Goal: Task Accomplishment & Management: Complete application form

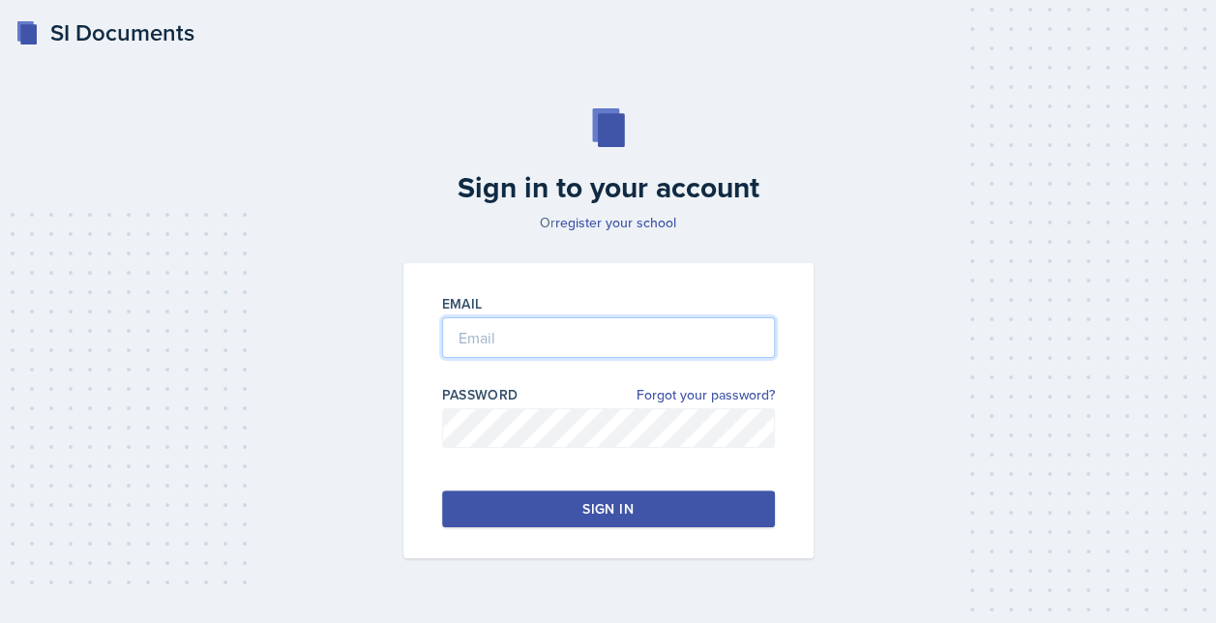
type input "[EMAIL_ADDRESS][DOMAIN_NAME]"
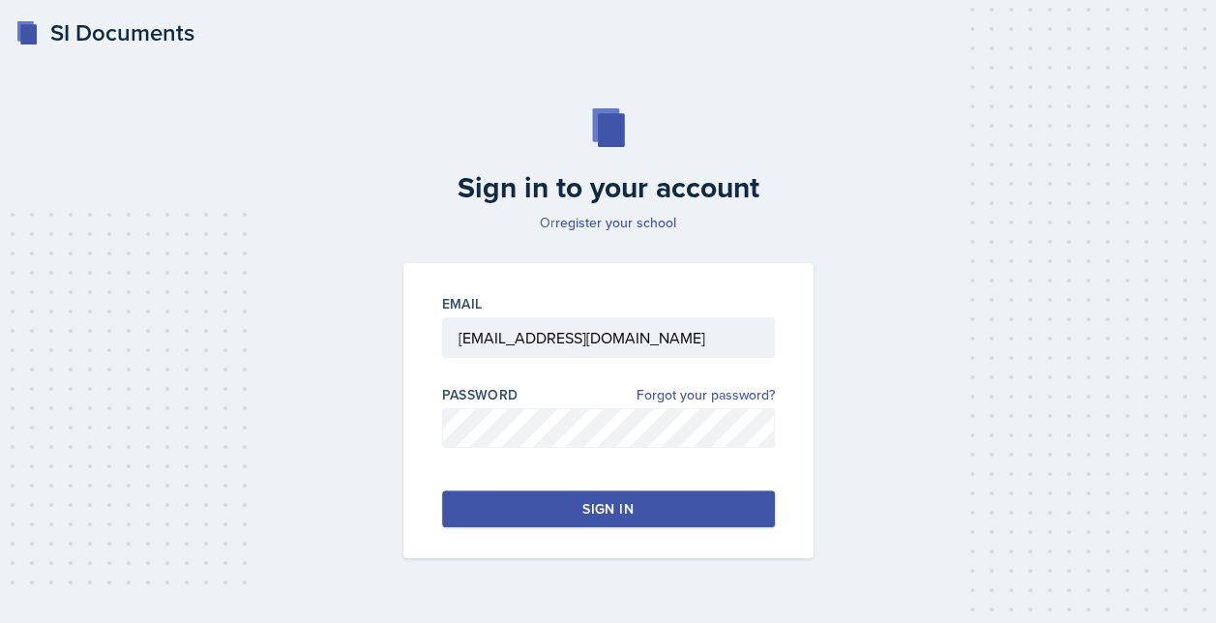
click at [555, 502] on button "Sign in" at bounding box center [608, 508] width 333 height 37
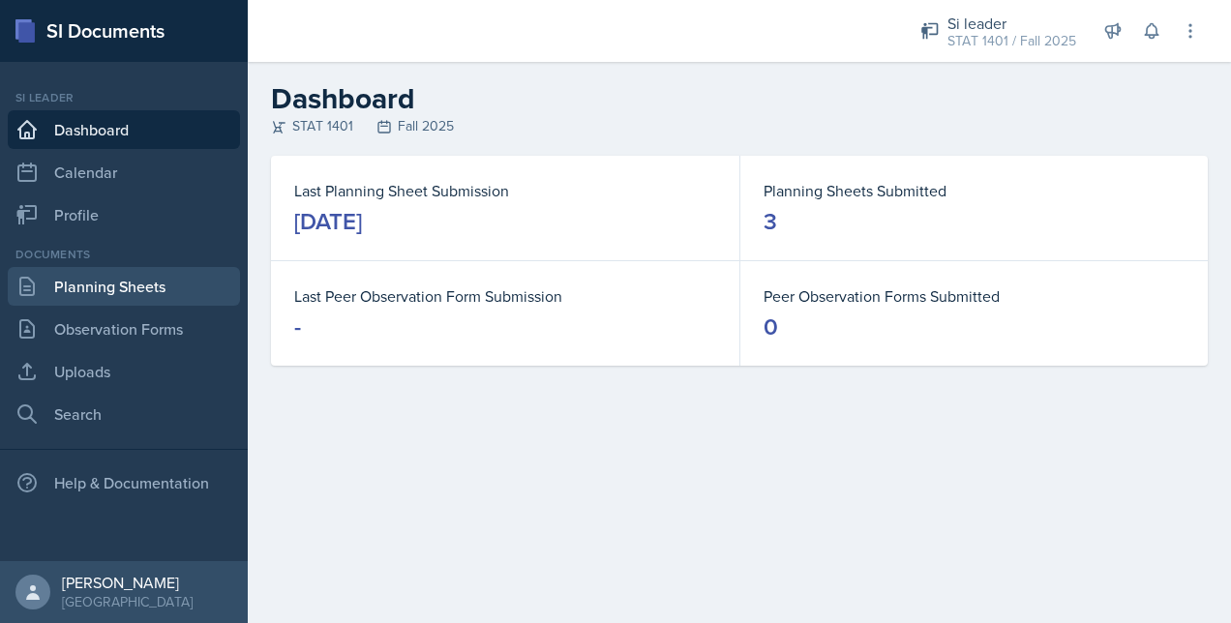
click at [129, 290] on link "Planning Sheets" at bounding box center [124, 286] width 232 height 39
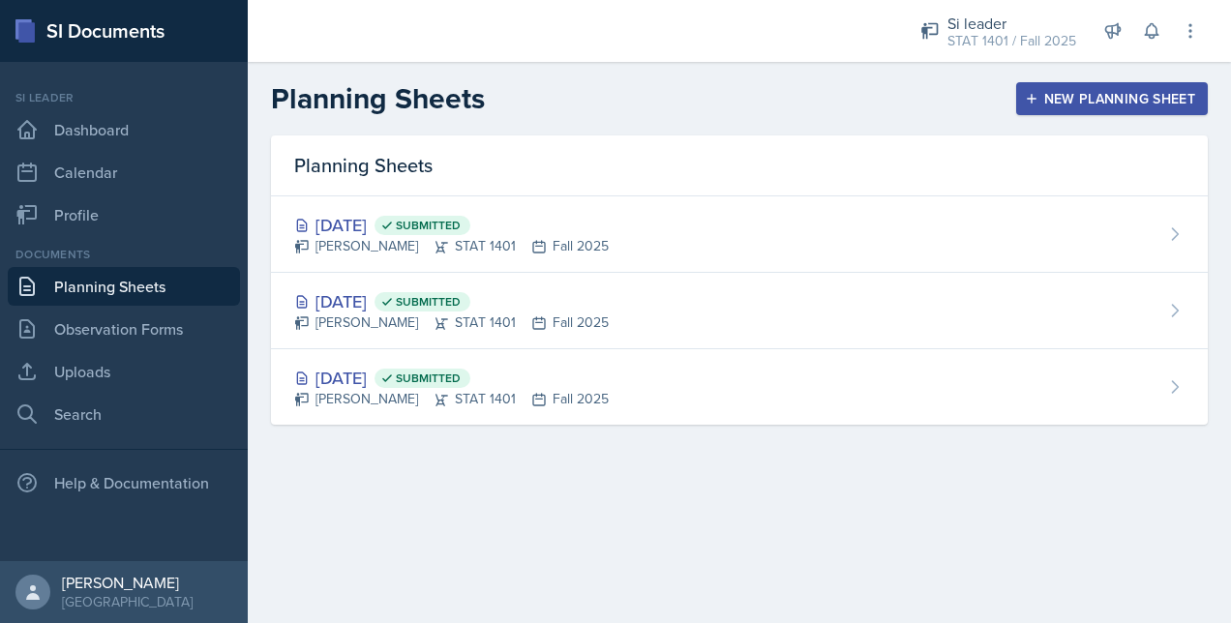
click at [1027, 106] on button "New Planning Sheet" at bounding box center [1112, 98] width 192 height 33
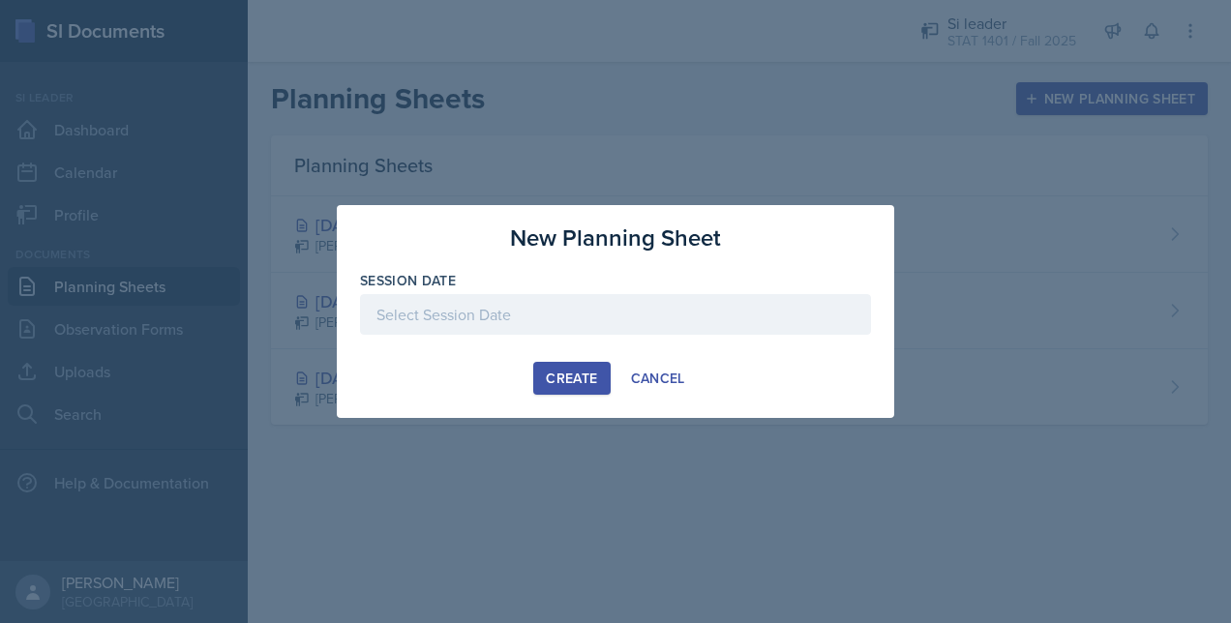
click at [688, 321] on div at bounding box center [615, 314] width 511 height 41
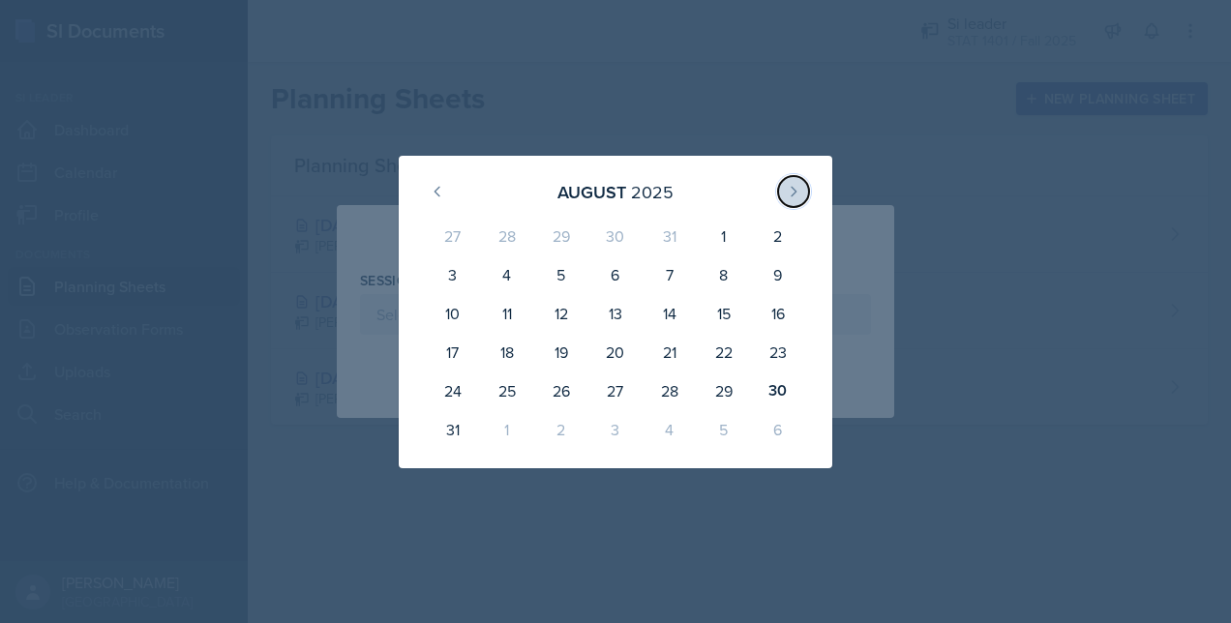
click at [795, 190] on icon at bounding box center [793, 191] width 15 height 15
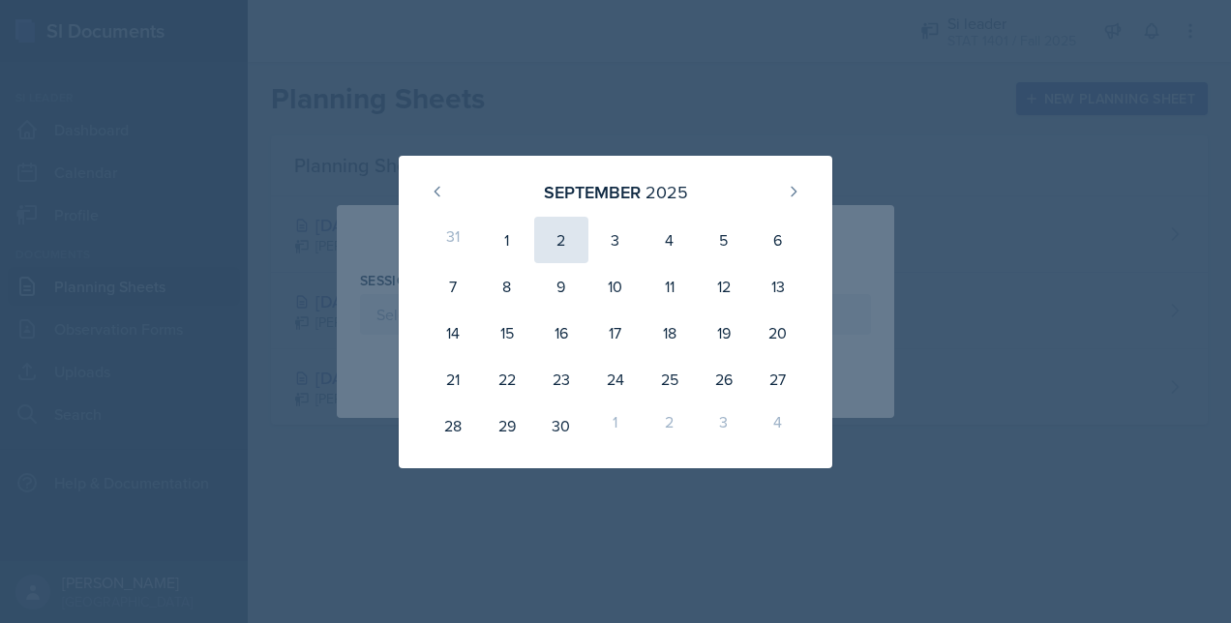
click at [570, 249] on div "2" at bounding box center [561, 240] width 54 height 46
type input "[DATE]"
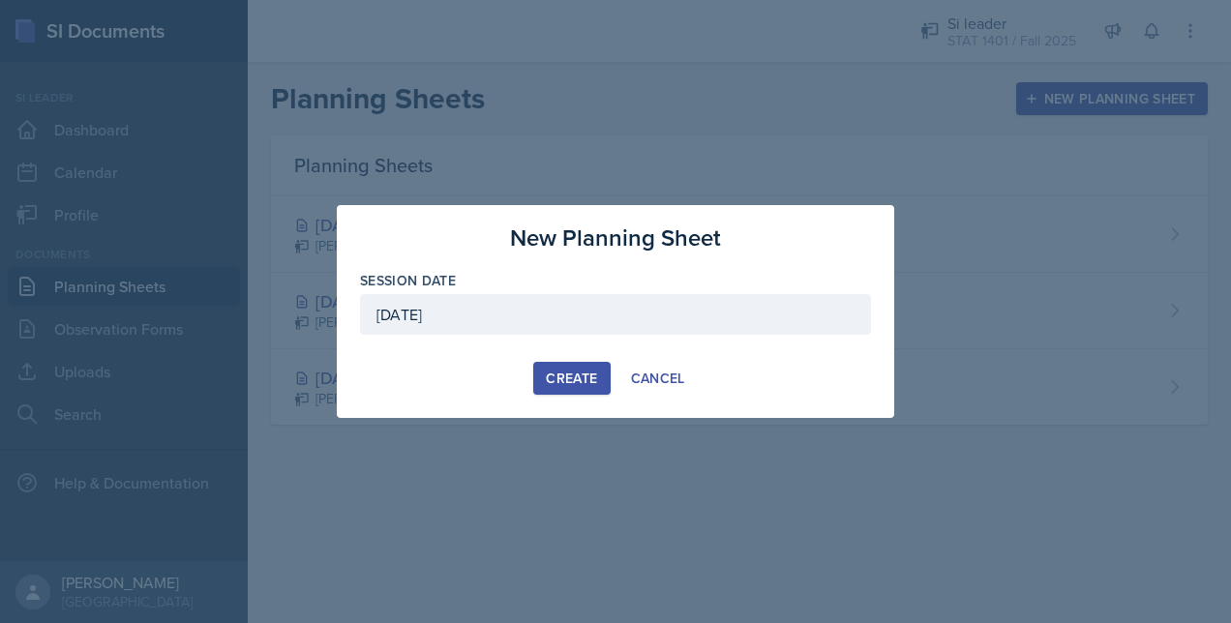
click at [560, 371] on div "Create" at bounding box center [571, 378] width 51 height 15
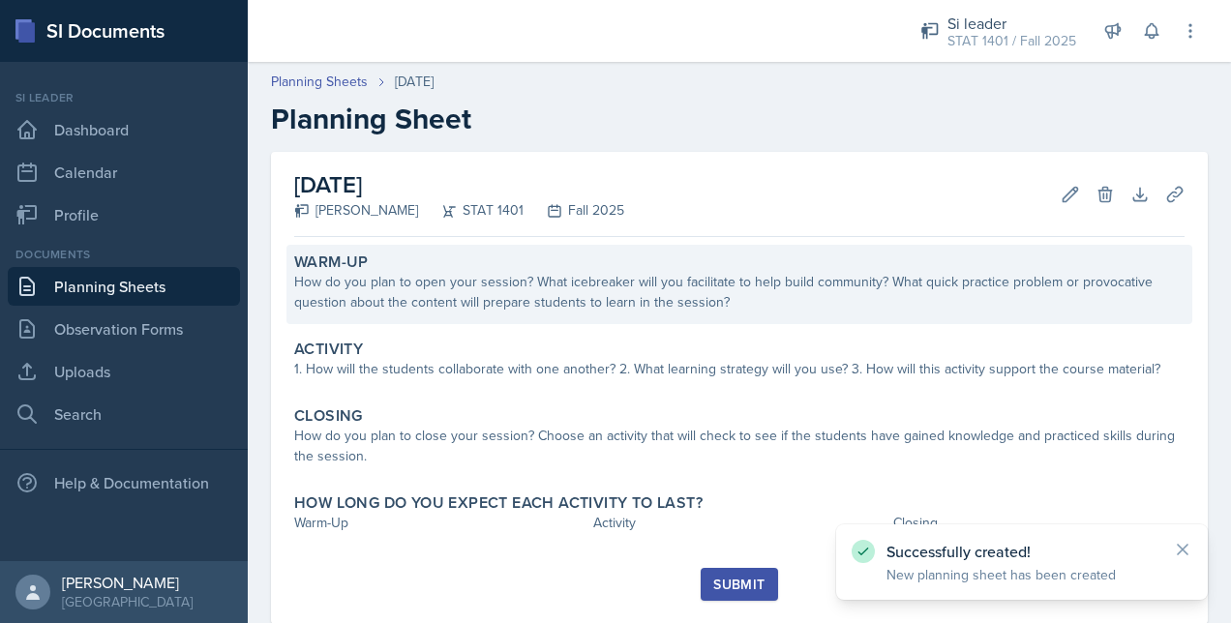
click at [702, 292] on div "How do you plan to open your session? What icebreaker will you facilitate to he…" at bounding box center [739, 292] width 890 height 41
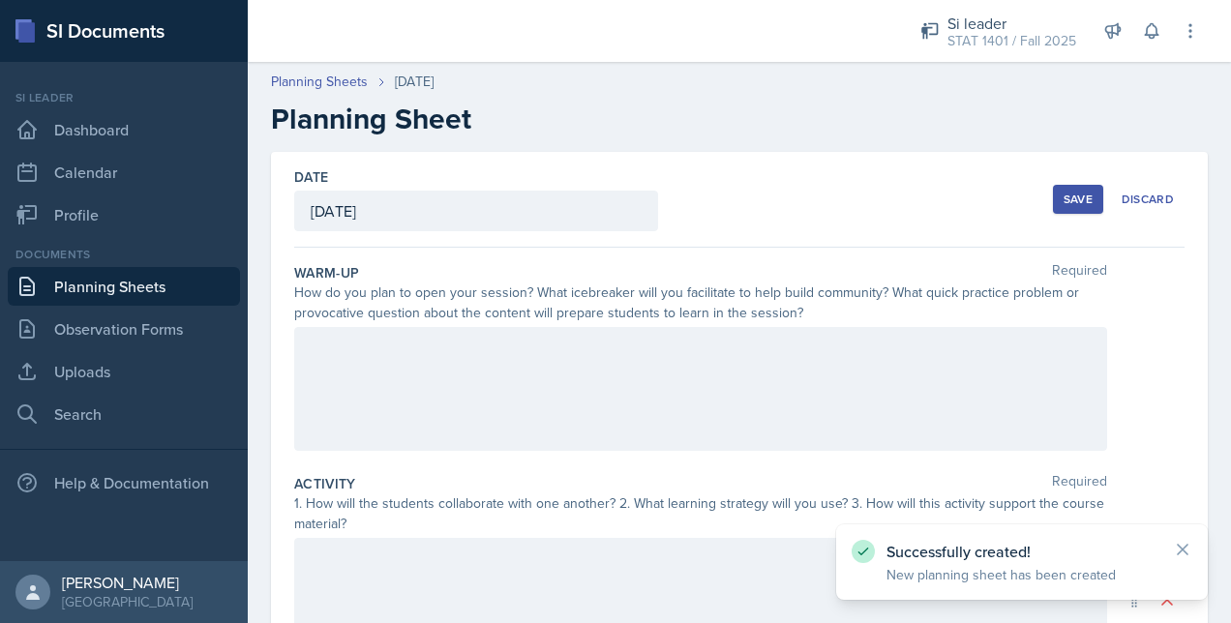
click at [598, 368] on div at bounding box center [700, 389] width 813 height 124
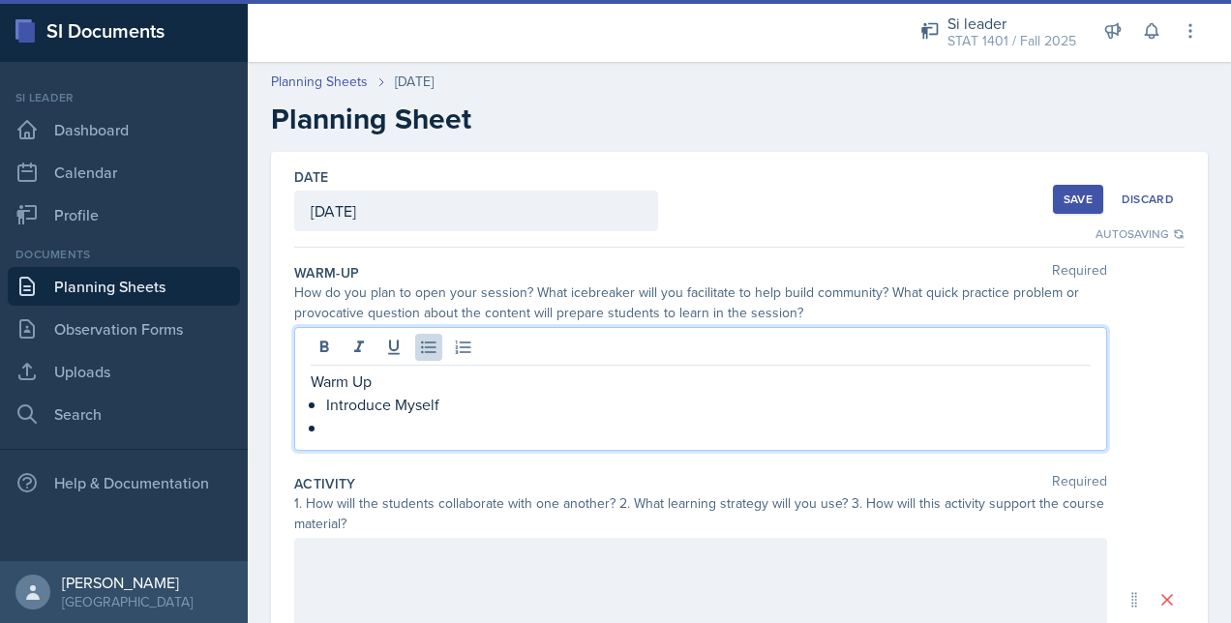
click at [337, 374] on p "Warm Up" at bounding box center [701, 381] width 780 height 23
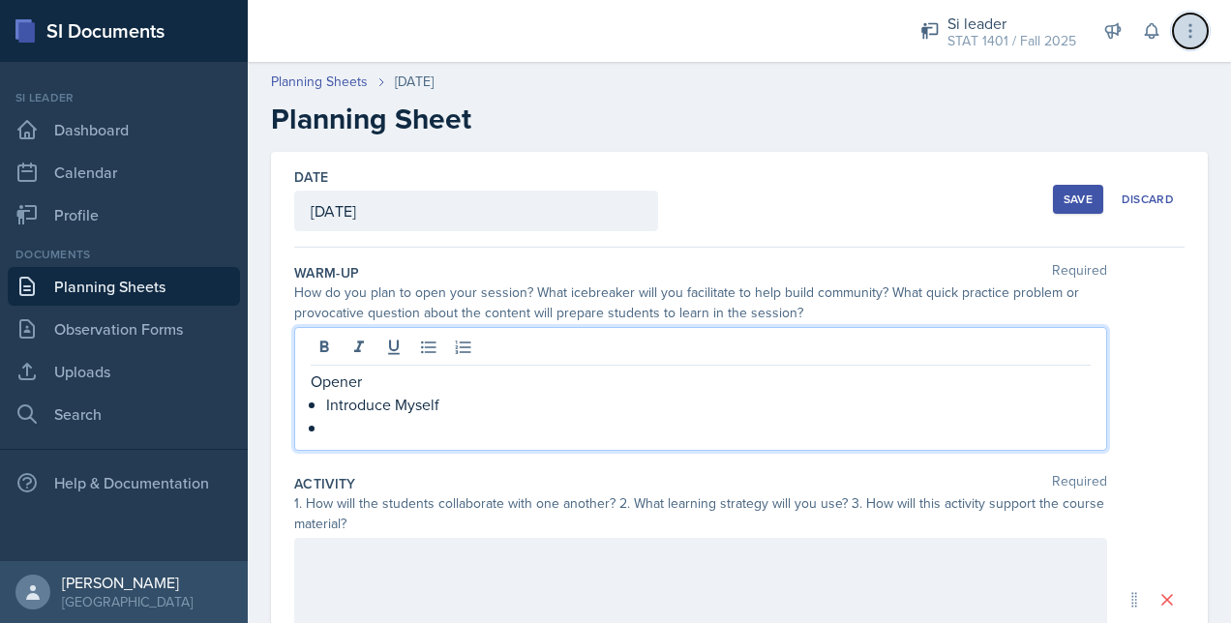
click at [1174, 31] on button at bounding box center [1189, 31] width 35 height 35
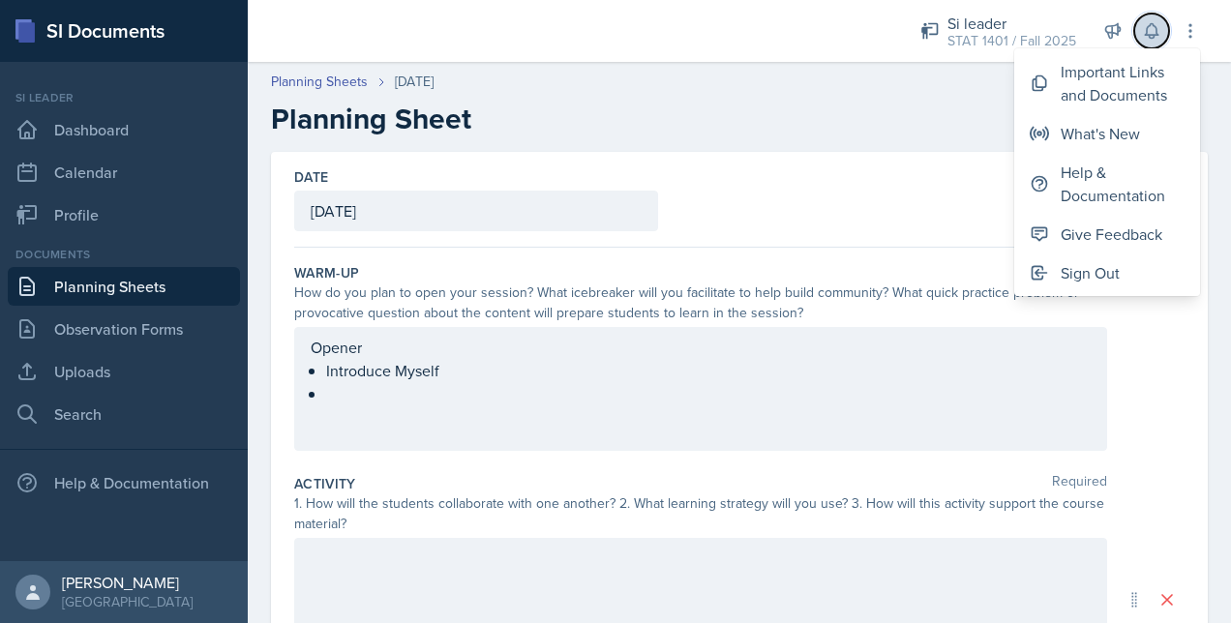
click at [1155, 34] on icon at bounding box center [1150, 31] width 13 height 15
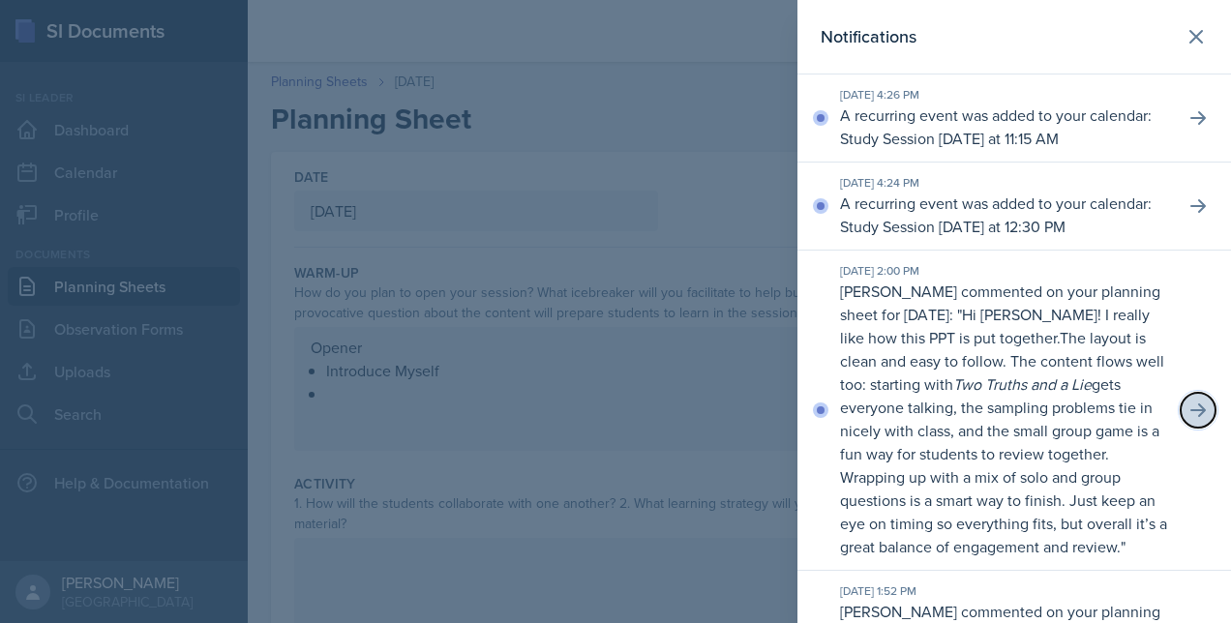
click at [1188, 411] on icon at bounding box center [1197, 409] width 19 height 19
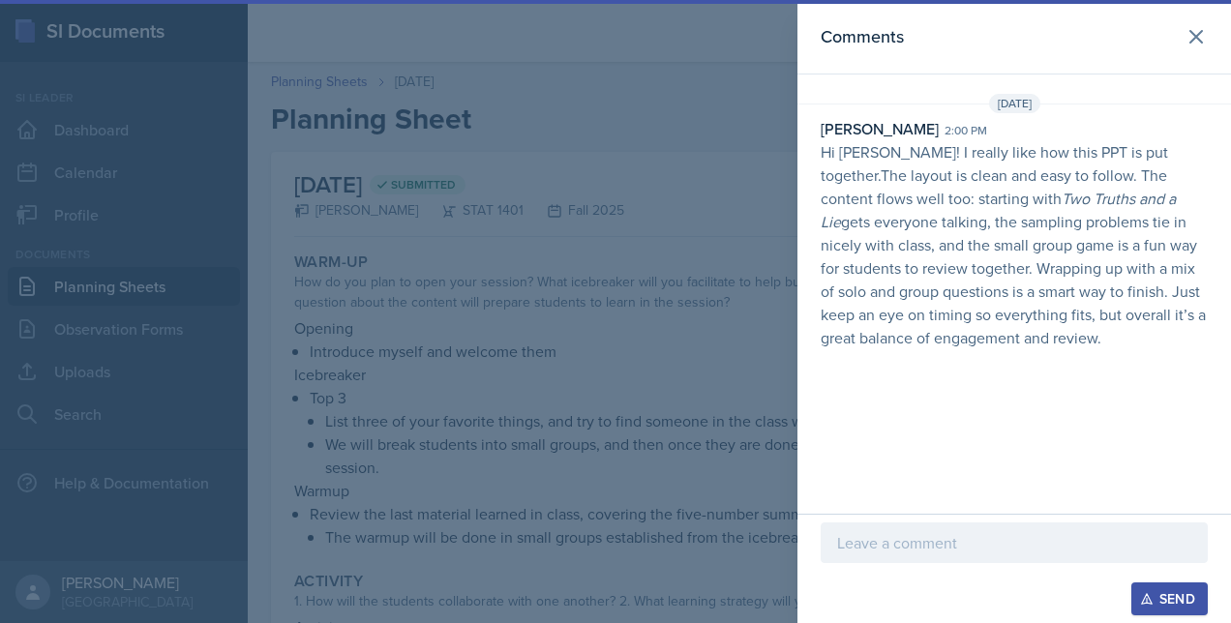
drag, startPoint x: 1019, startPoint y: 293, endPoint x: 855, endPoint y: 282, distance: 163.8
click at [855, 282] on p "Hi Owen! I really like how this PPT is put together.The layout is clean and eas…" at bounding box center [1013, 244] width 387 height 209
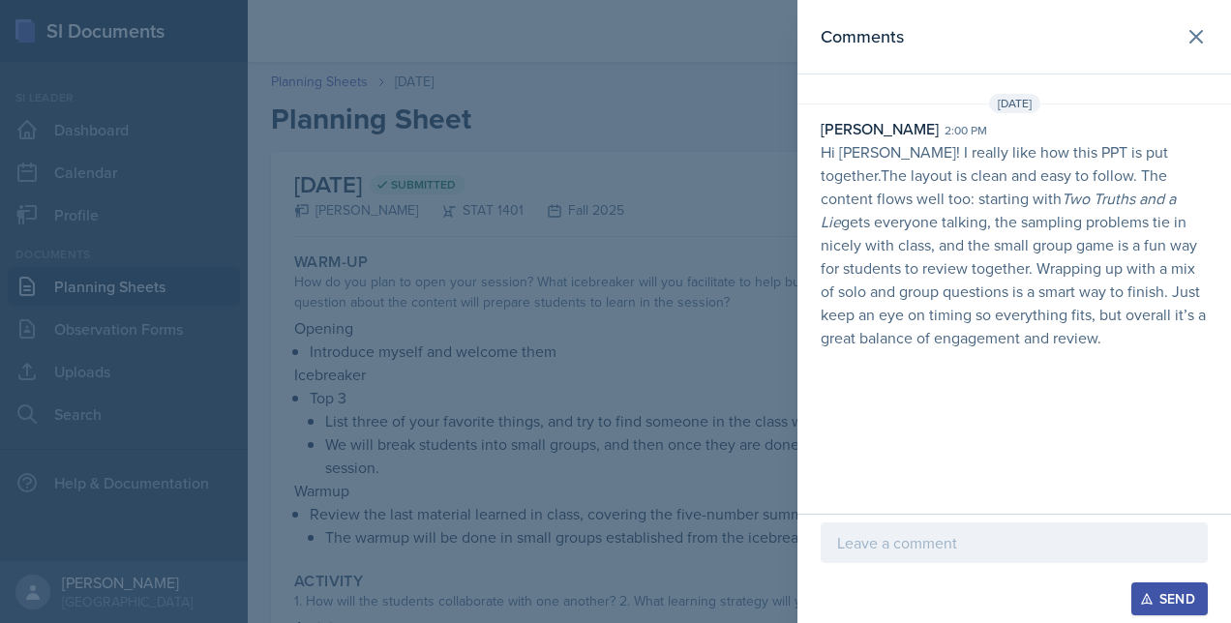
click at [706, 349] on div at bounding box center [615, 311] width 1231 height 623
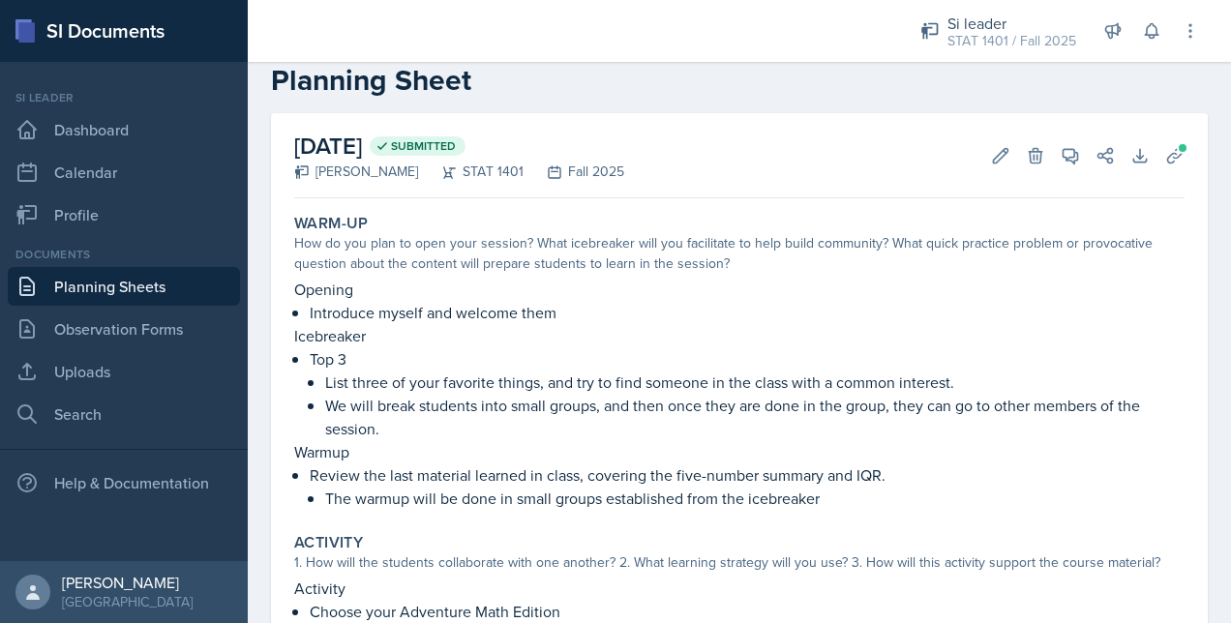
scroll to position [77, 0]
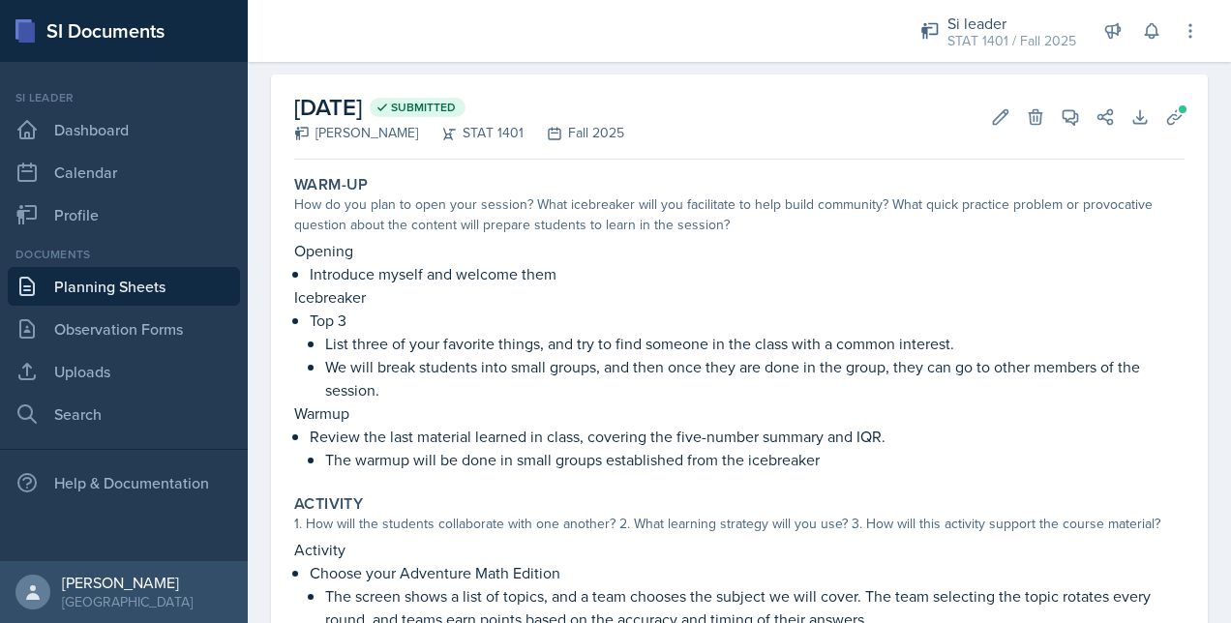
click at [124, 282] on link "Planning Sheets" at bounding box center [124, 286] width 232 height 39
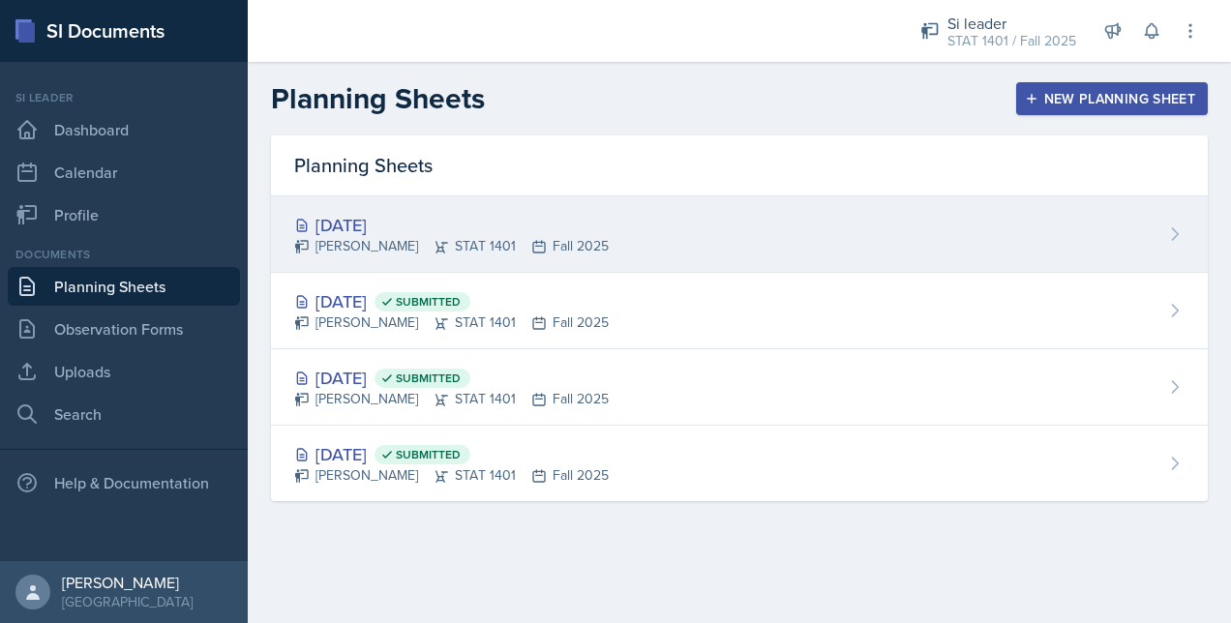
click at [523, 222] on div "[DATE]" at bounding box center [451, 225] width 314 height 26
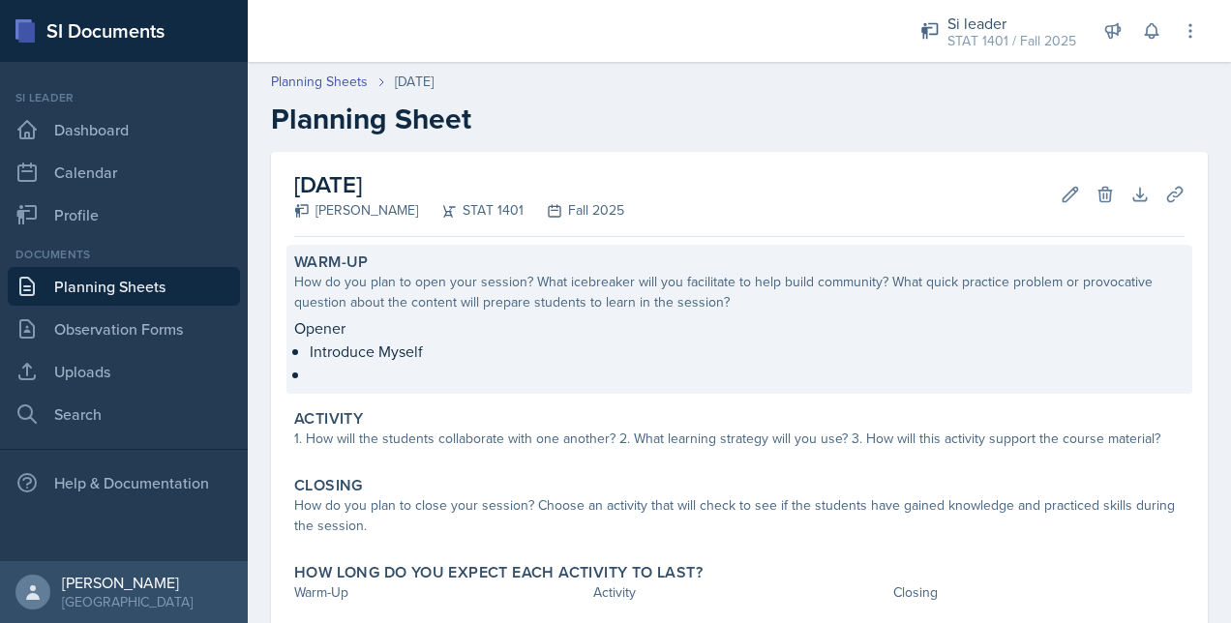
click at [550, 357] on p "Introduce Myself" at bounding box center [747, 351] width 875 height 23
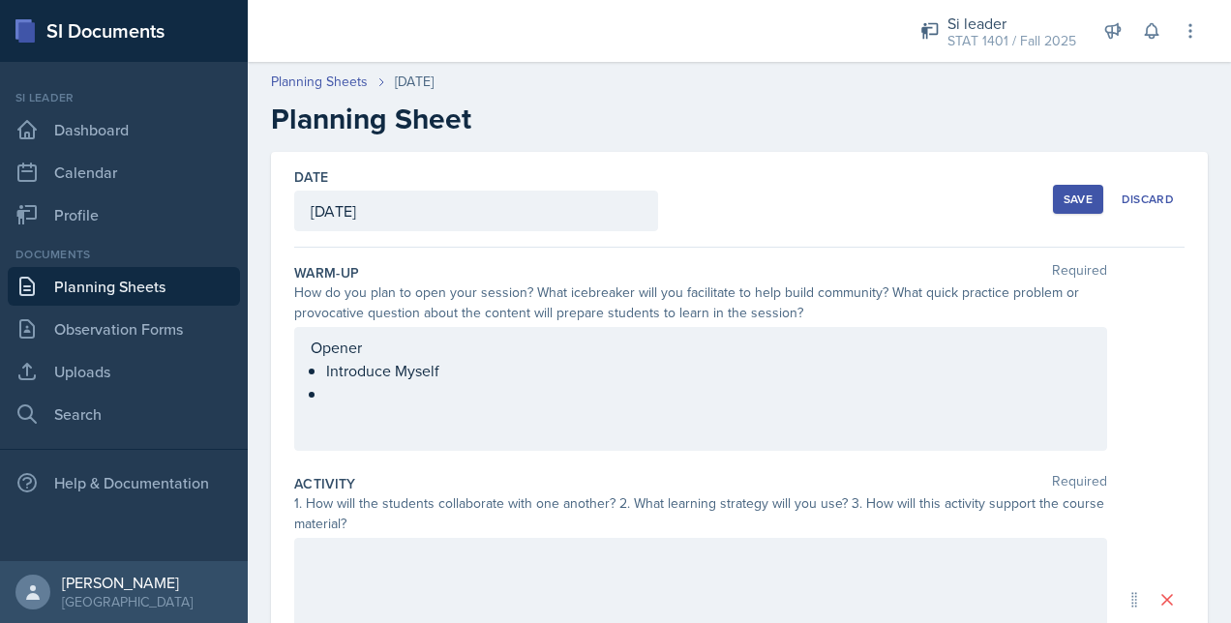
click at [448, 387] on div "Opener Introduce Myself" at bounding box center [701, 371] width 780 height 70
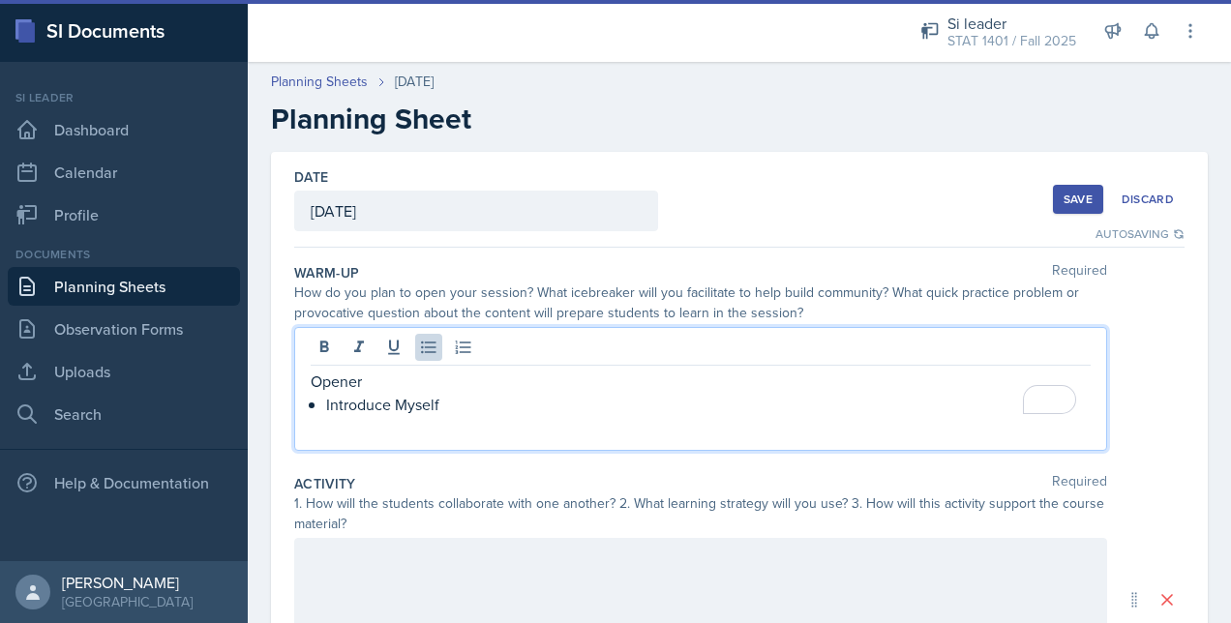
click at [417, 375] on p "Opener" at bounding box center [701, 381] width 780 height 23
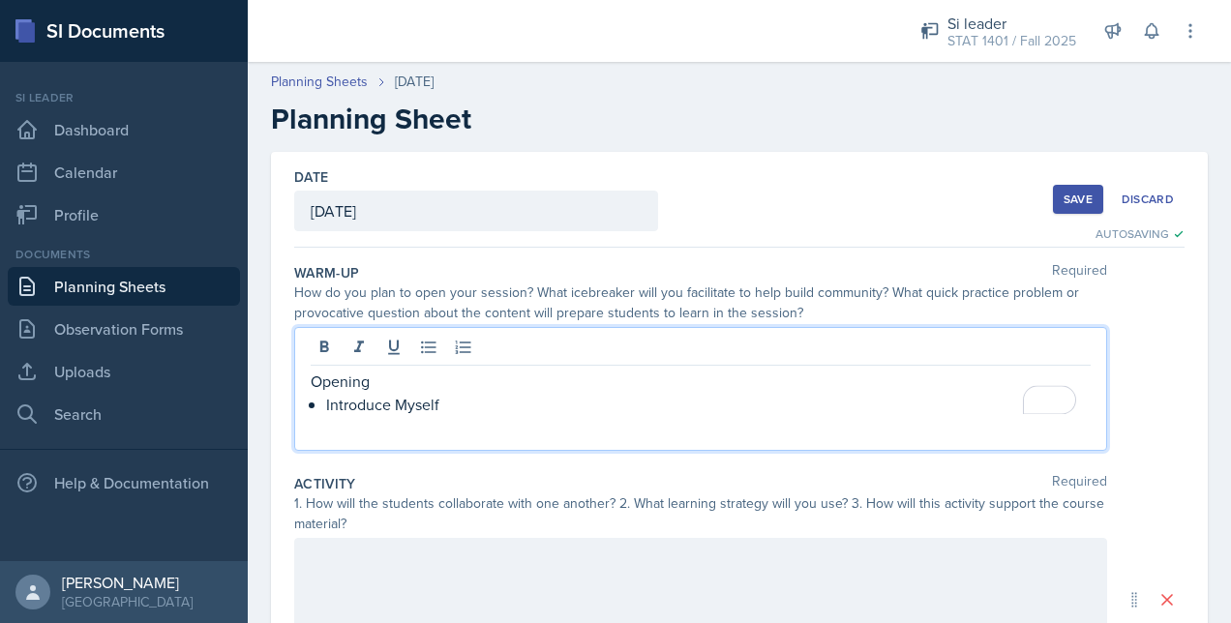
click at [463, 402] on p "Introduce Myself" at bounding box center [708, 404] width 764 height 23
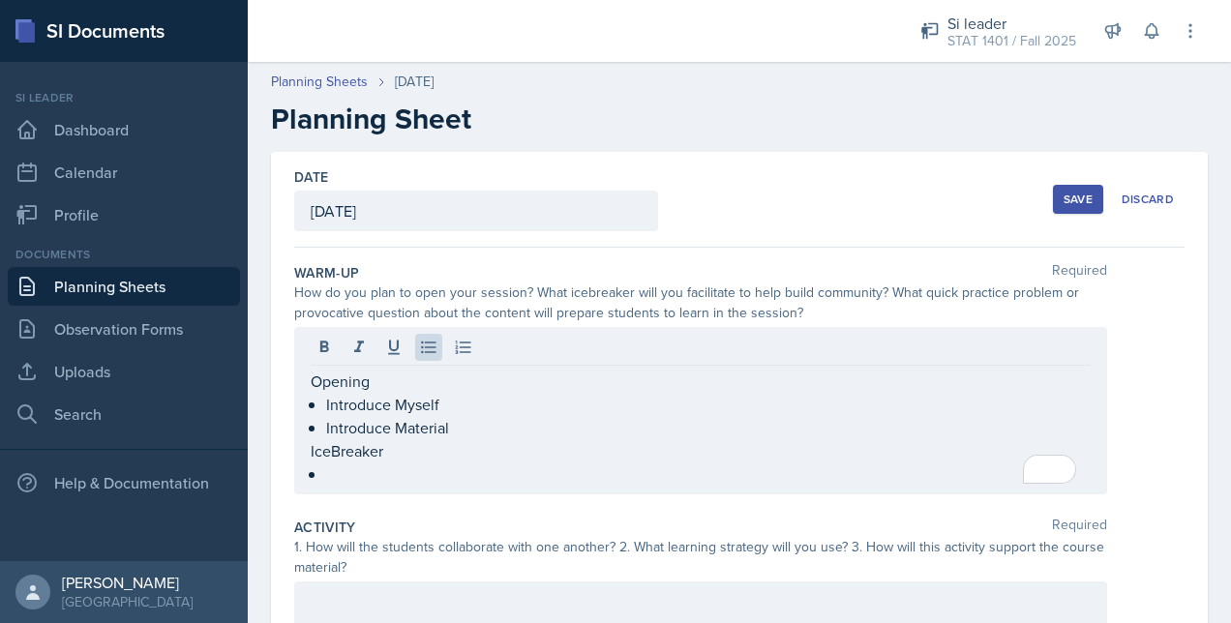
click at [197, 286] on link "Planning Sheets" at bounding box center [124, 286] width 232 height 39
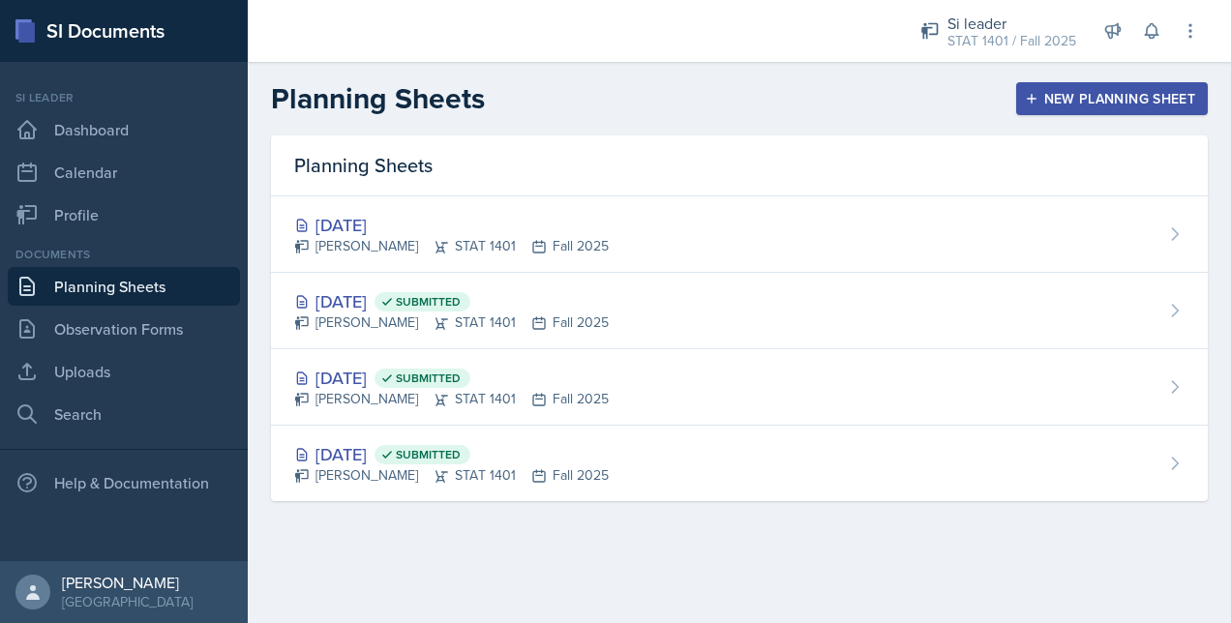
click at [1035, 105] on div "New Planning Sheet" at bounding box center [1111, 98] width 166 height 15
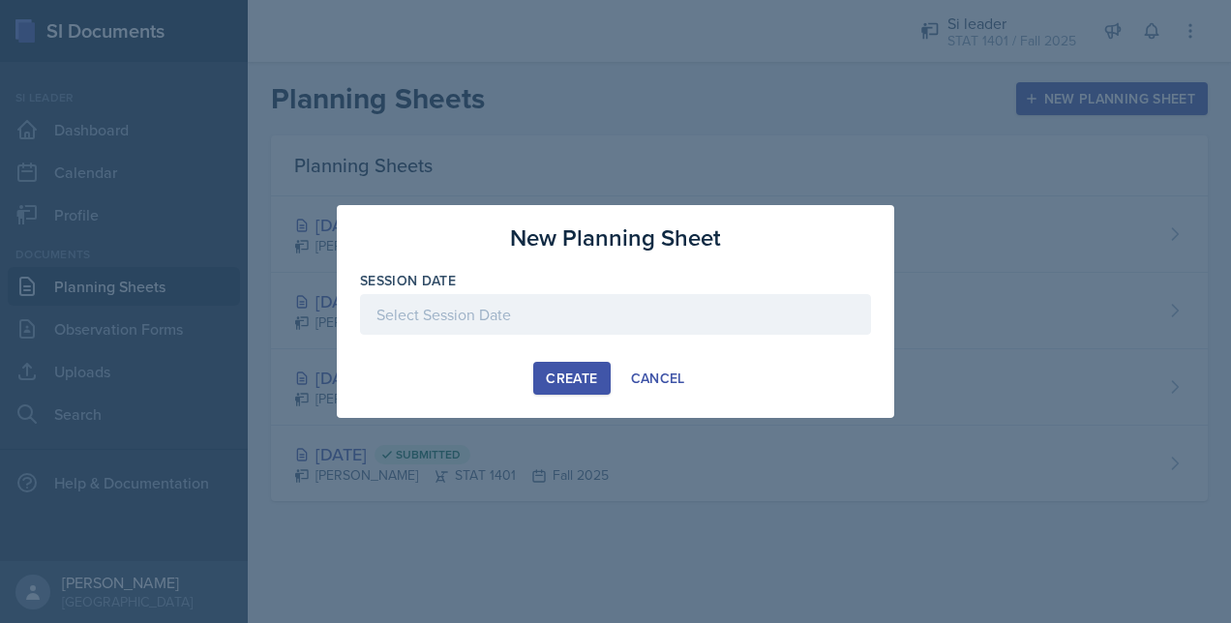
click at [495, 310] on div at bounding box center [615, 314] width 511 height 41
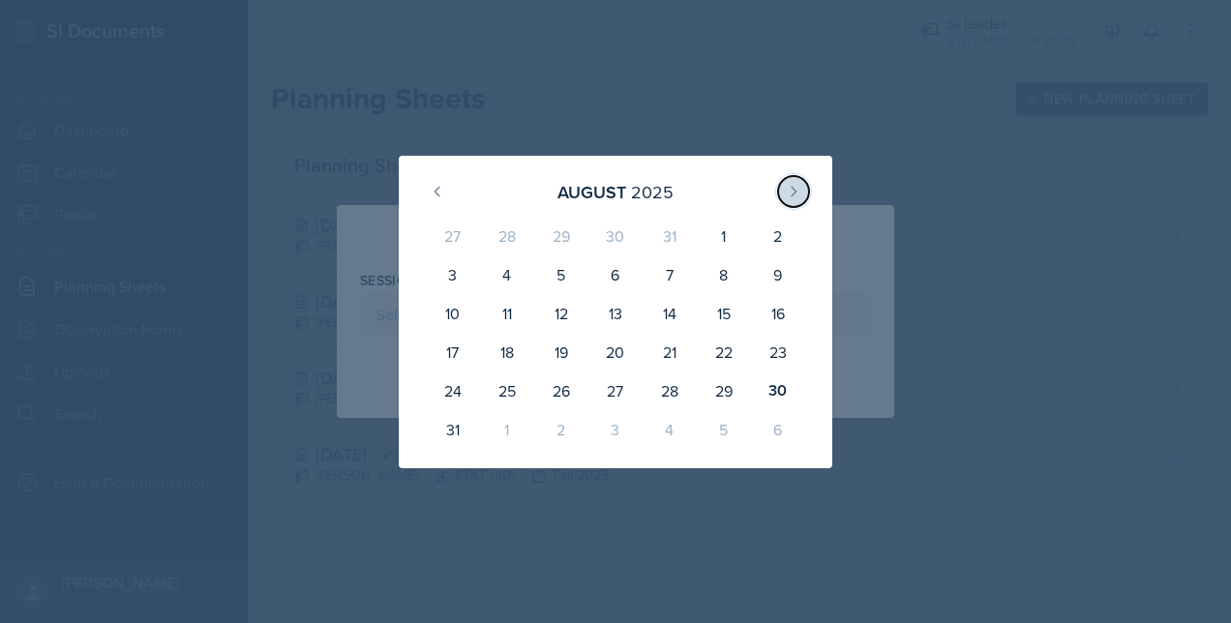
click at [787, 178] on button at bounding box center [793, 191] width 31 height 31
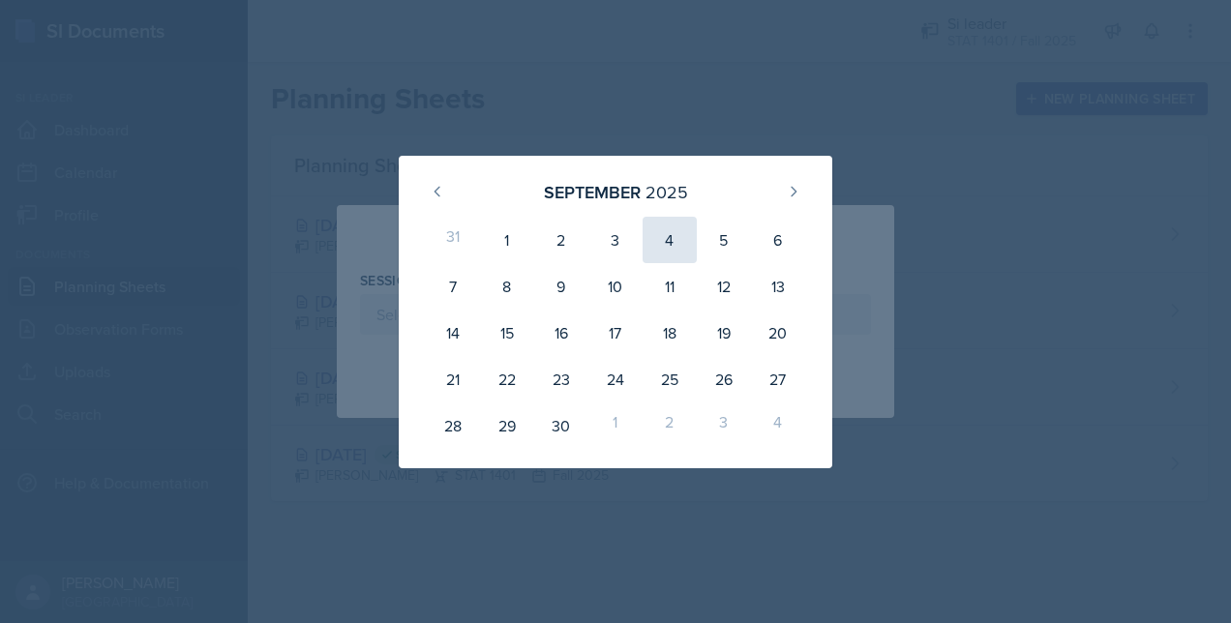
click at [664, 247] on div "4" at bounding box center [669, 240] width 54 height 46
type input "September 4th, 2025"
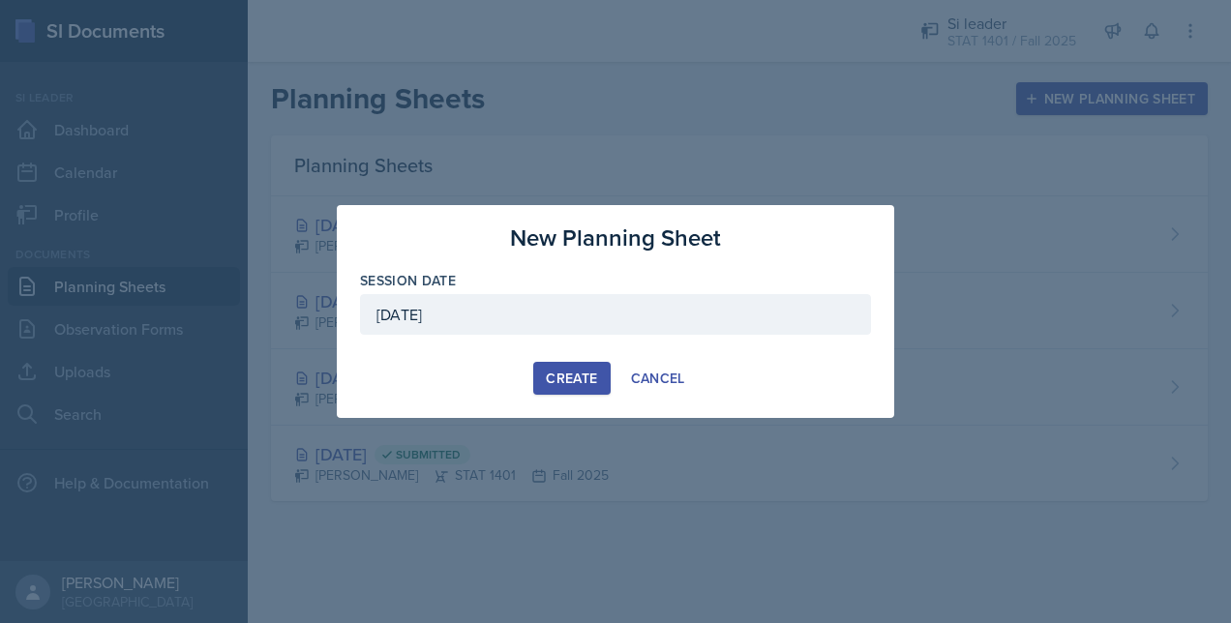
click at [575, 373] on div "Create" at bounding box center [571, 378] width 51 height 15
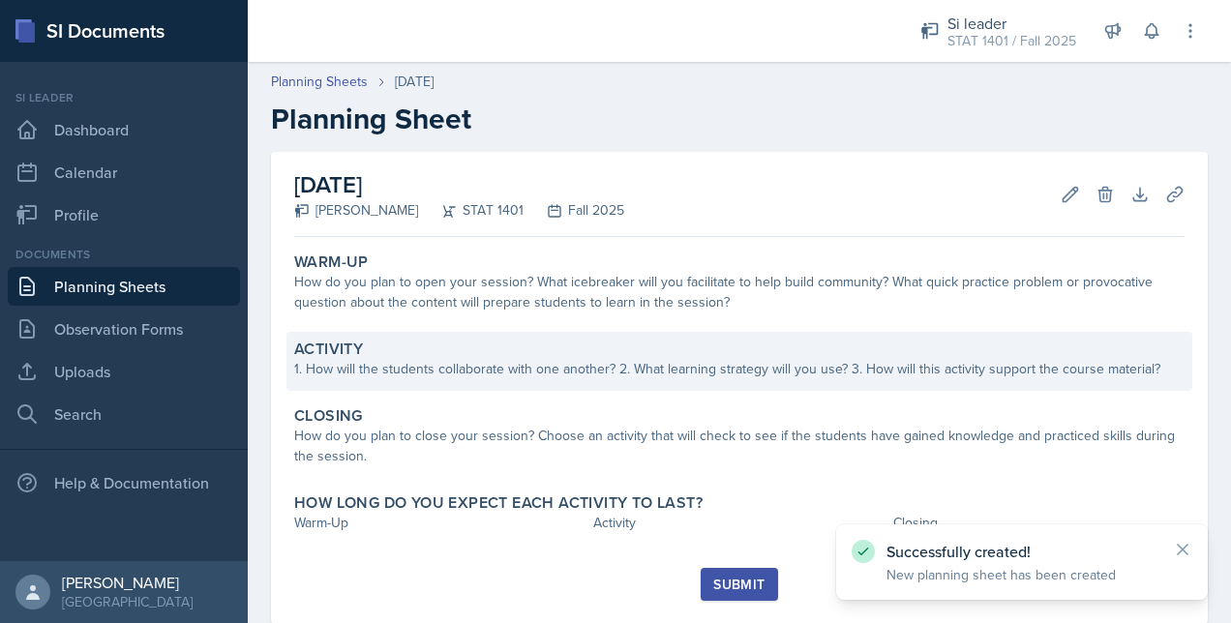
click at [456, 361] on div "1. How will the students collaborate with one another? 2. What learning strateg…" at bounding box center [739, 369] width 890 height 20
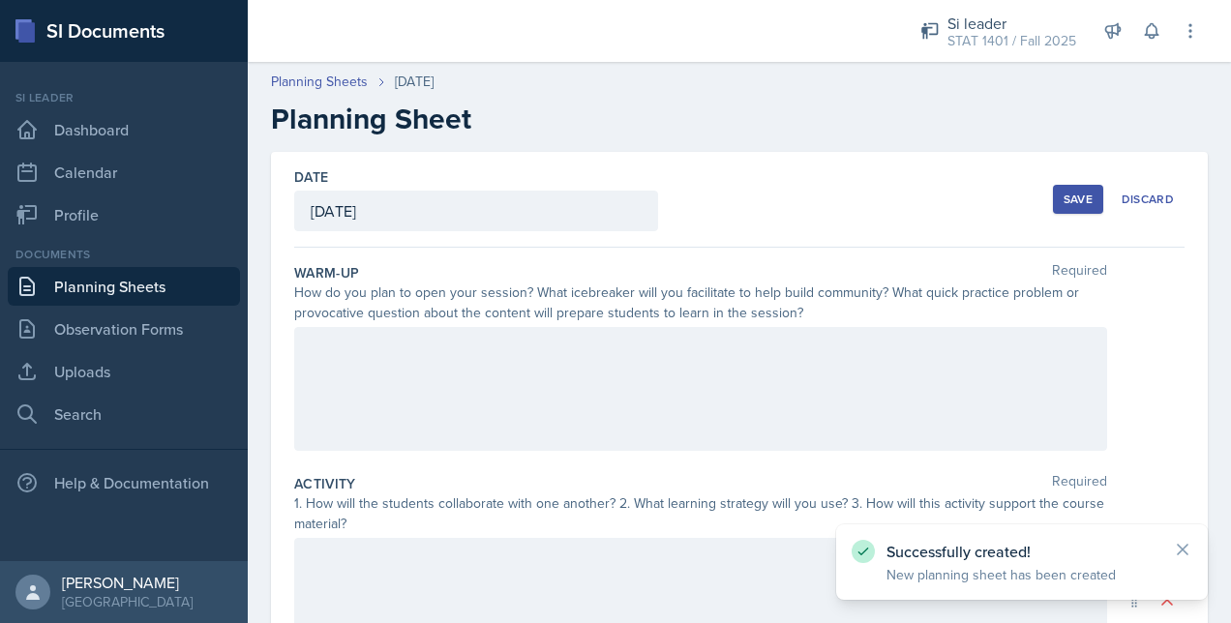
click at [463, 383] on div at bounding box center [700, 389] width 813 height 124
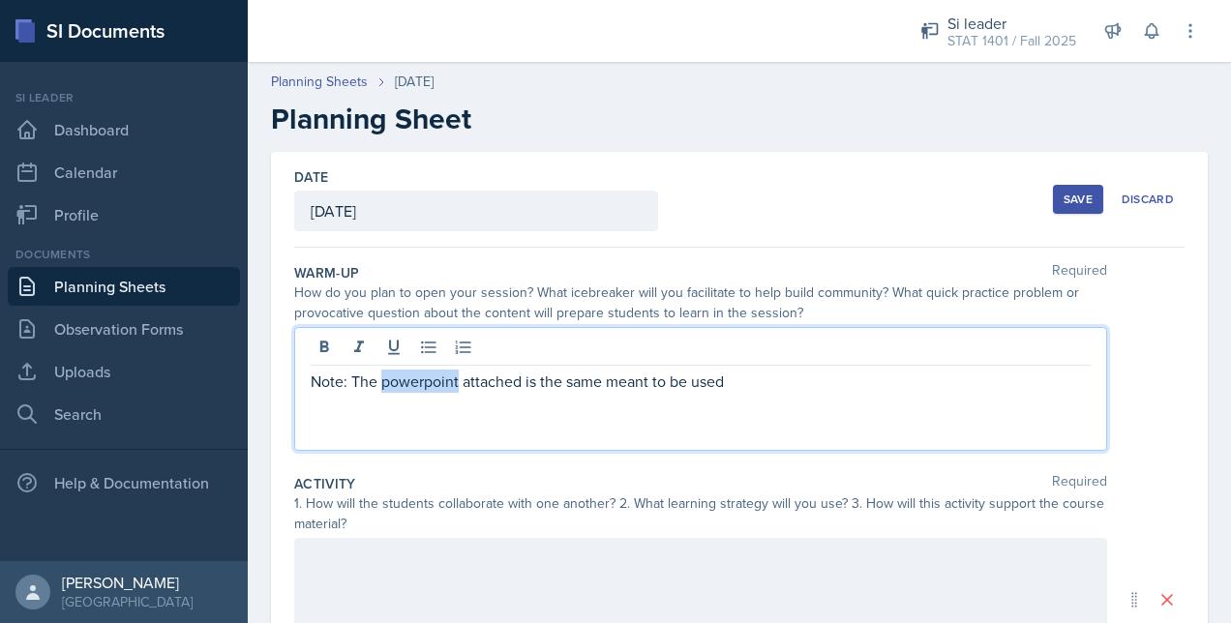
click at [410, 379] on p "Note: The powerpoint attached is the same meant to be used" at bounding box center [701, 381] width 780 height 23
click at [720, 389] on p "Note: The ppt attached is the same meant to be used" at bounding box center [701, 381] width 780 height 23
click at [1043, 397] on div "Note: The ppt attached is the same one as last Thursday, but since I SEVERELY o…" at bounding box center [700, 389] width 813 height 124
click at [1043, 391] on p "Note: The ppt attached is the same one as last Thursday, but since I SEVERELY o…" at bounding box center [701, 381] width 780 height 23
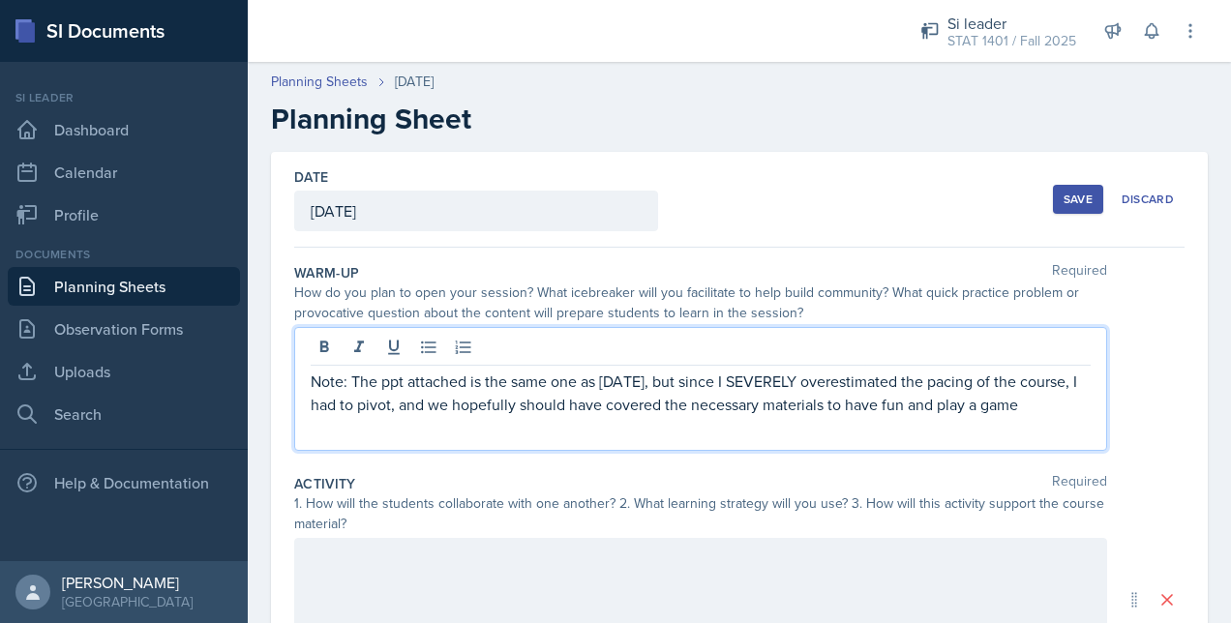
click at [706, 416] on p "Note: The ppt attached is the same one as last Thursday, but since I SEVERELY o…" at bounding box center [701, 393] width 780 height 46
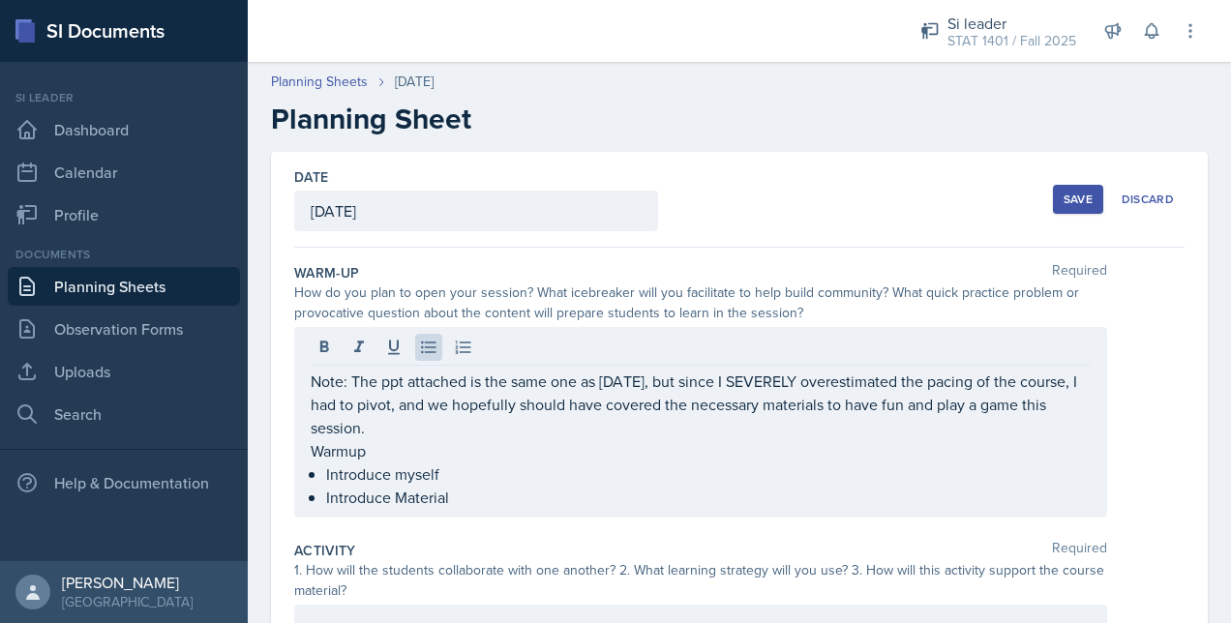
click at [158, 281] on link "Planning Sheets" at bounding box center [124, 286] width 232 height 39
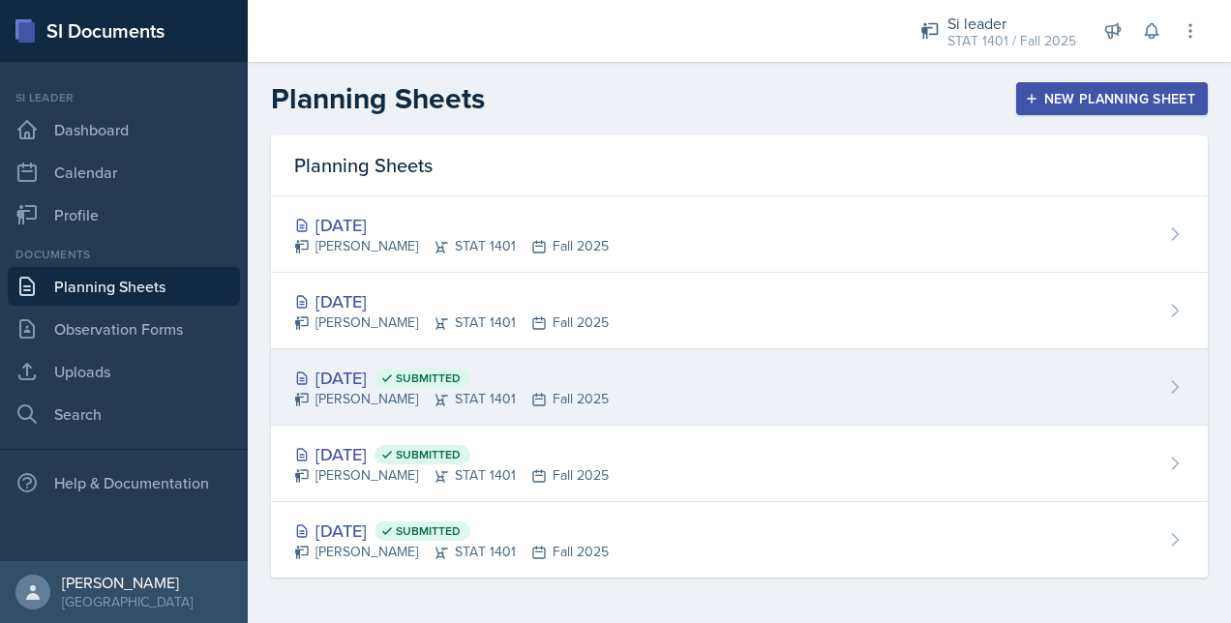
click at [495, 389] on div "Owen Hawkins STAT 1401 Fall 2025" at bounding box center [451, 399] width 314 height 20
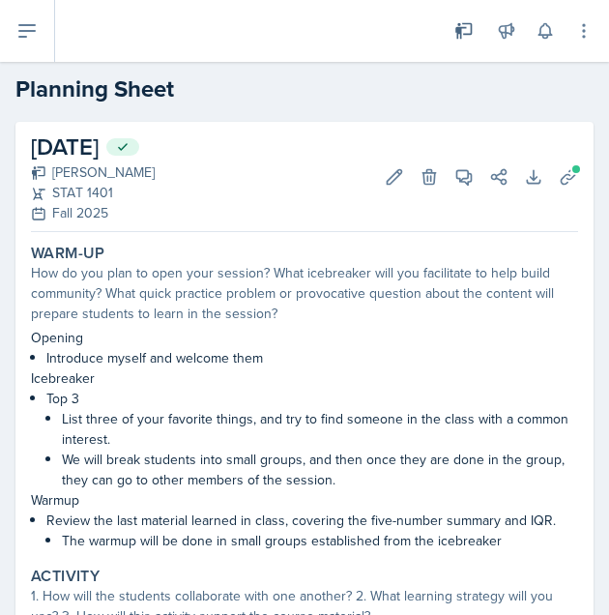
click at [482, 415] on p "List three of your favorite things, and try to find someone in the class with a…" at bounding box center [320, 429] width 517 height 41
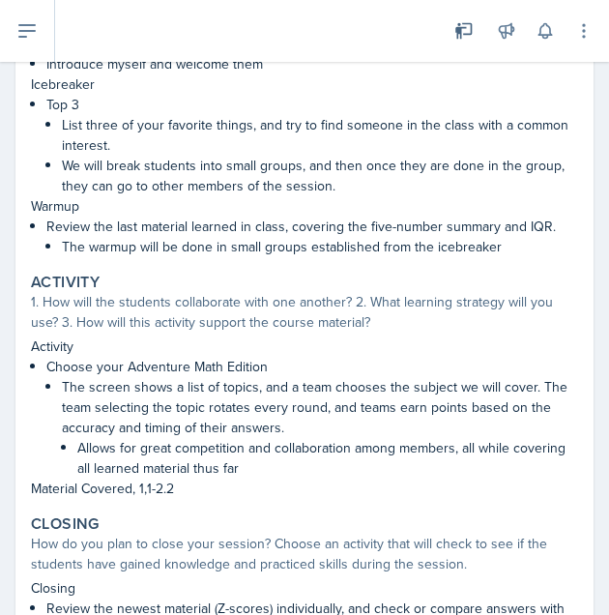
scroll to position [310, 0]
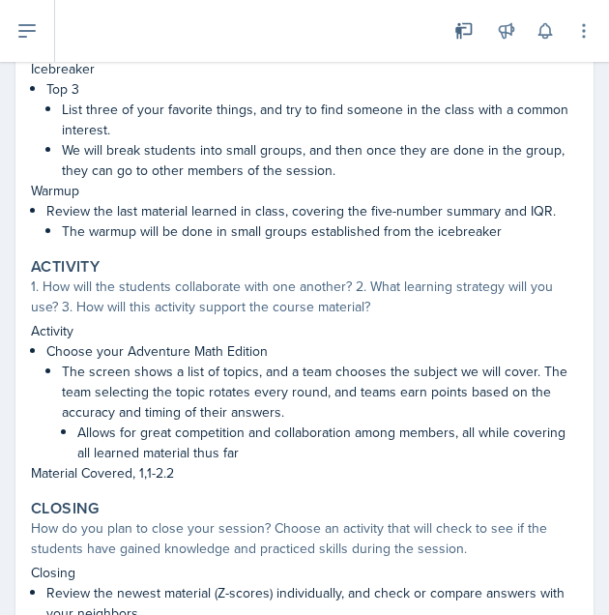
click at [273, 299] on div "1. How will the students collaborate with one another? 2. What learning strateg…" at bounding box center [305, 297] width 548 height 41
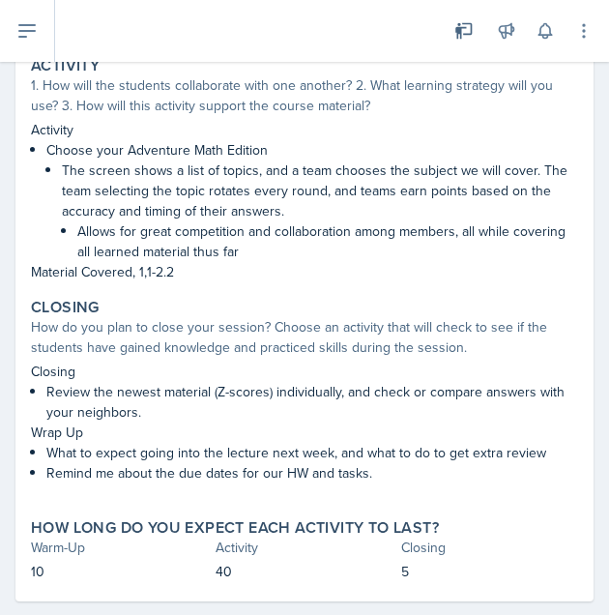
scroll to position [544, 0]
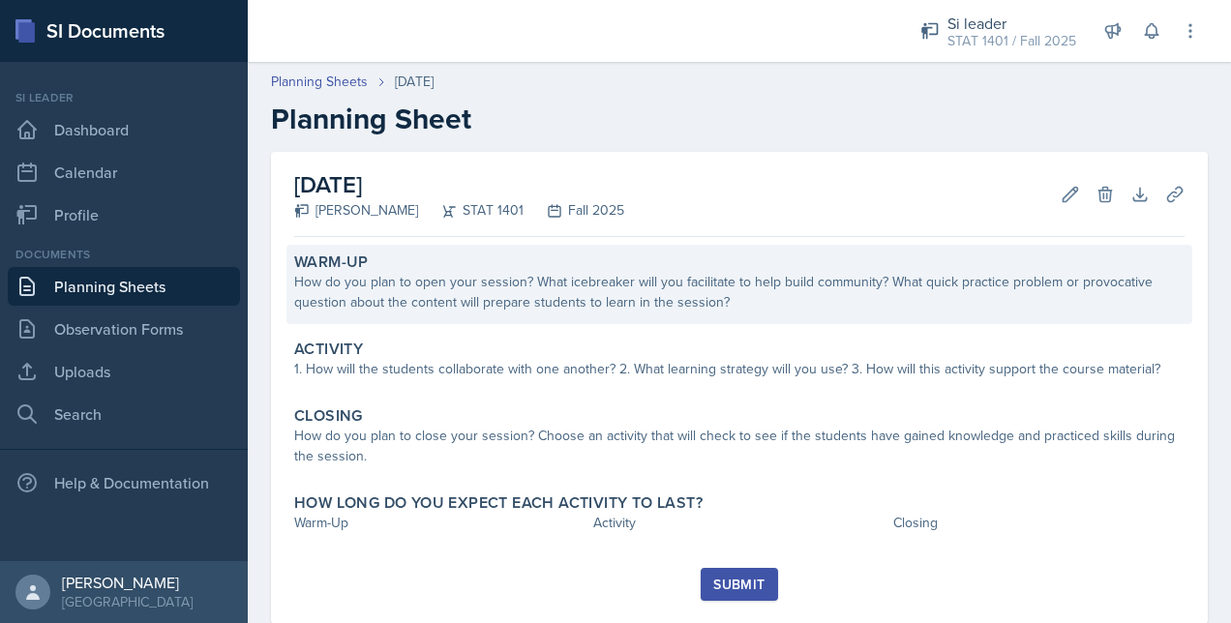
click at [619, 292] on div "How do you plan to open your session? What icebreaker will you facilitate to he…" at bounding box center [739, 292] width 890 height 41
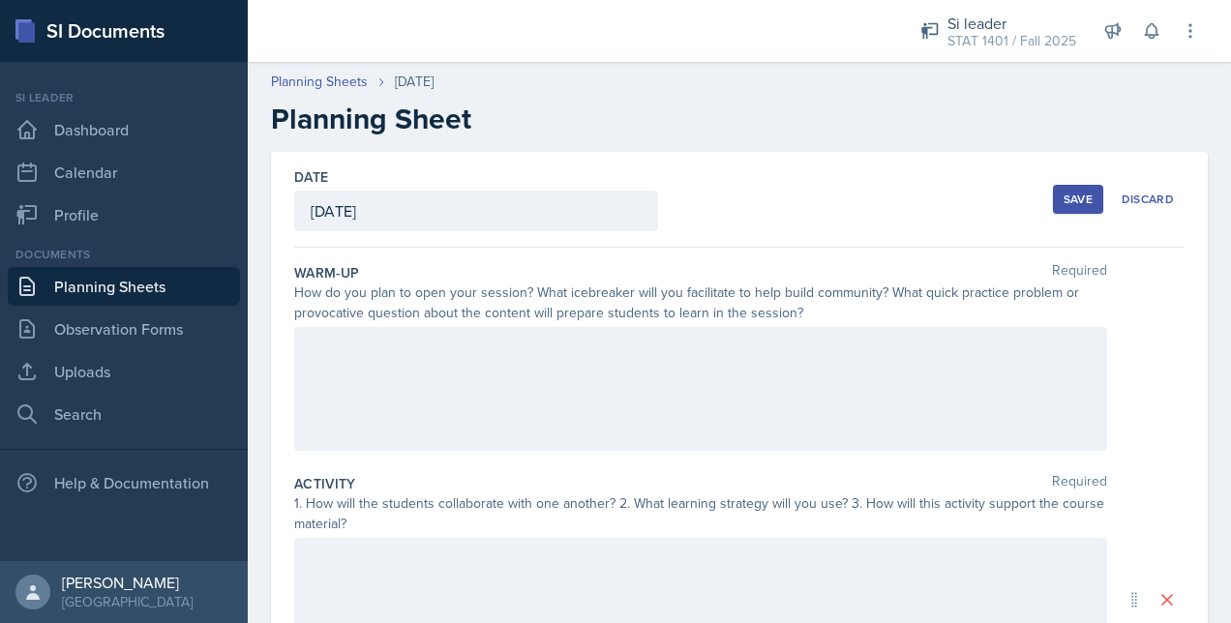
click at [152, 284] on link "Planning Sheets" at bounding box center [124, 286] width 232 height 39
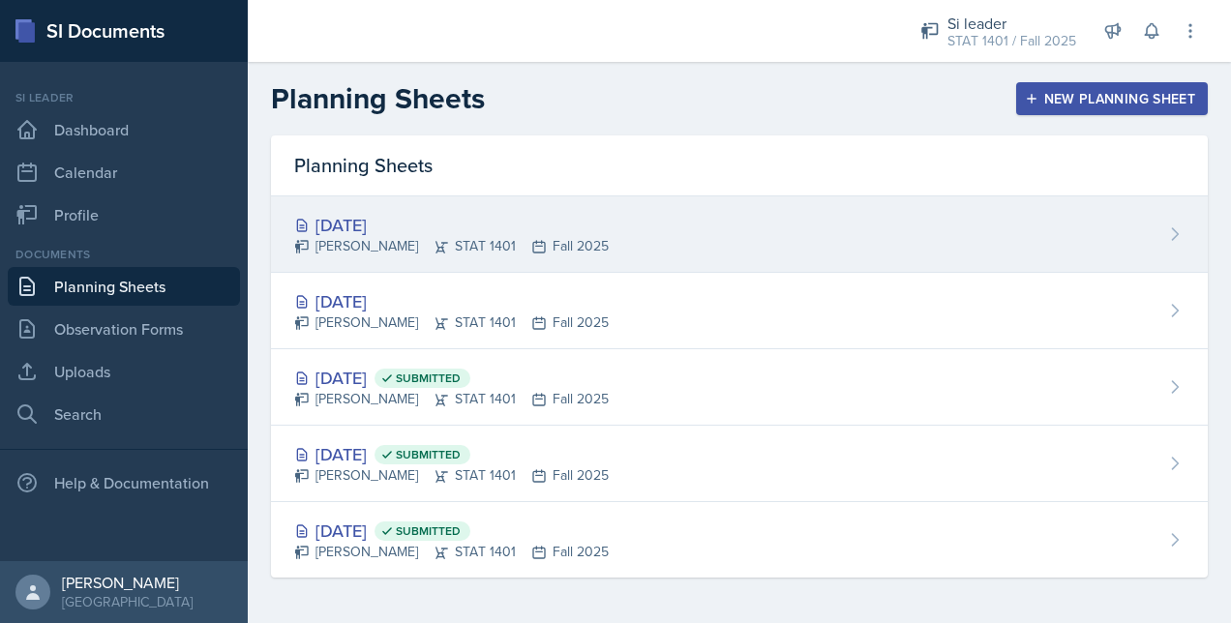
click at [495, 211] on div "Sep 4th, 2025 Owen Hawkins STAT 1401 Fall 2025" at bounding box center [739, 234] width 936 height 76
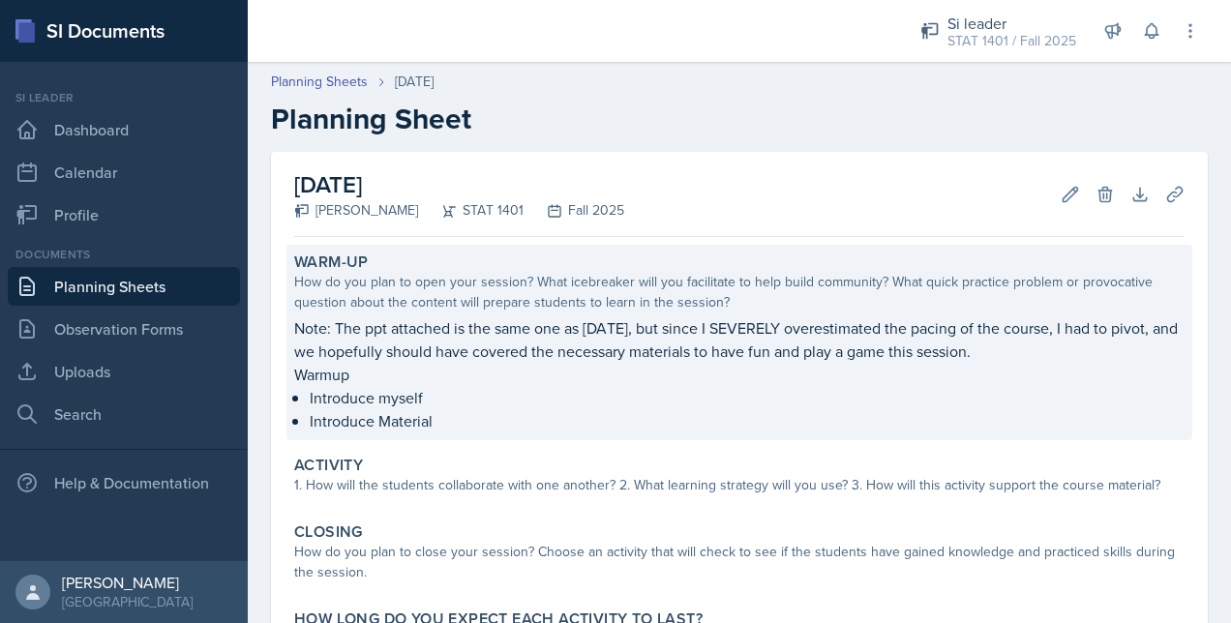
click at [476, 400] on p "Introduce myself" at bounding box center [747, 397] width 875 height 23
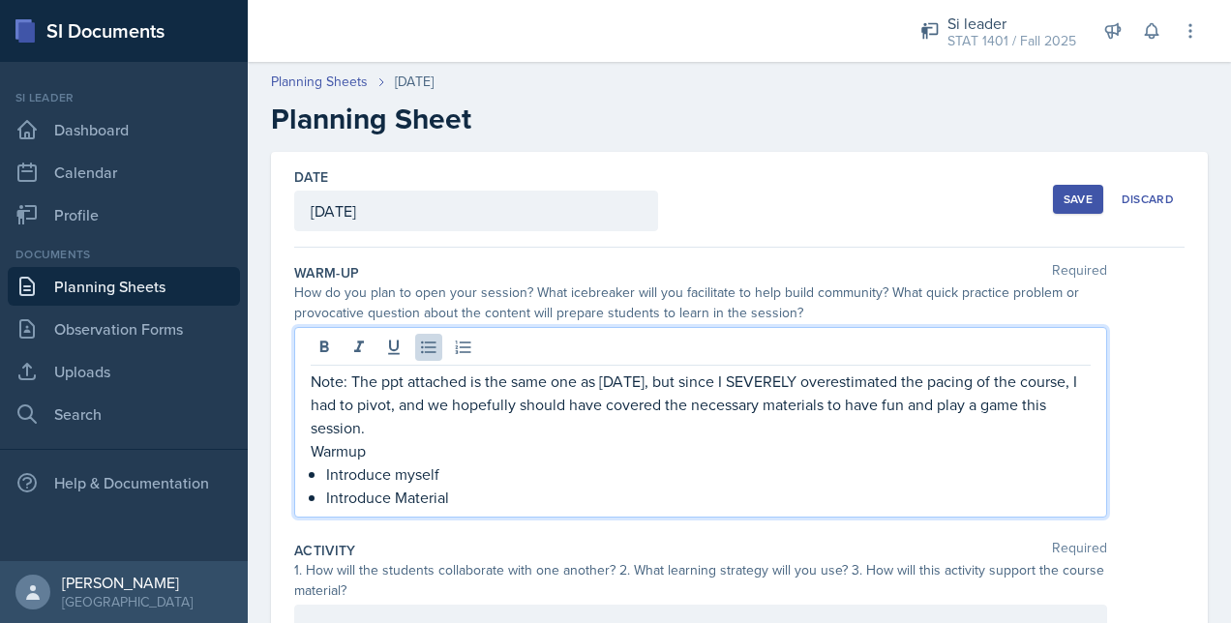
click at [466, 465] on ul "Introduce myself Introduce Material" at bounding box center [708, 485] width 764 height 46
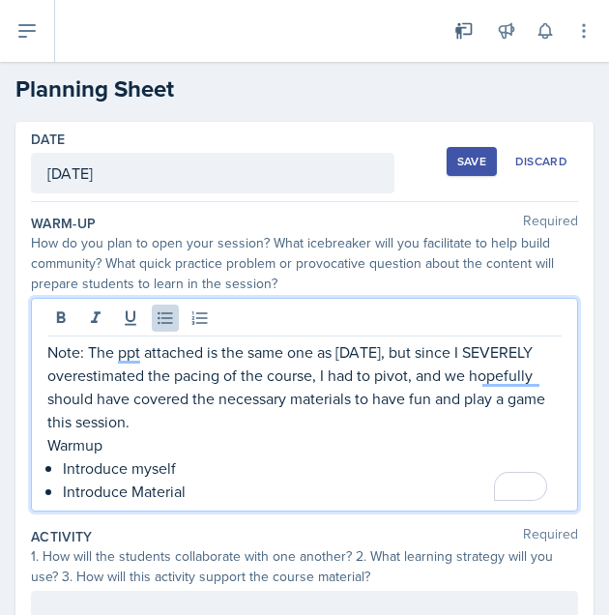
click at [517, 369] on p "Note: The ppt attached is the same one as last Thursday, but since I SEVERELY o…" at bounding box center [304, 387] width 515 height 93
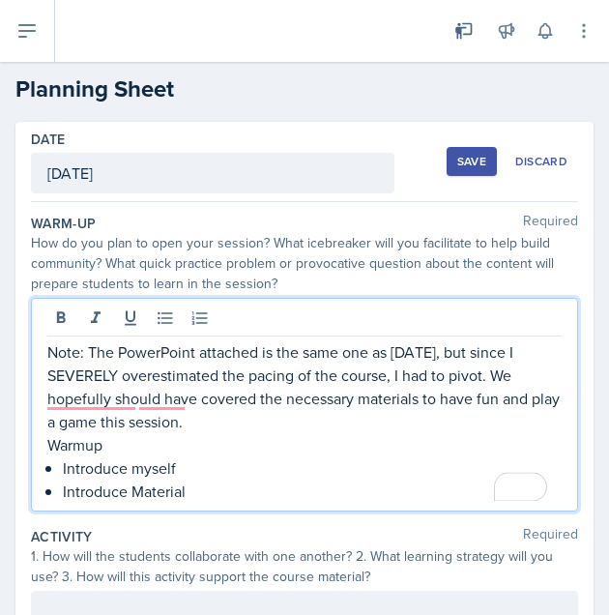
click at [323, 436] on p "Warmup" at bounding box center [304, 444] width 515 height 23
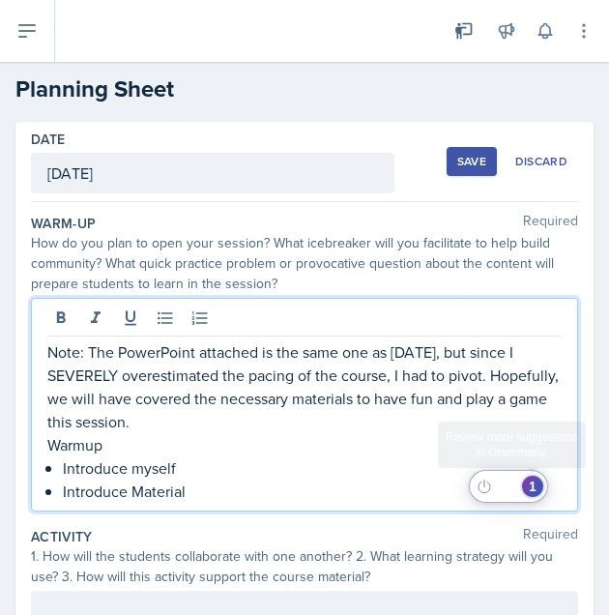
click at [535, 485] on div "1" at bounding box center [532, 486] width 21 height 21
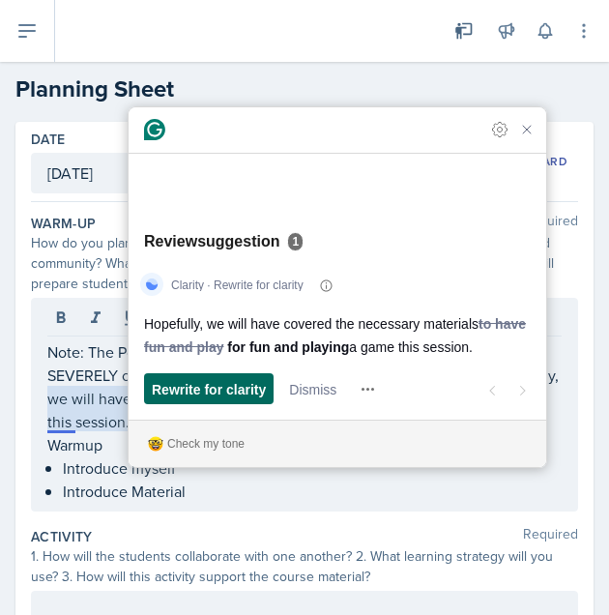
click at [197, 394] on span "Rewrite for clarity" at bounding box center [209, 389] width 114 height 20
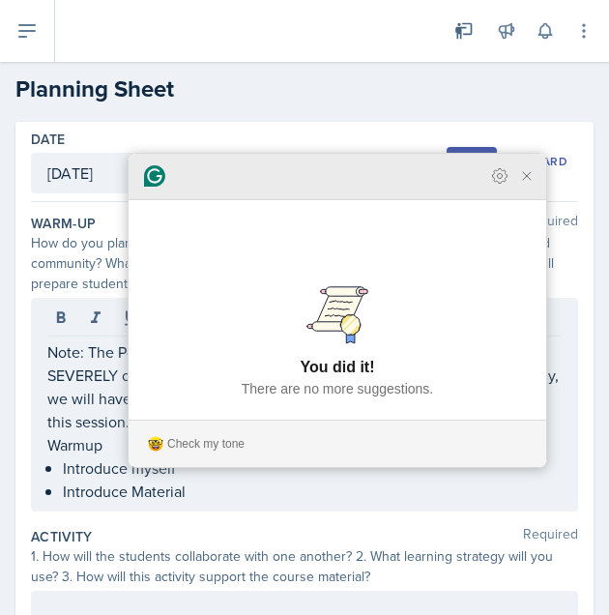
click at [525, 184] on icon "Close Grammarly Assistant" at bounding box center [526, 175] width 15 height 15
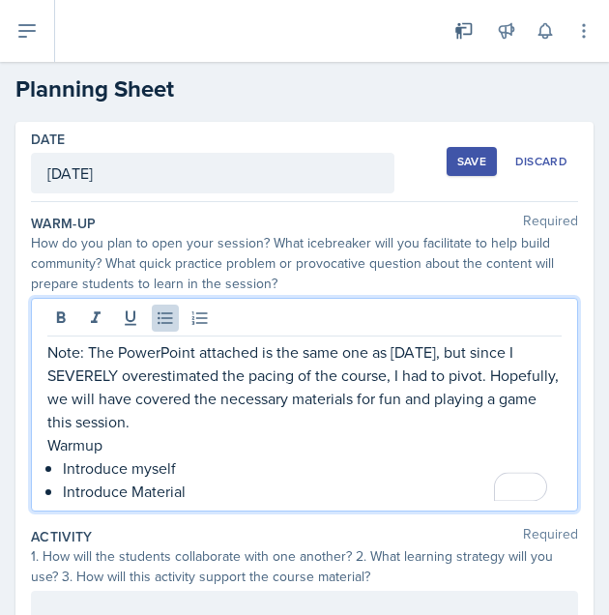
click at [348, 494] on p "Introduce Material" at bounding box center [312, 491] width 499 height 23
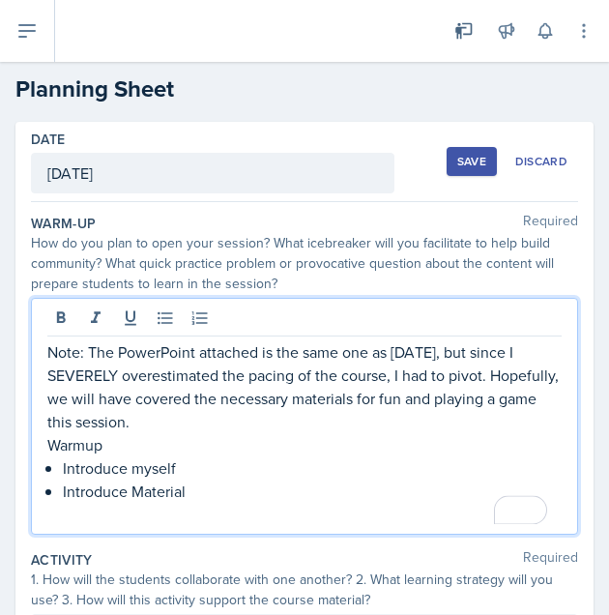
click at [79, 436] on p "Warmup" at bounding box center [304, 444] width 515 height 23
drag, startPoint x: 228, startPoint y: 414, endPoint x: 16, endPoint y: 342, distance: 223.6
click at [16, 342] on div "Date September 4th, 2025 August 2025 27 28 29 30 31 1 2 3 4 5 6 7 8 9 10 11 12 …" at bounding box center [304, 609] width 578 height 975
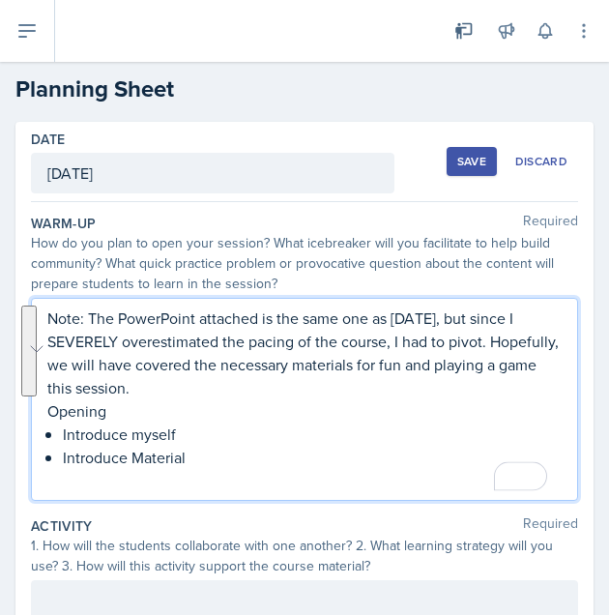
click at [308, 401] on p "Opening" at bounding box center [304, 411] width 515 height 23
drag, startPoint x: 308, startPoint y: 401, endPoint x: 49, endPoint y: 313, distance: 272.9
click at [49, 313] on div "Note: The PowerPoint attached is the same one as last Thursday, but since I SEV…" at bounding box center [304, 400] width 515 height 186
click at [70, 335] on p "Note: The PowerPoint attached is the same one as last Thursday, but since I SEV…" at bounding box center [304, 353] width 515 height 93
click at [264, 437] on p "Introduce myself" at bounding box center [312, 434] width 499 height 23
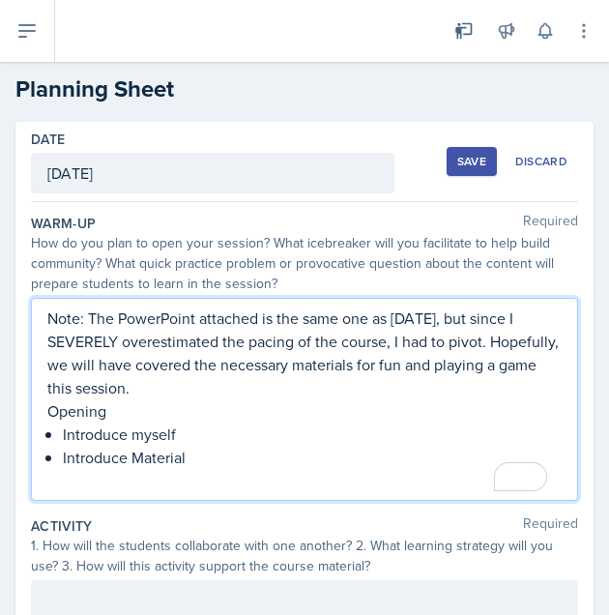
click at [264, 458] on p "Introduce Material" at bounding box center [312, 457] width 499 height 23
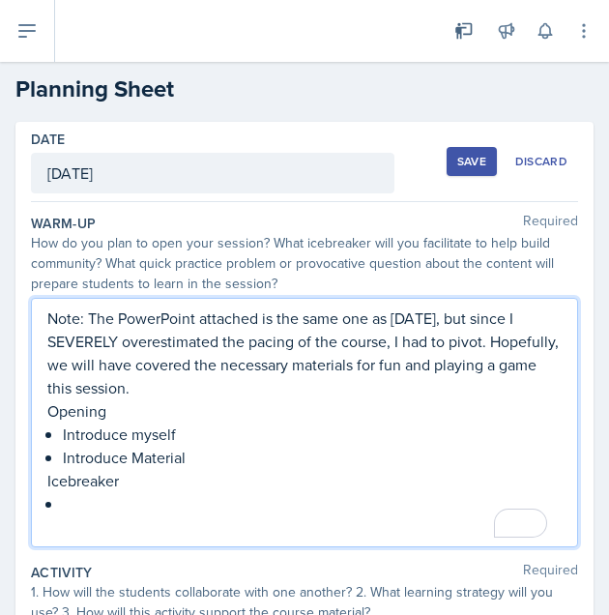
click at [93, 385] on p "Note: The PowerPoint attached is the same one as last Thursday, but since I SEV…" at bounding box center [304, 353] width 515 height 93
click at [112, 390] on p "Note: The PowerPoint attached is the same one as last Thursday, but since I SEV…" at bounding box center [304, 353] width 515 height 93
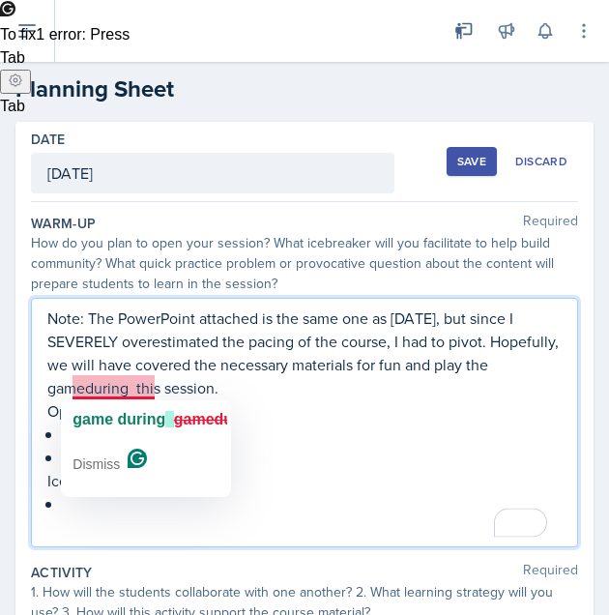
click at [110, 395] on p "Note: The PowerPoint attached is the same one as last Thursday, but since I SEV…" at bounding box center [304, 353] width 515 height 93
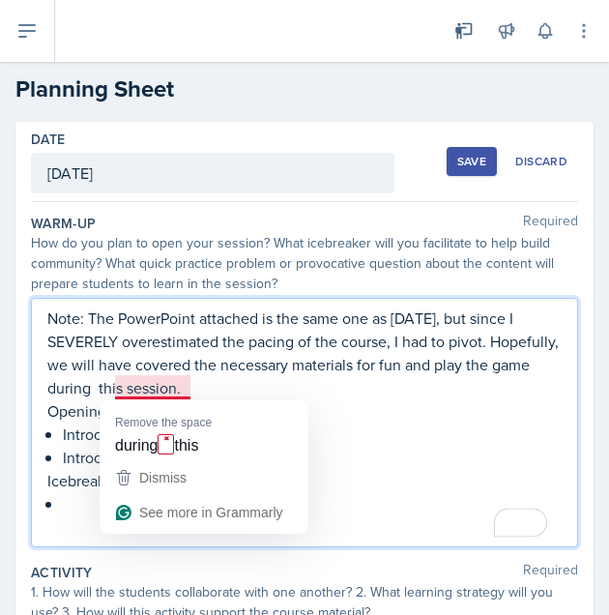
click at [162, 392] on p "Note: The PowerPoint attached is the same one as last Thursday, but since I SEV…" at bounding box center [304, 353] width 515 height 93
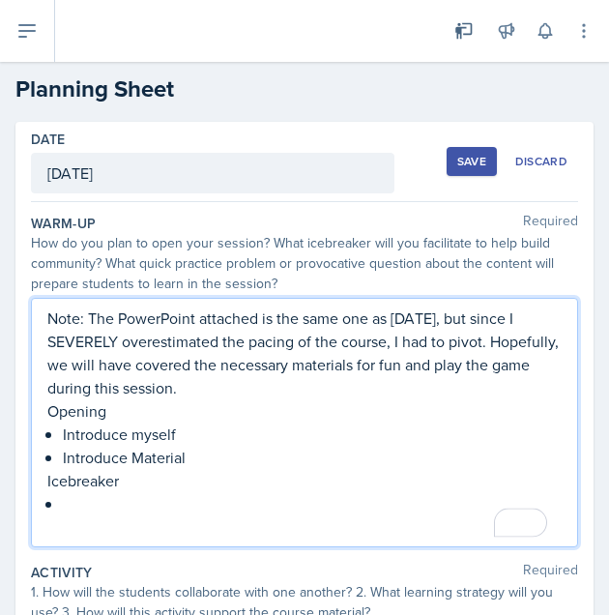
click at [262, 489] on p "Icebreaker" at bounding box center [304, 480] width 515 height 23
click at [233, 514] on p "To enrich screen reader interactions, please activate Accessibility in Grammarl…" at bounding box center [312, 503] width 499 height 23
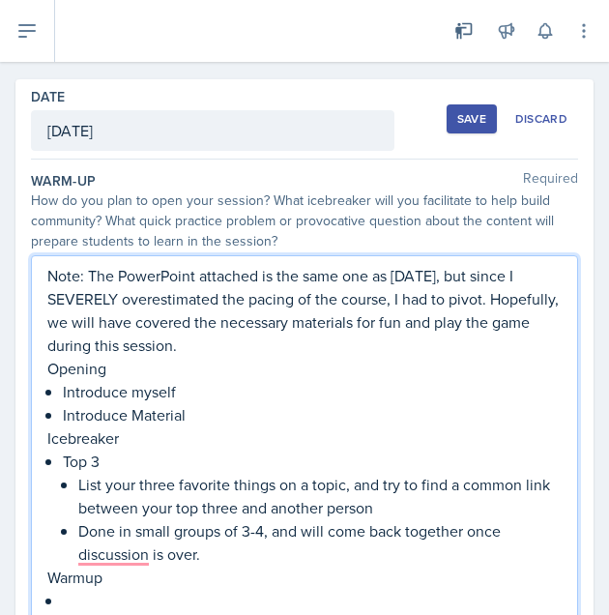
scroll to position [327, 0]
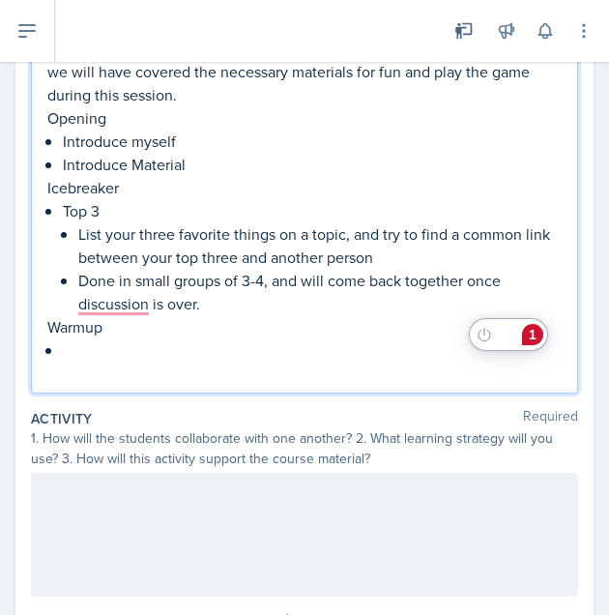
click at [113, 339] on p "To enrich screen reader interactions, please activate Accessibility in Grammarl…" at bounding box center [312, 350] width 499 height 23
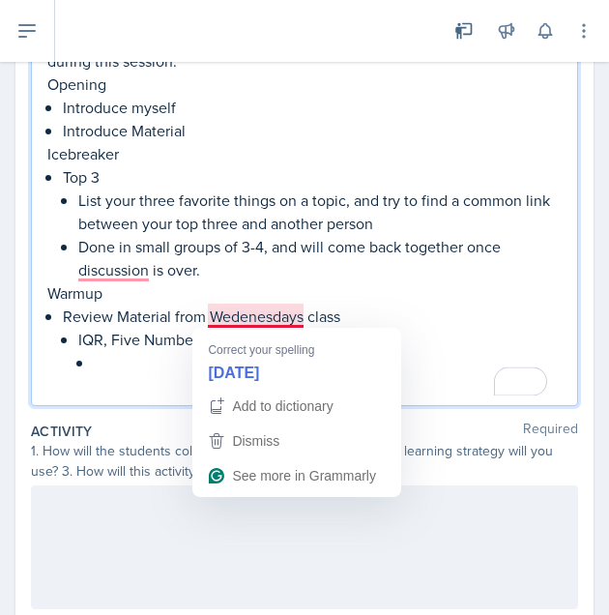
click at [244, 311] on p "Review Material from Wedenesdays class" at bounding box center [312, 316] width 499 height 23
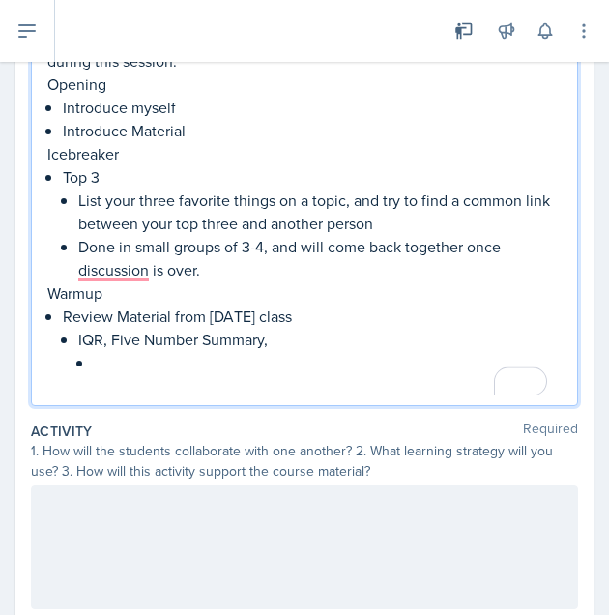
click at [212, 347] on p "IQR, Five Number Summary," at bounding box center [320, 339] width 484 height 23
click at [219, 367] on p "To enrich screen reader interactions, please activate Accessibility in Grammarl…" at bounding box center [328, 362] width 468 height 23
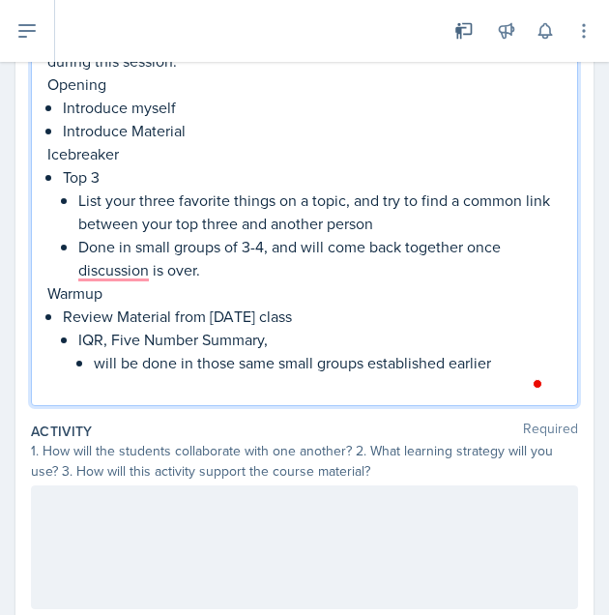
click at [400, 441] on div "1. How will the students collaborate with one another? 2. What learning strateg…" at bounding box center [305, 461] width 548 height 41
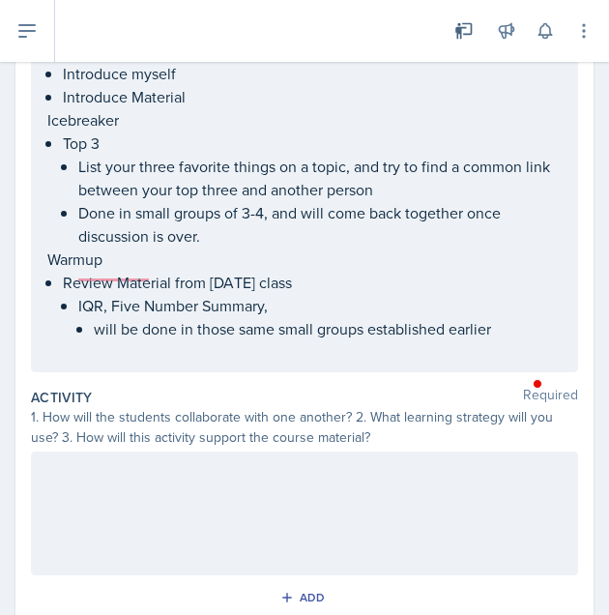
scroll to position [327, 0]
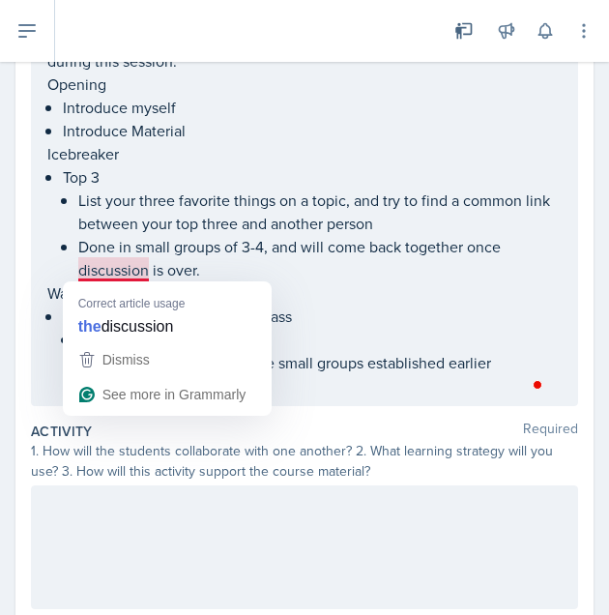
click at [103, 272] on p "Done in small groups of 3-4, and will come back together once discussion is ove…" at bounding box center [320, 258] width 484 height 46
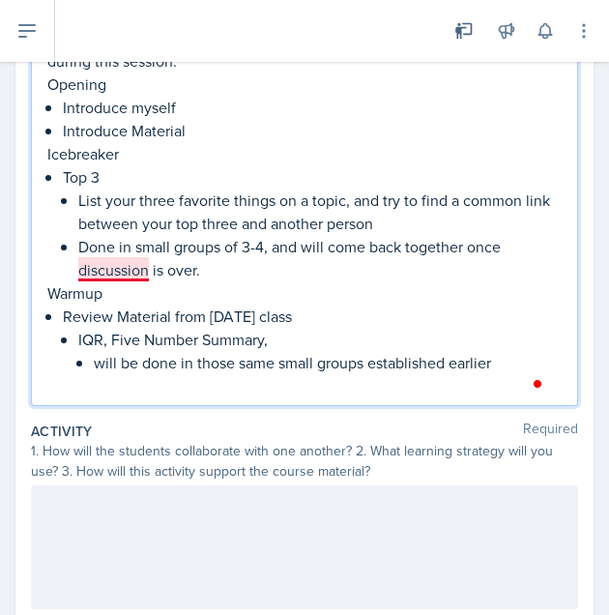
click at [128, 274] on p "Done in small groups of 3-4, and will come back together once discussion is ove…" at bounding box center [320, 258] width 484 height 46
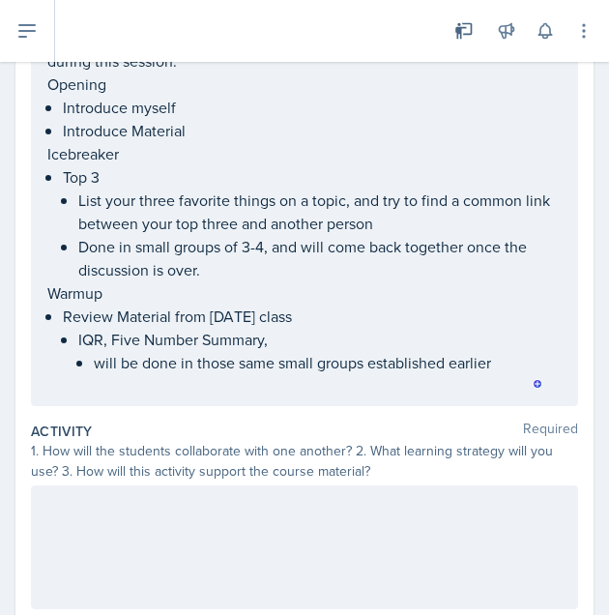
click at [255, 554] on div at bounding box center [305, 548] width 548 height 124
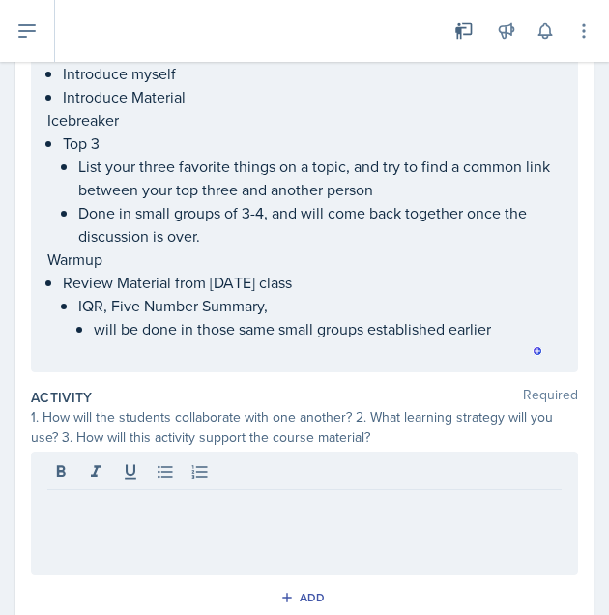
click at [425, 461] on div at bounding box center [304, 475] width 515 height 32
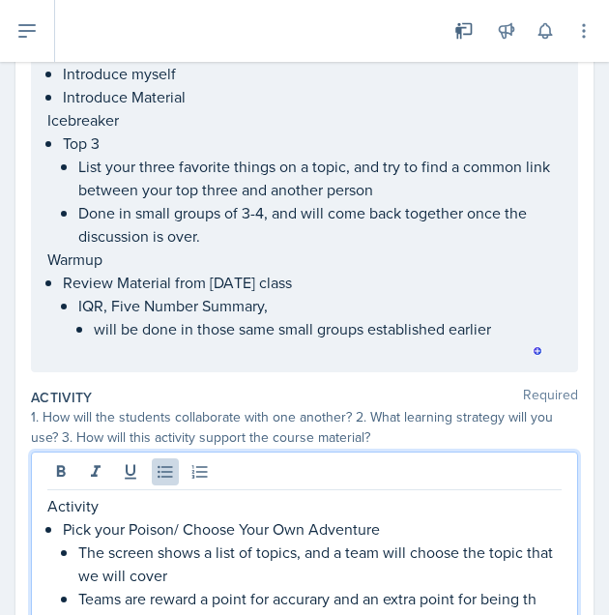
scroll to position [381, 0]
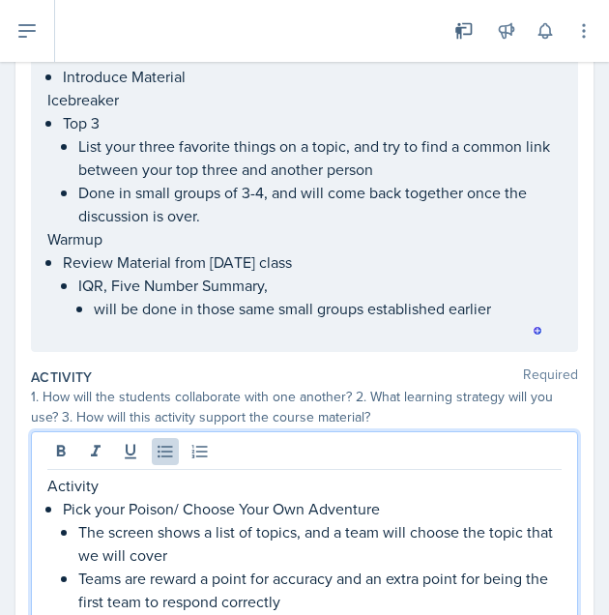
click at [373, 599] on p "Teams are reward a point for accuracy and an extra point for being the first te…" at bounding box center [320, 590] width 484 height 46
click at [377, 597] on p "Teams are reward a point for accuracy and an extra point for being the first te…" at bounding box center [320, 590] width 484 height 46
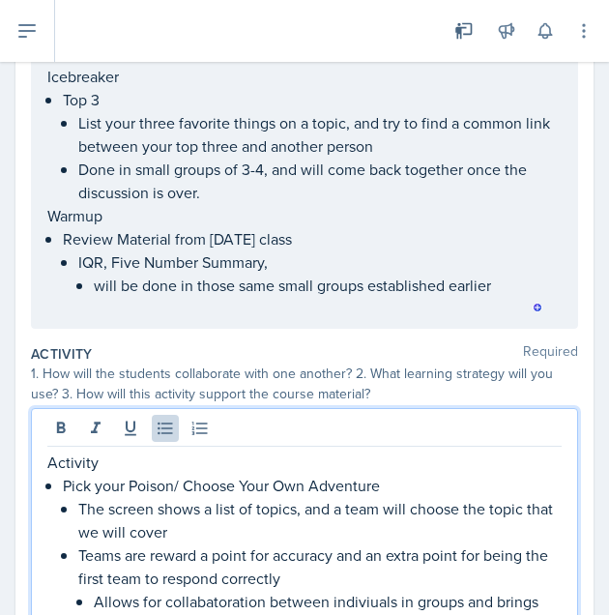
scroll to position [428, 0]
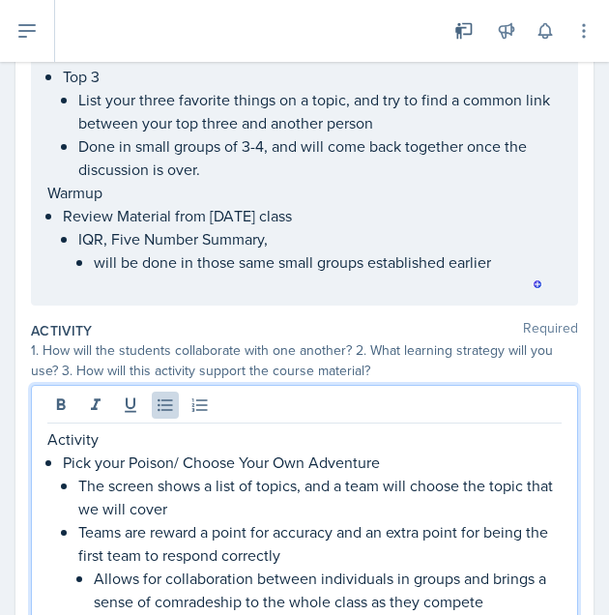
click at [230, 601] on p "Allows for collaboration between individuals in groups and brings a sense of co…" at bounding box center [328, 590] width 468 height 46
click at [176, 587] on p "Allows for collaboration between individuals in groups and brings a sense of co…" at bounding box center [328, 590] width 468 height 46
click at [143, 585] on p "Allows for collaboration between individuals in groups and brings a sense of co…" at bounding box center [328, 590] width 468 height 46
click at [178, 599] on p "Allows for collaboration between individuals in groups and brings a sense of co…" at bounding box center [328, 590] width 468 height 46
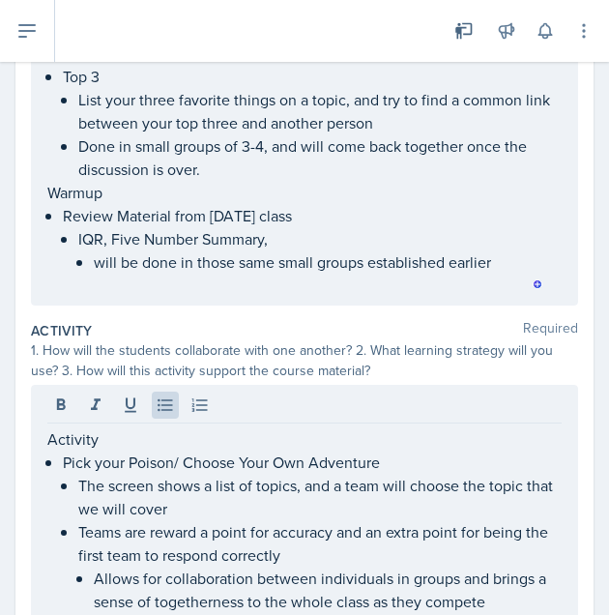
click at [527, 612] on div "Activity Pick your Poison/ Choose Your Own Adventure The screen shows a list of…" at bounding box center [305, 503] width 548 height 237
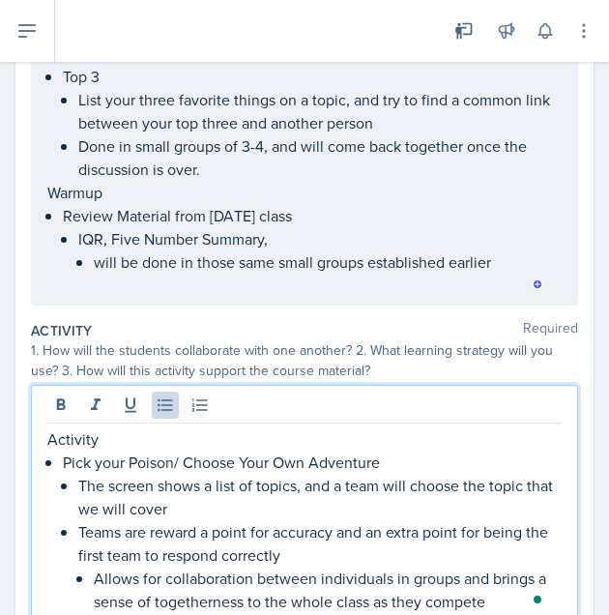
click at [522, 600] on p "Allows for collaboration between individuals in groups and brings a sense of to…" at bounding box center [328, 590] width 468 height 46
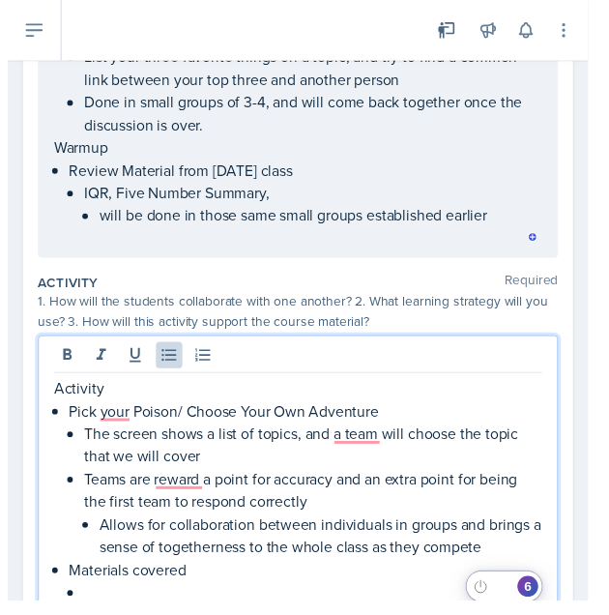
scroll to position [497, 0]
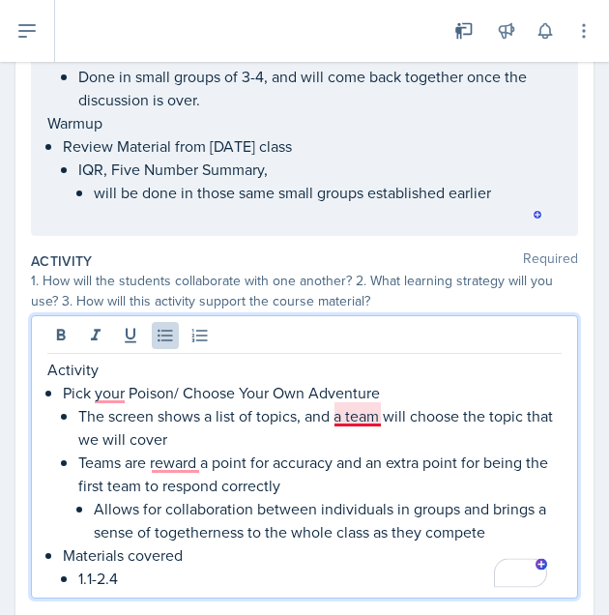
click at [365, 416] on p "The screen shows a list of topics, and a team will choose the topic that we wil…" at bounding box center [320, 427] width 484 height 46
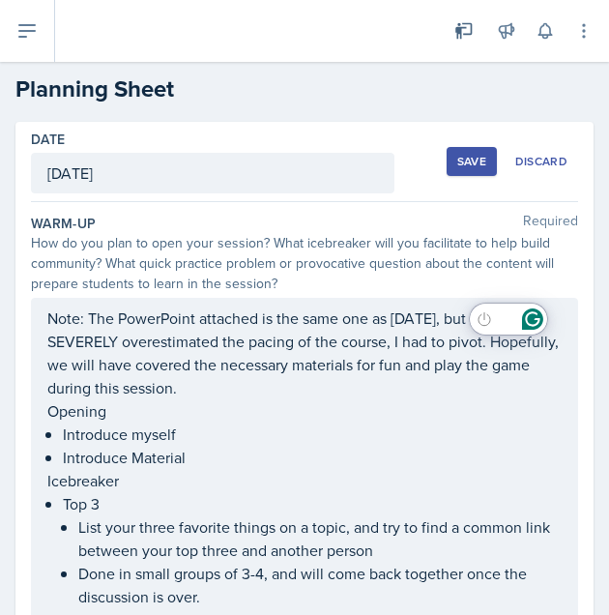
scroll to position [718, 0]
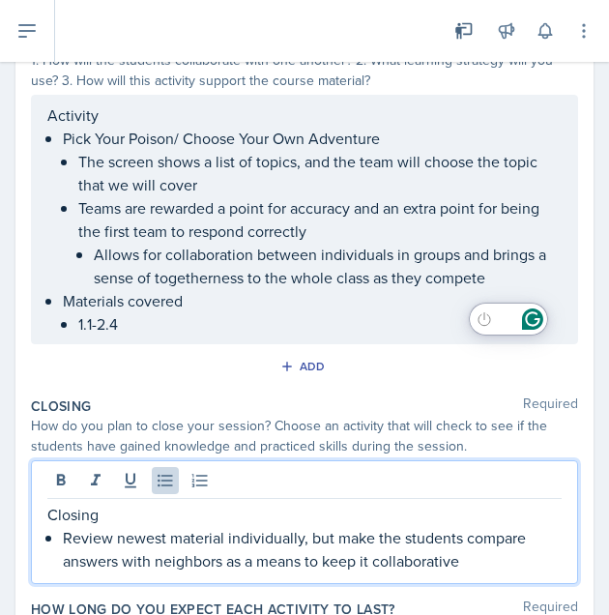
click at [499, 557] on p "Review newest material individually, but make the students compare answers with…" at bounding box center [312, 549] width 499 height 46
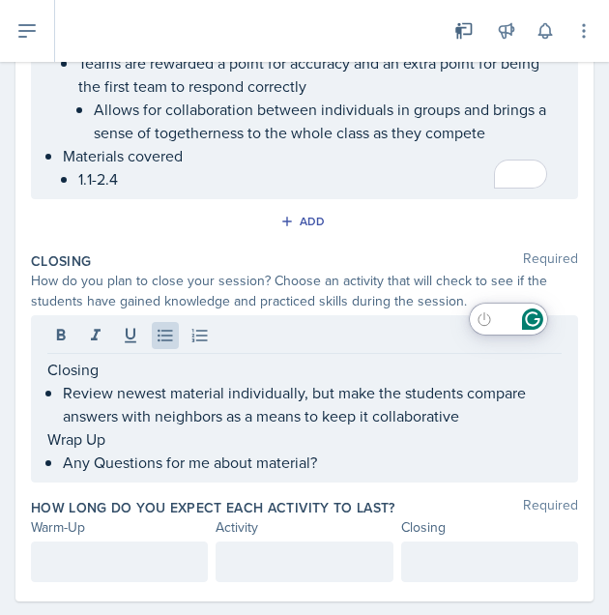
scroll to position [861, 0]
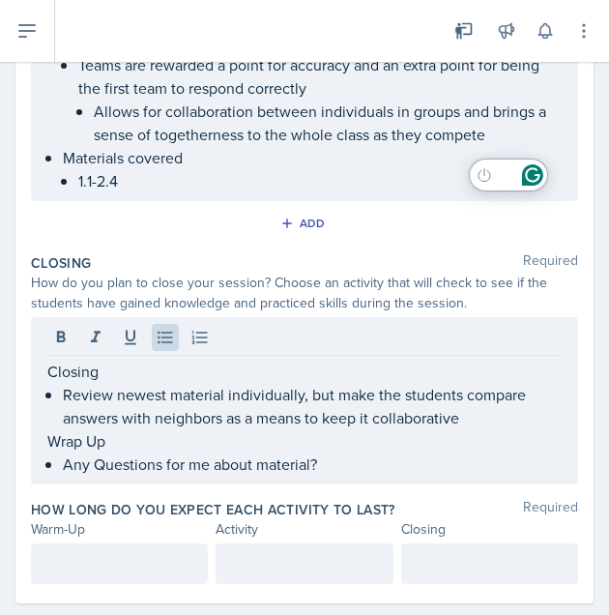
click at [437, 459] on p "Any Questions for me about material?" at bounding box center [312, 464] width 499 height 23
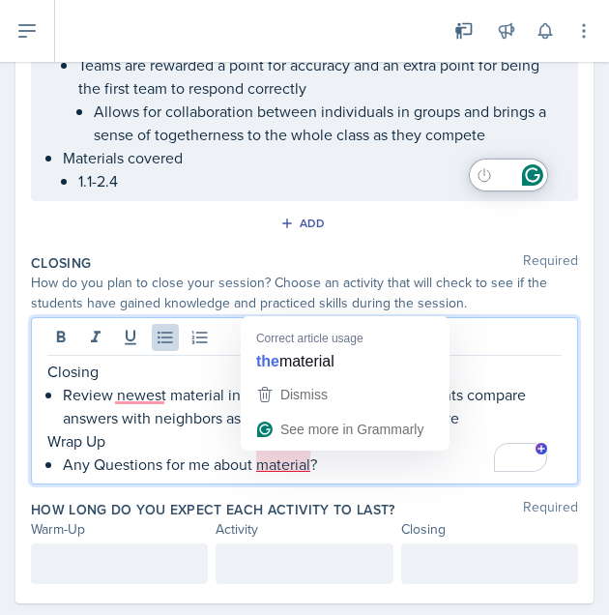
click at [300, 458] on p "Any Questions for me about material?" at bounding box center [312, 464] width 499 height 23
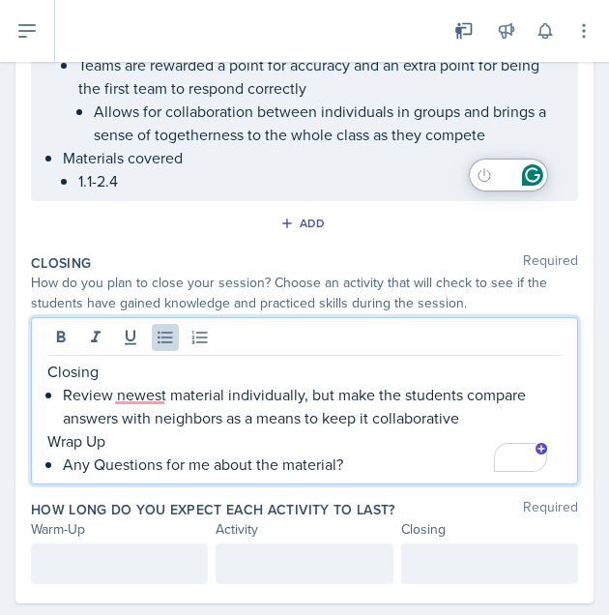
click at [397, 460] on p "Any Questions for me about the material?" at bounding box center [312, 464] width 499 height 23
click at [144, 398] on p "Review newest material individually, but make the students compare answers with…" at bounding box center [312, 406] width 499 height 46
click at [362, 446] on p "Wrap Up" at bounding box center [304, 441] width 515 height 23
click at [371, 386] on p "Review the newest material individually, but make the students compare answers …" at bounding box center [312, 406] width 499 height 46
click at [389, 468] on p "Any Questions for me about the material?" at bounding box center [312, 464] width 499 height 23
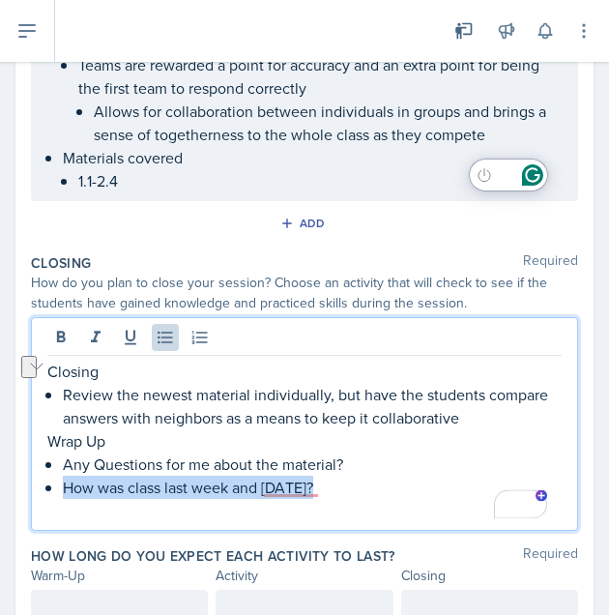
drag, startPoint x: 337, startPoint y: 485, endPoint x: 29, endPoint y: 484, distance: 307.6
click at [29, 484] on main "Planning Sheets Sep 4th, 2025 Planning Sheet Date September 4th, 2025 August 20…" at bounding box center [304, 338] width 609 height 553
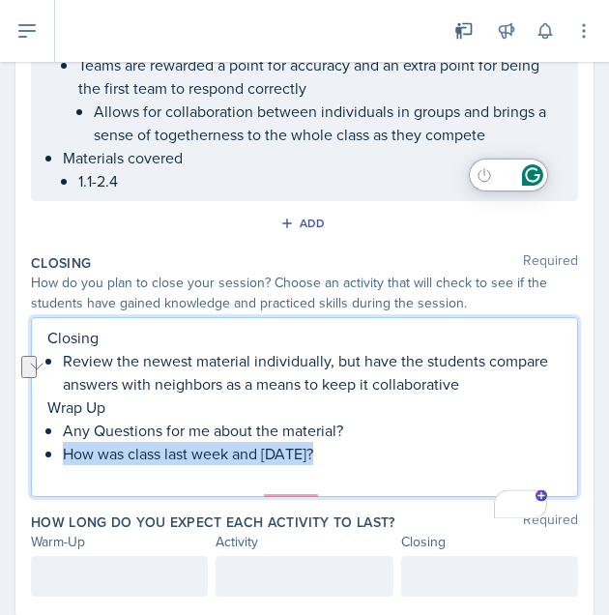
scroll to position [828, 0]
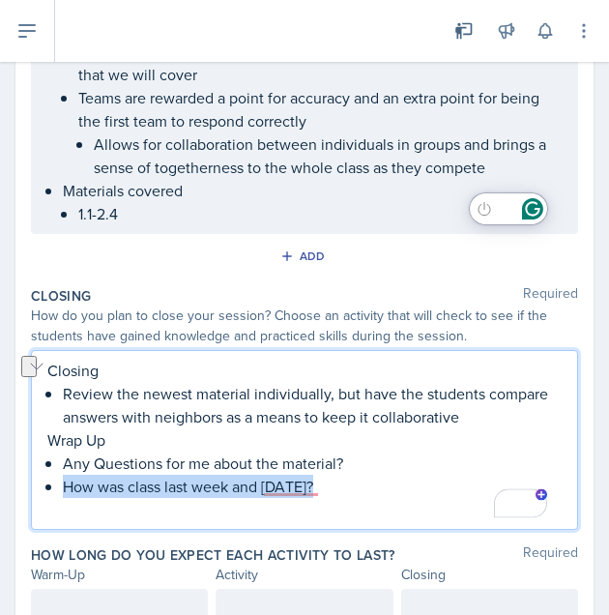
copy p "How was class last week and monday?"
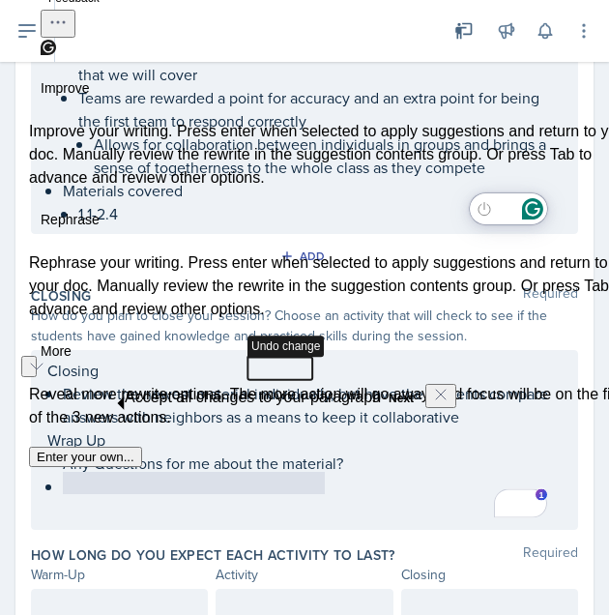
click at [321, 521] on div "Closing Review the newest material individually, but have the students compare …" at bounding box center [305, 440] width 548 height 180
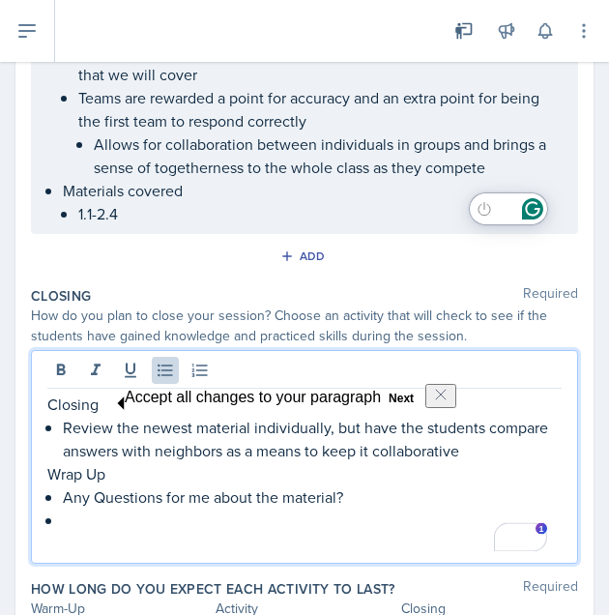
scroll to position [861, 0]
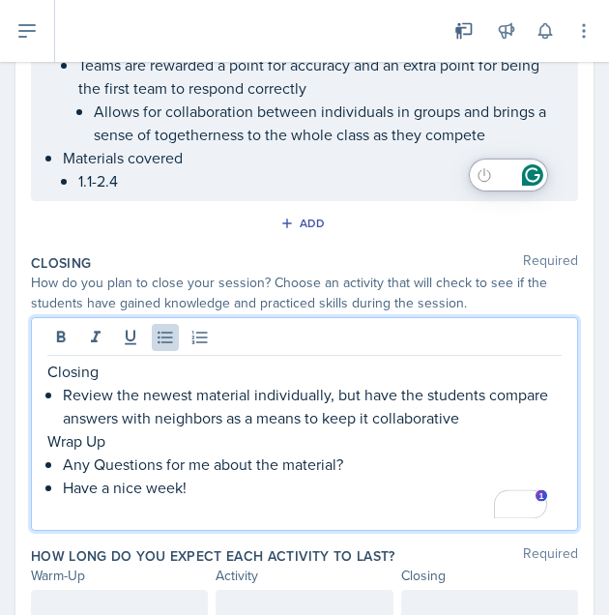
click at [402, 453] on p "Any Questions for me about the material?" at bounding box center [312, 464] width 499 height 23
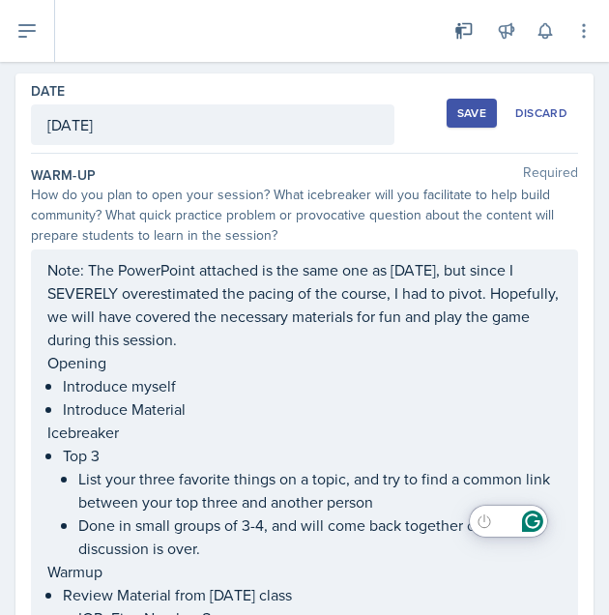
scroll to position [31, 0]
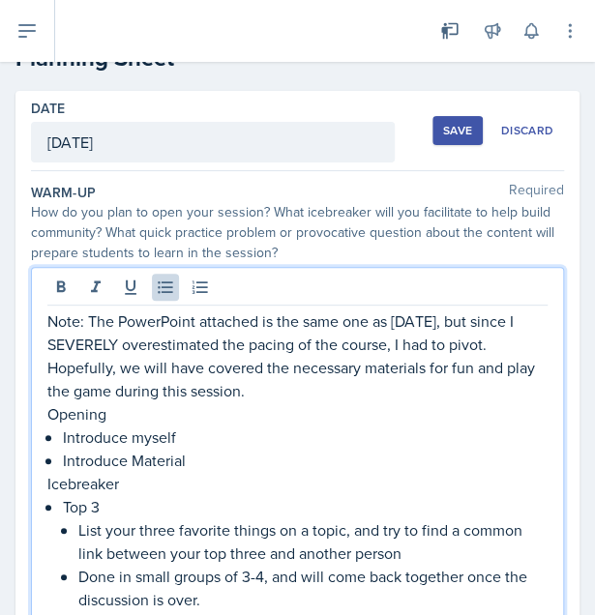
click at [234, 410] on div "Note: The PowerPoint attached is the same one as last Thursday, but since I SEV…" at bounding box center [297, 519] width 500 height 418
click at [228, 444] on p "Introduce myself" at bounding box center [305, 437] width 485 height 23
click at [224, 456] on p "Introduce Material" at bounding box center [305, 460] width 485 height 23
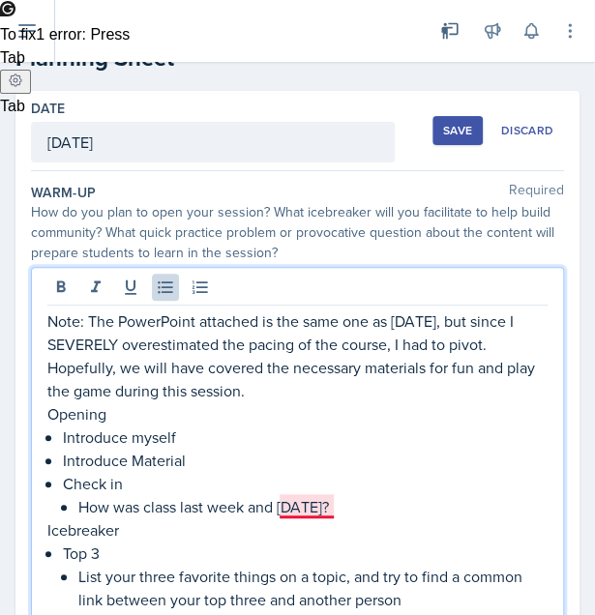
click at [324, 503] on p "How was class last week and monday?" at bounding box center [312, 506] width 469 height 23
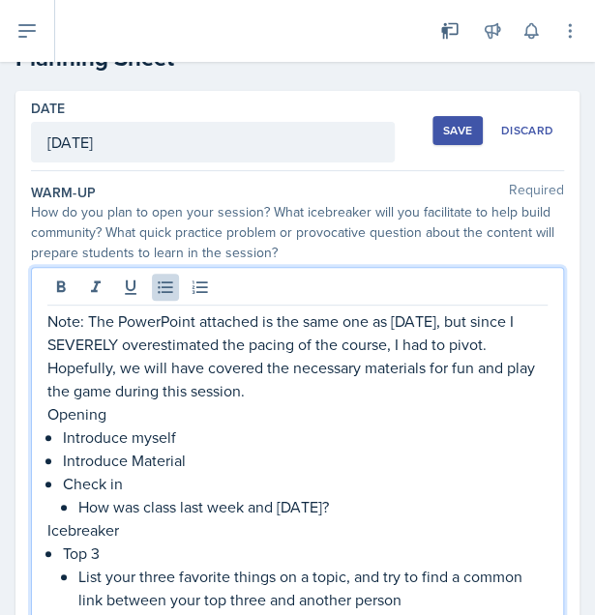
click at [417, 519] on p "Icebreaker" at bounding box center [297, 530] width 500 height 23
click at [413, 505] on p "How was class last week and Monday?" at bounding box center [312, 506] width 469 height 23
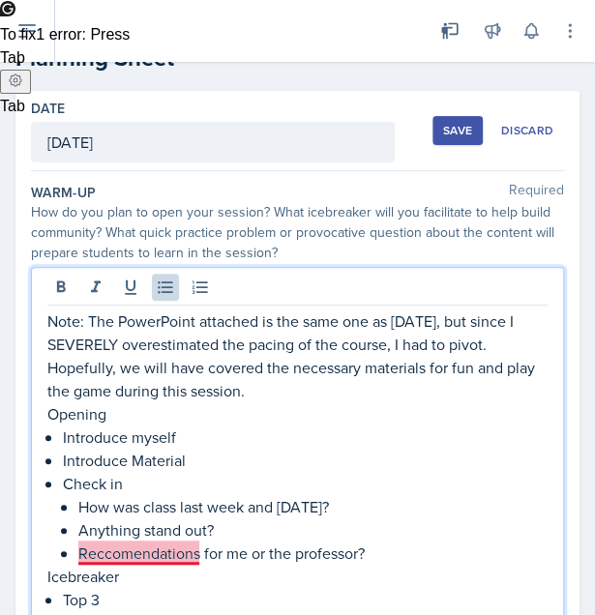
click at [152, 561] on p "Reccomendations for me or the professor?" at bounding box center [312, 553] width 469 height 23
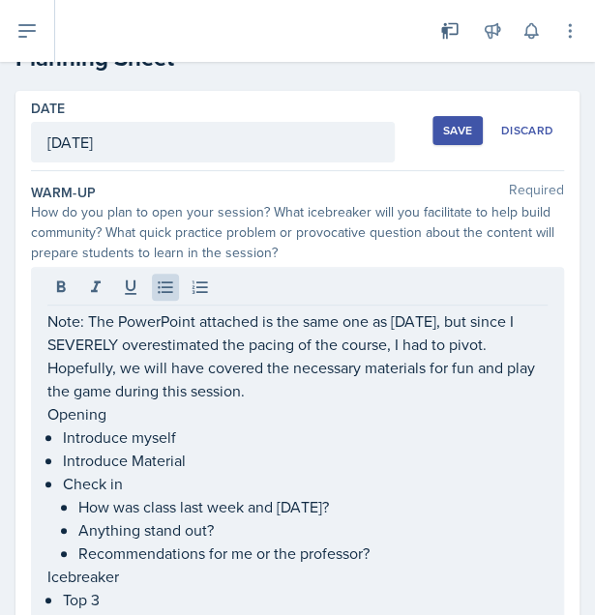
click at [444, 132] on div "Save" at bounding box center [457, 130] width 29 height 15
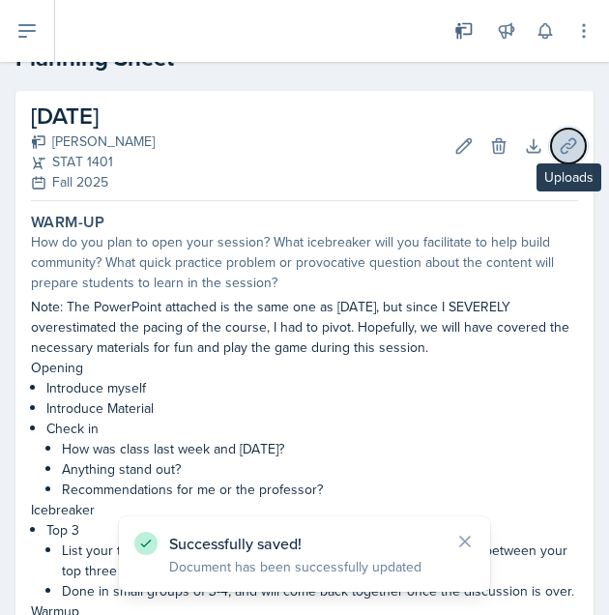
click at [559, 154] on icon at bounding box center [568, 145] width 19 height 19
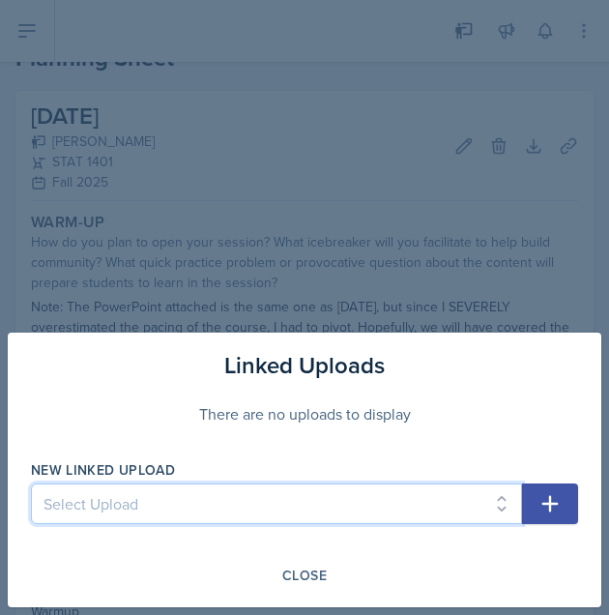
click at [308, 512] on select "Select Upload 8/26/25 SI PPT 8/28/25 SI PPT Chapter Summary Slides" at bounding box center [276, 504] width 491 height 41
select select "25c96577-7766-4d66-b8a1-47edc124cb32"
click at [31, 485] on select "Select Upload 8/26/25 SI PPT 8/28/25 SI PPT Chapter Summary Slides" at bounding box center [276, 504] width 491 height 41
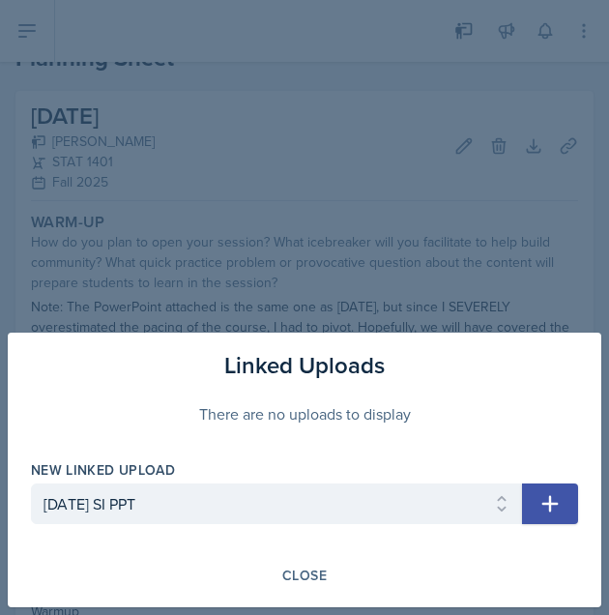
click at [549, 500] on icon "button" at bounding box center [551, 504] width 16 height 16
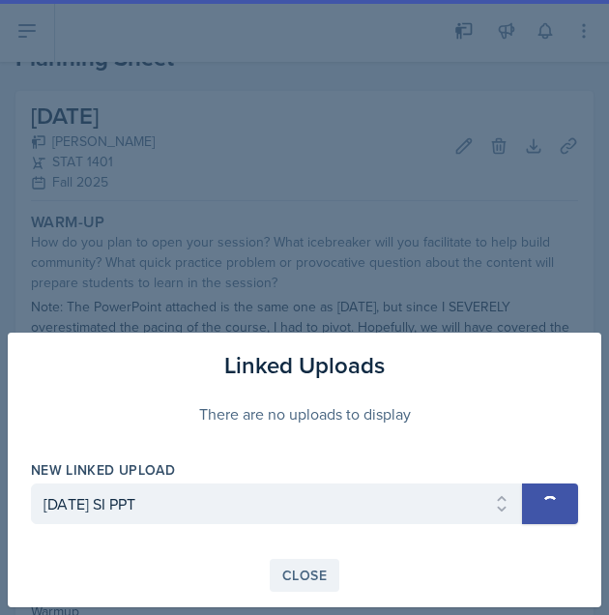
select select
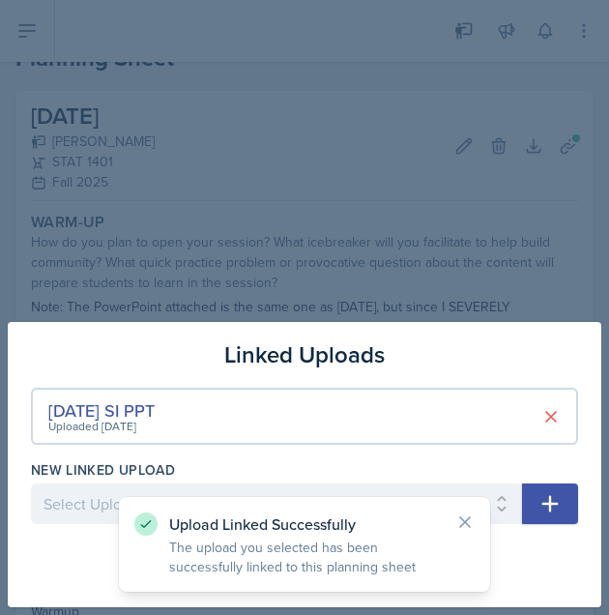
click at [530, 262] on div at bounding box center [304, 307] width 609 height 615
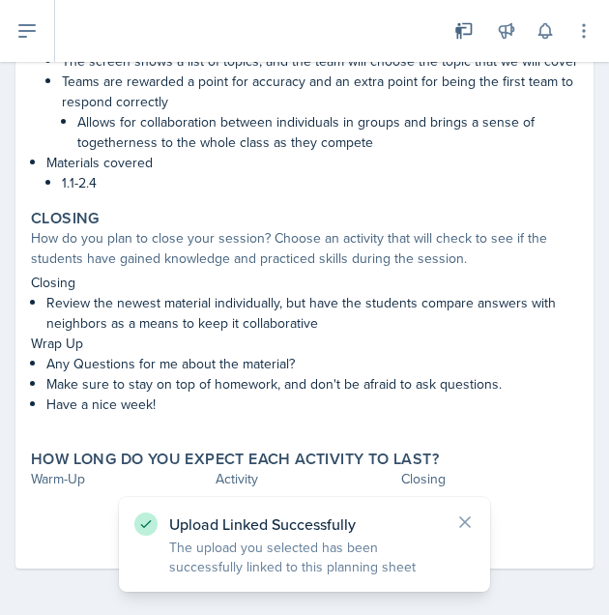
scroll to position [812, 0]
click at [460, 525] on icon at bounding box center [465, 522] width 19 height 19
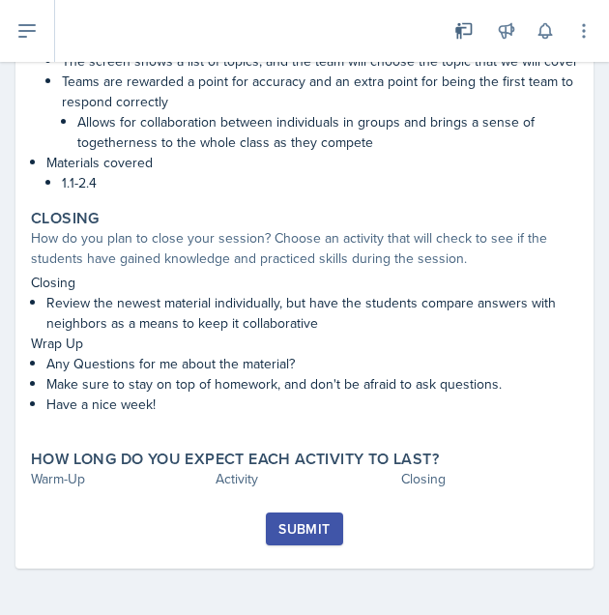
click at [325, 546] on button "Submit" at bounding box center [304, 529] width 76 height 33
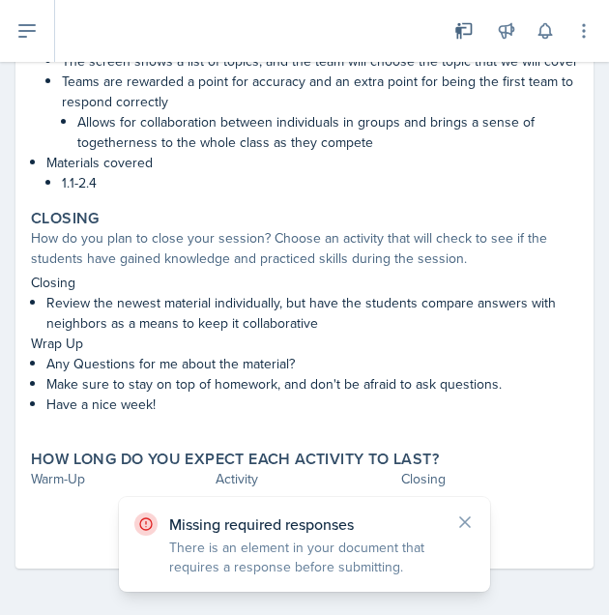
click at [478, 519] on div "Missing required responses There is an element in your document that requires a…" at bounding box center [304, 544] width 371 height 95
click at [469, 521] on icon at bounding box center [465, 522] width 19 height 19
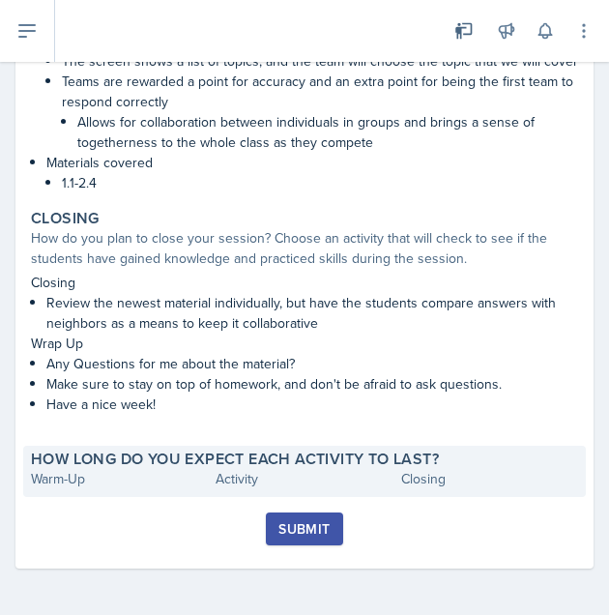
click at [90, 489] on div "Warm-Up" at bounding box center [119, 479] width 177 height 20
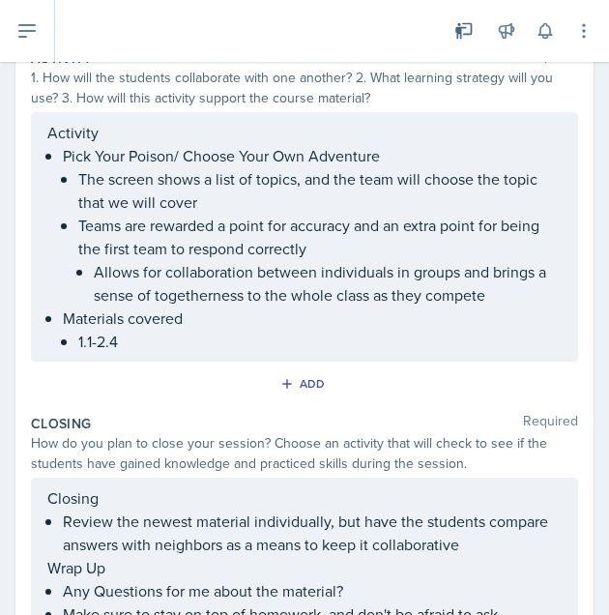
scroll to position [1043, 0]
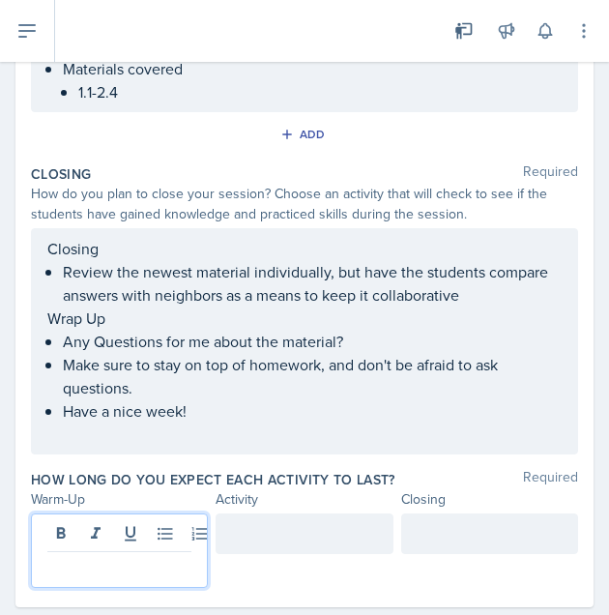
click at [116, 556] on p at bounding box center [119, 567] width 144 height 23
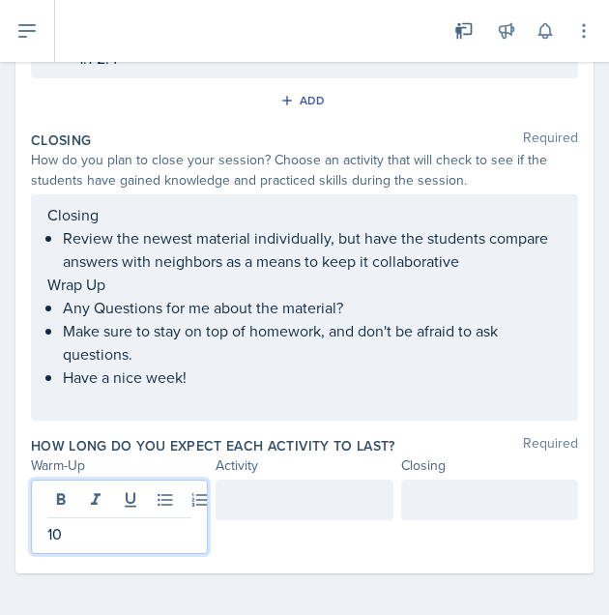
click at [282, 498] on div at bounding box center [304, 500] width 177 height 41
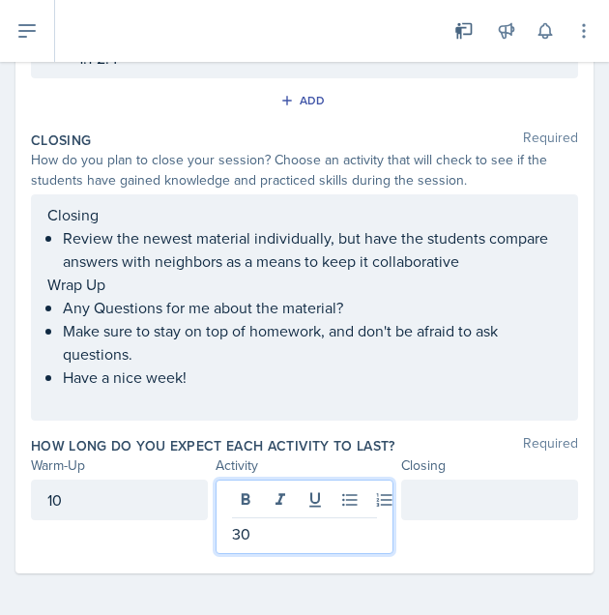
click at [452, 485] on div at bounding box center [489, 500] width 177 height 41
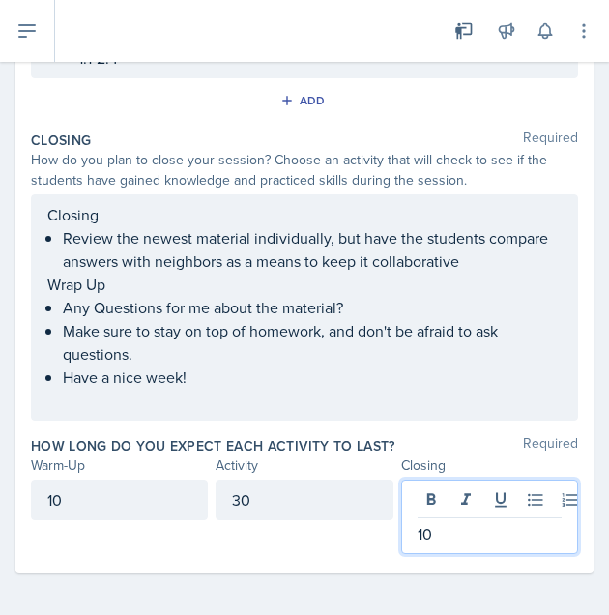
click at [418, 407] on p at bounding box center [312, 400] width 499 height 23
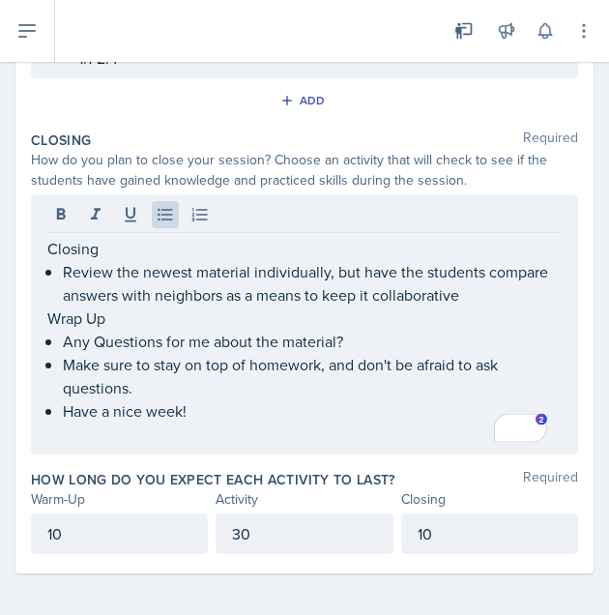
scroll to position [0, 0]
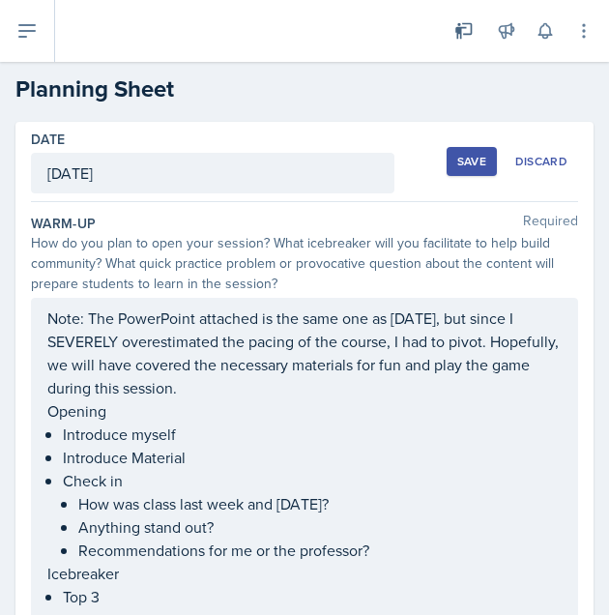
click at [461, 170] on button "Save" at bounding box center [472, 161] width 50 height 29
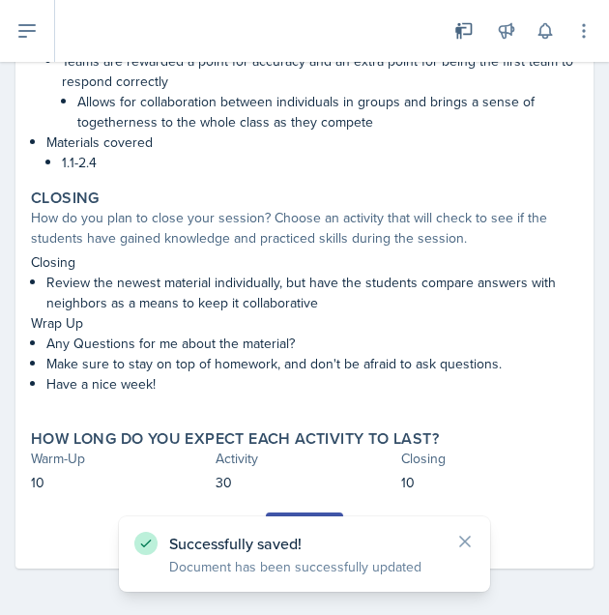
scroll to position [862, 0]
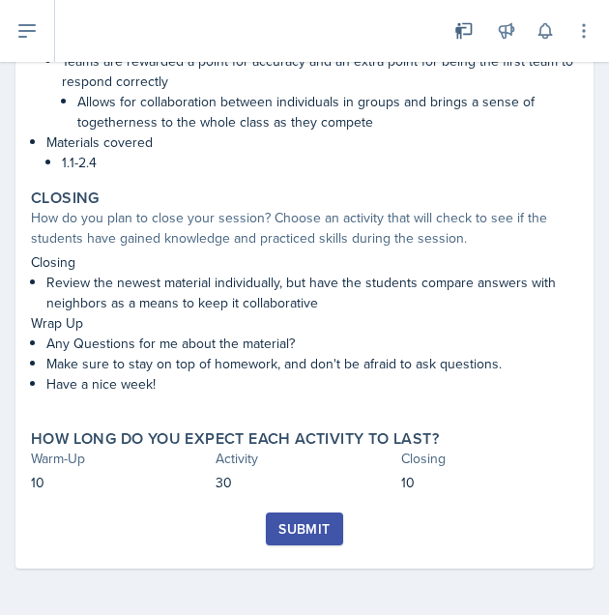
click at [465, 541] on icon at bounding box center [465, 542] width 10 height 10
click at [314, 544] on button "Submit" at bounding box center [304, 529] width 76 height 33
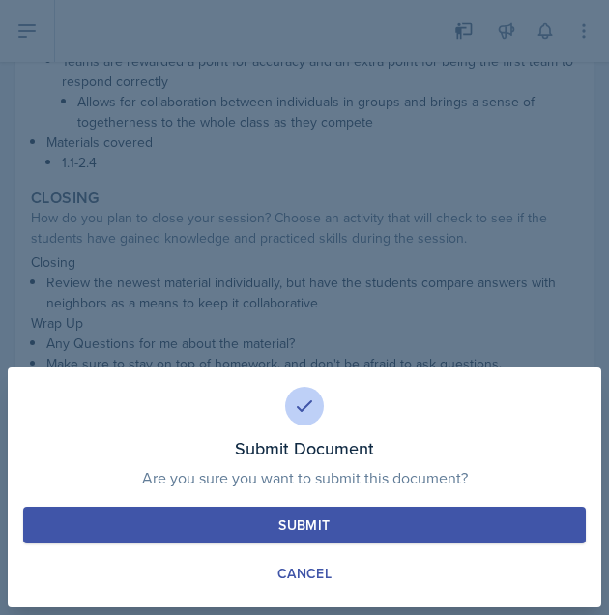
click at [321, 529] on div "Submit" at bounding box center [304, 525] width 51 height 19
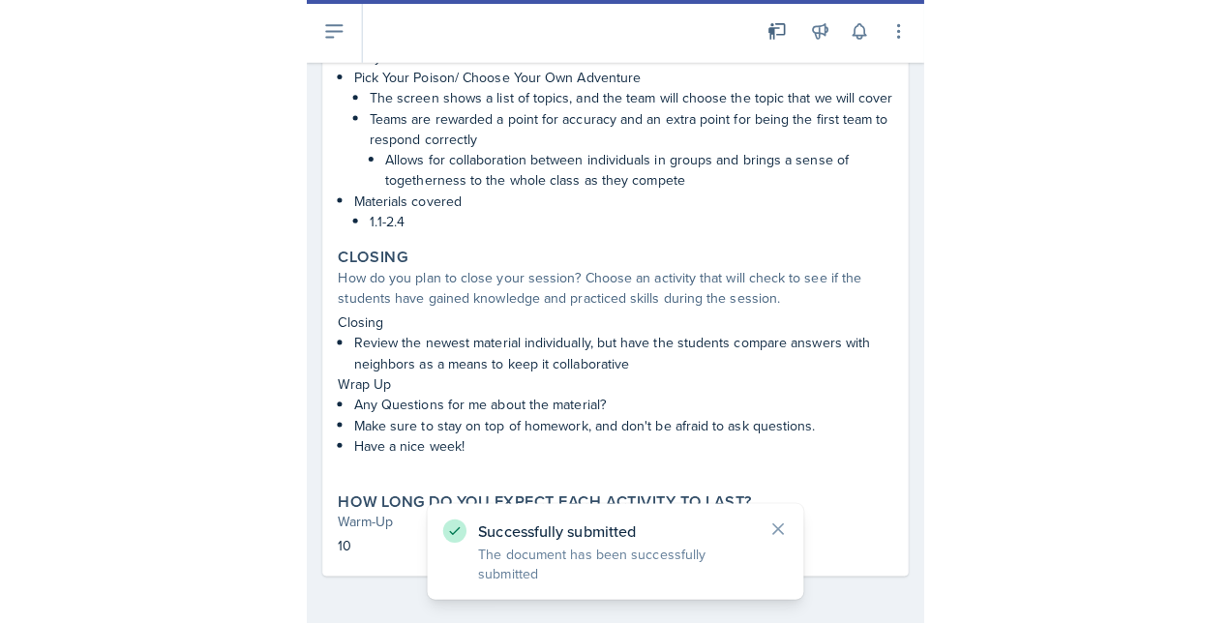
scroll to position [0, 0]
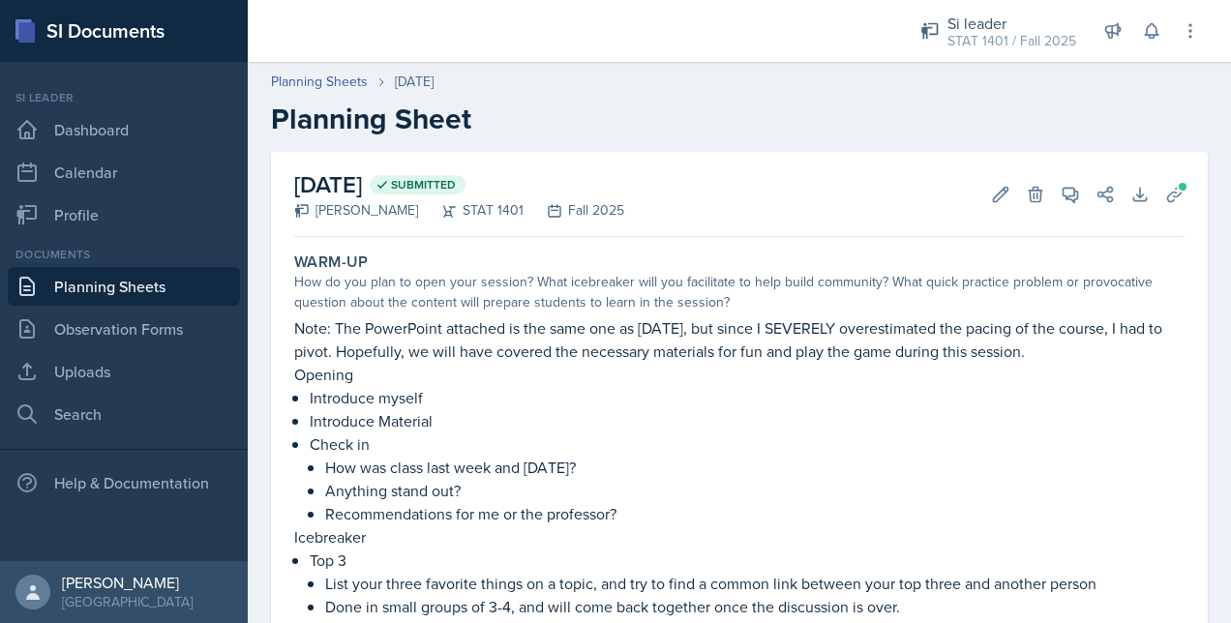
click at [85, 277] on link "Planning Sheets" at bounding box center [124, 286] width 232 height 39
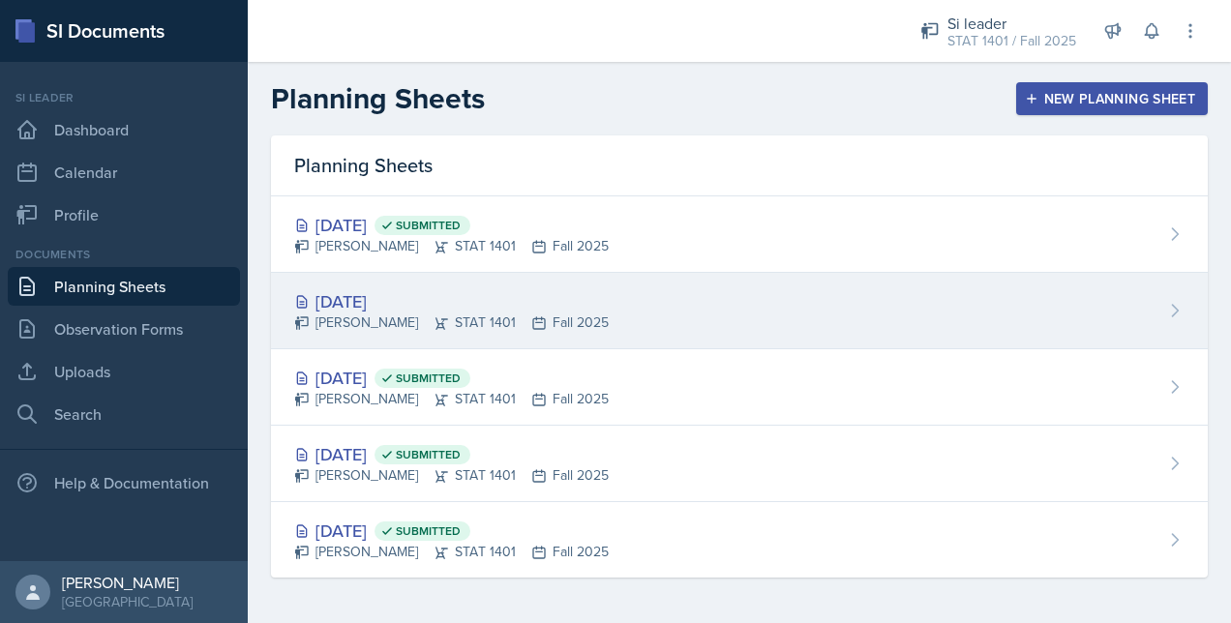
click at [351, 298] on div "[DATE]" at bounding box center [451, 301] width 314 height 26
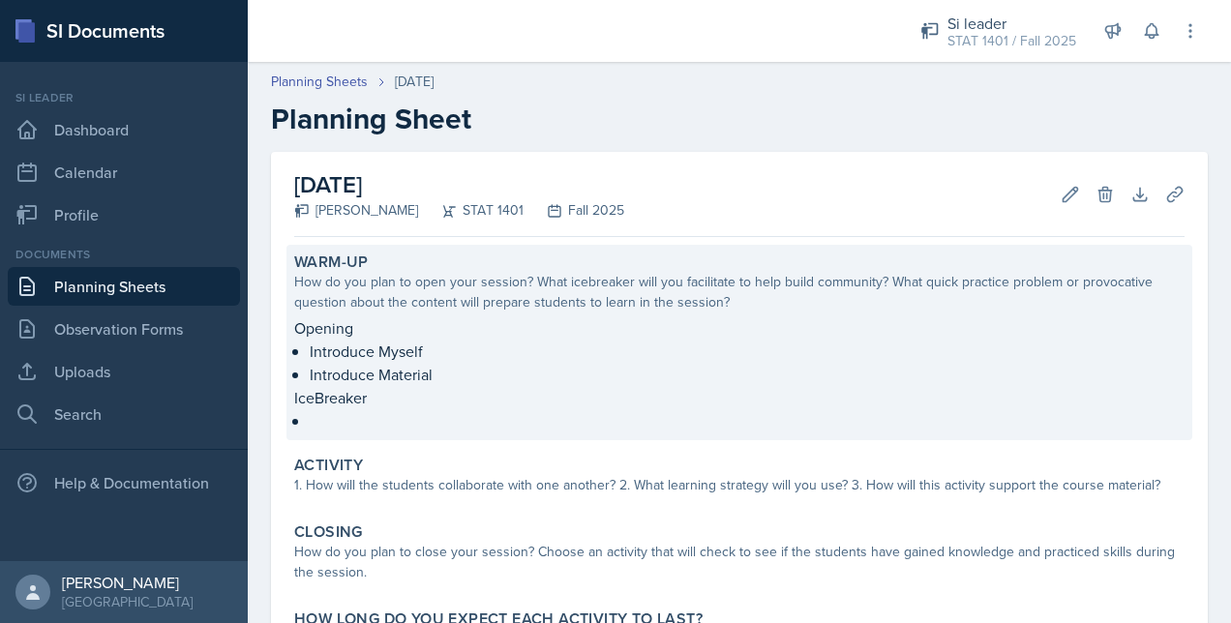
click at [452, 400] on p "IceBreaker" at bounding box center [739, 397] width 890 height 23
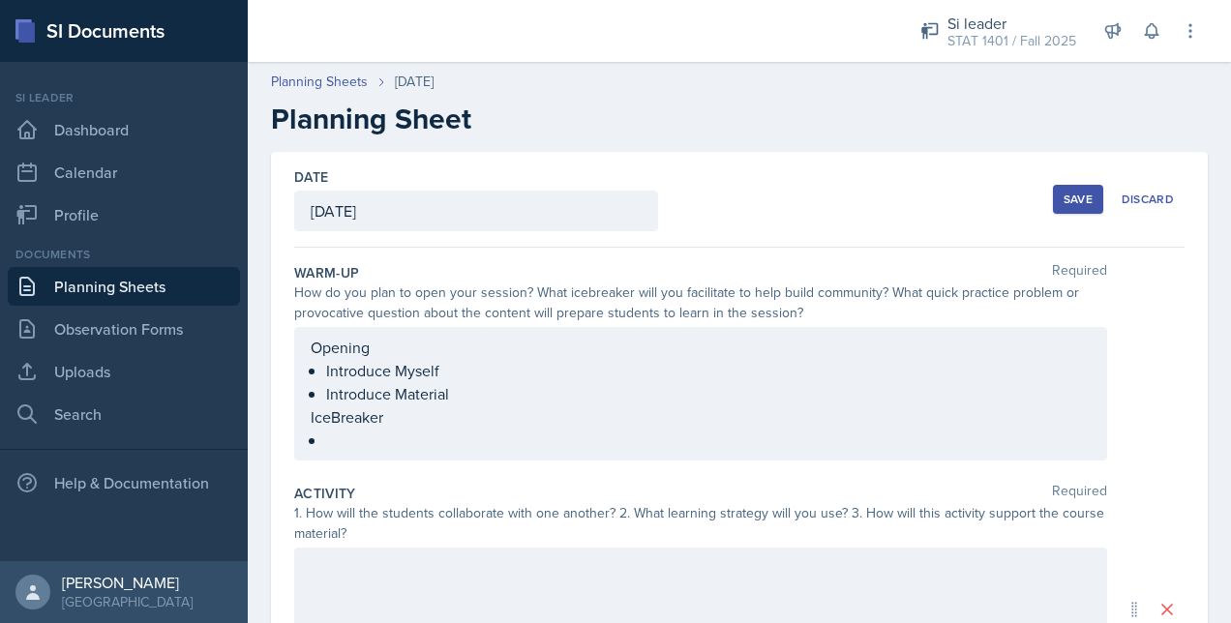
click at [393, 447] on div "Opening Introduce Myself Introduce Material IceBreaker" at bounding box center [701, 394] width 780 height 116
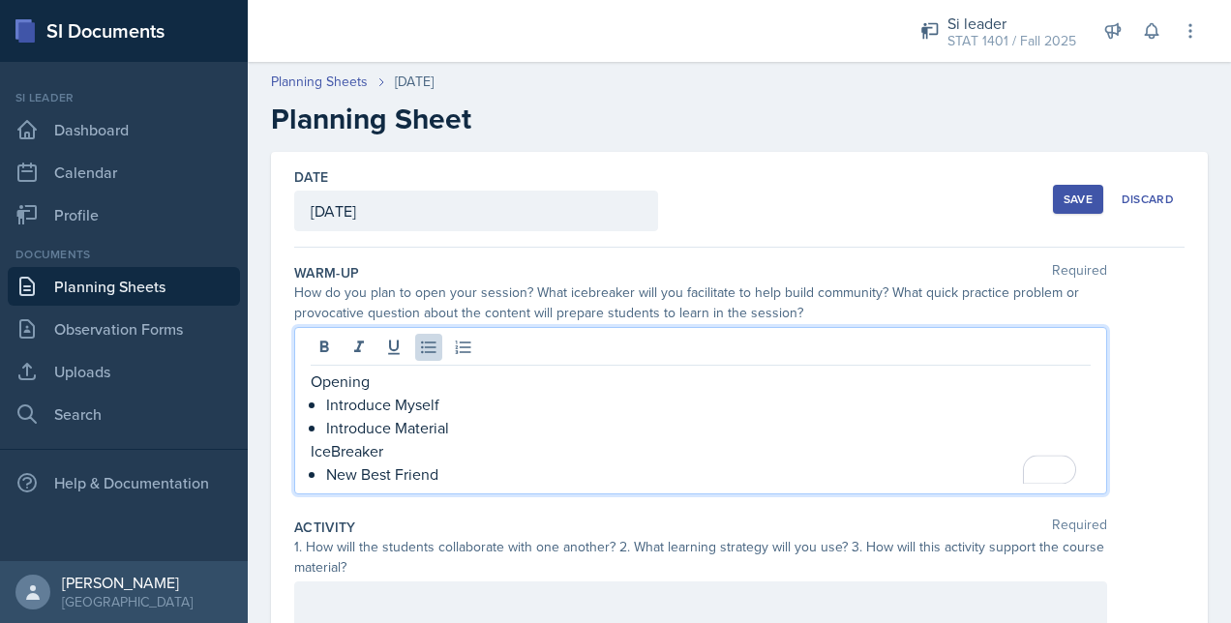
click at [472, 417] on p "Introduce Material" at bounding box center [708, 427] width 764 height 23
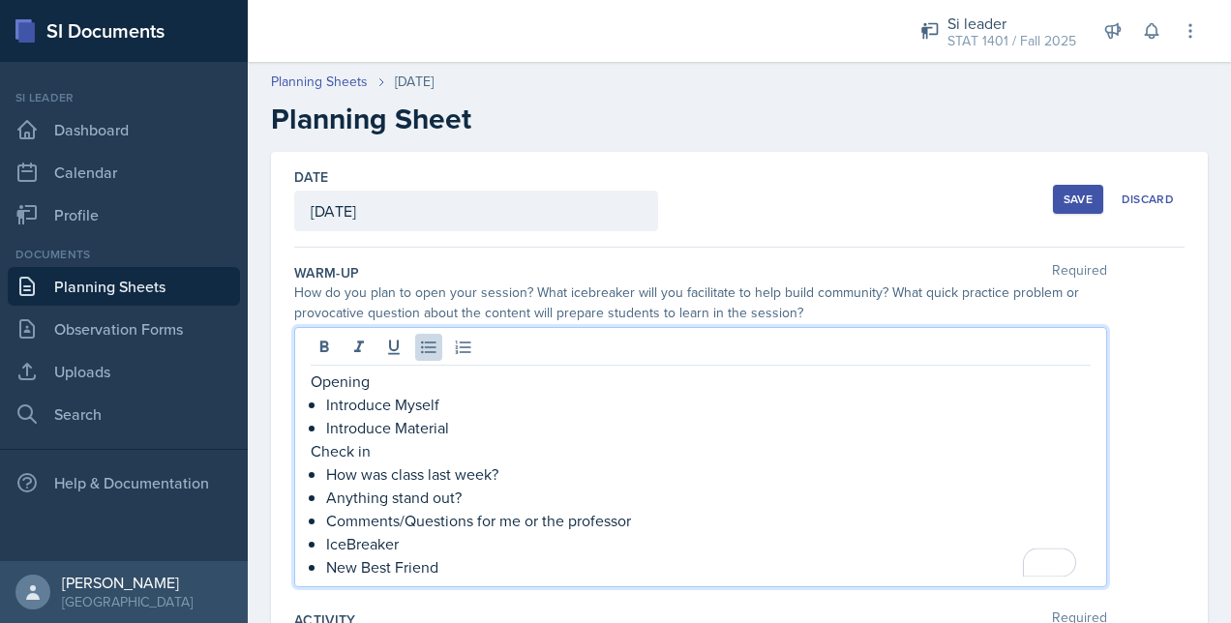
click at [608, 532] on p "IceBreaker" at bounding box center [708, 543] width 764 height 23
click at [608, 520] on p "Comments/Questions for me or the professor" at bounding box center [708, 520] width 764 height 23
click at [608, 575] on p "New Best Friend" at bounding box center [708, 566] width 764 height 23
click at [317, 542] on div "Opening Introduce Myself Introduce Material Check in How was class last week? A…" at bounding box center [701, 474] width 780 height 209
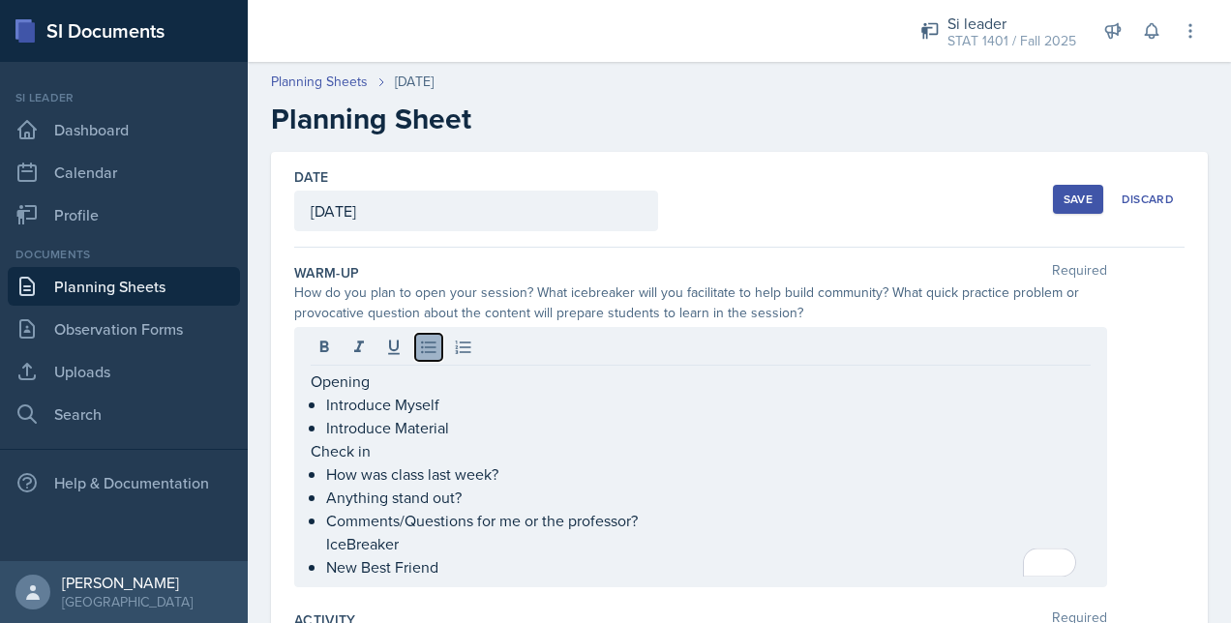
click at [431, 354] on icon at bounding box center [428, 347] width 19 height 19
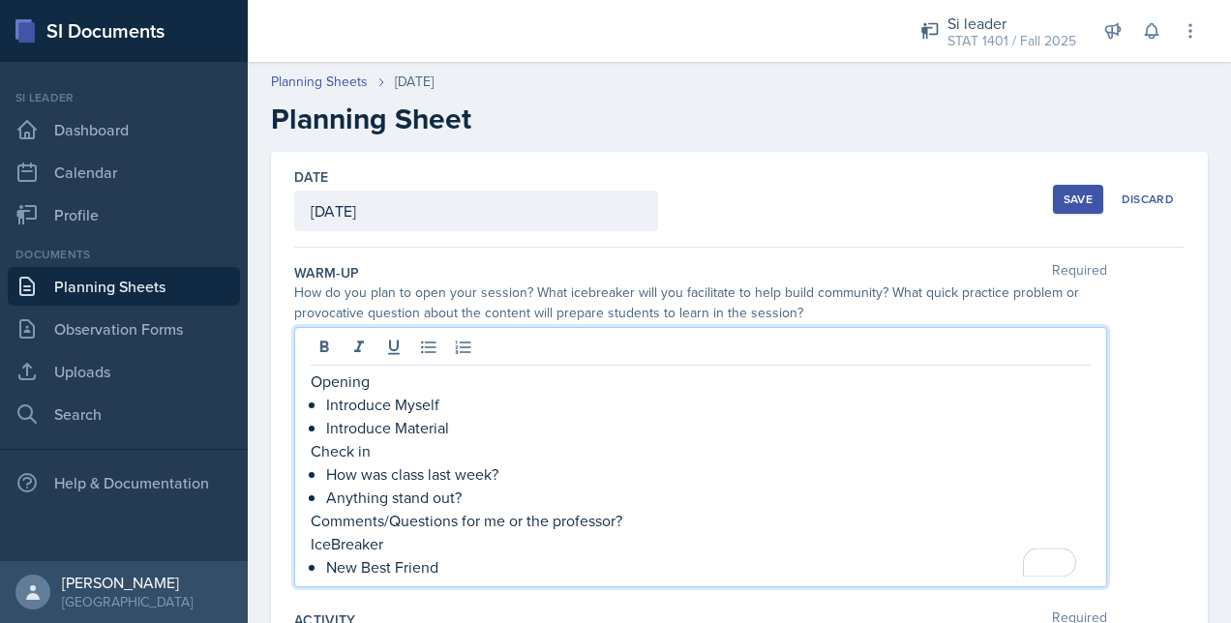
click at [313, 521] on p "Comments/Questions for me or the professor?" at bounding box center [701, 520] width 780 height 23
click at [488, 555] on p "New Best Friend" at bounding box center [708, 566] width 764 height 23
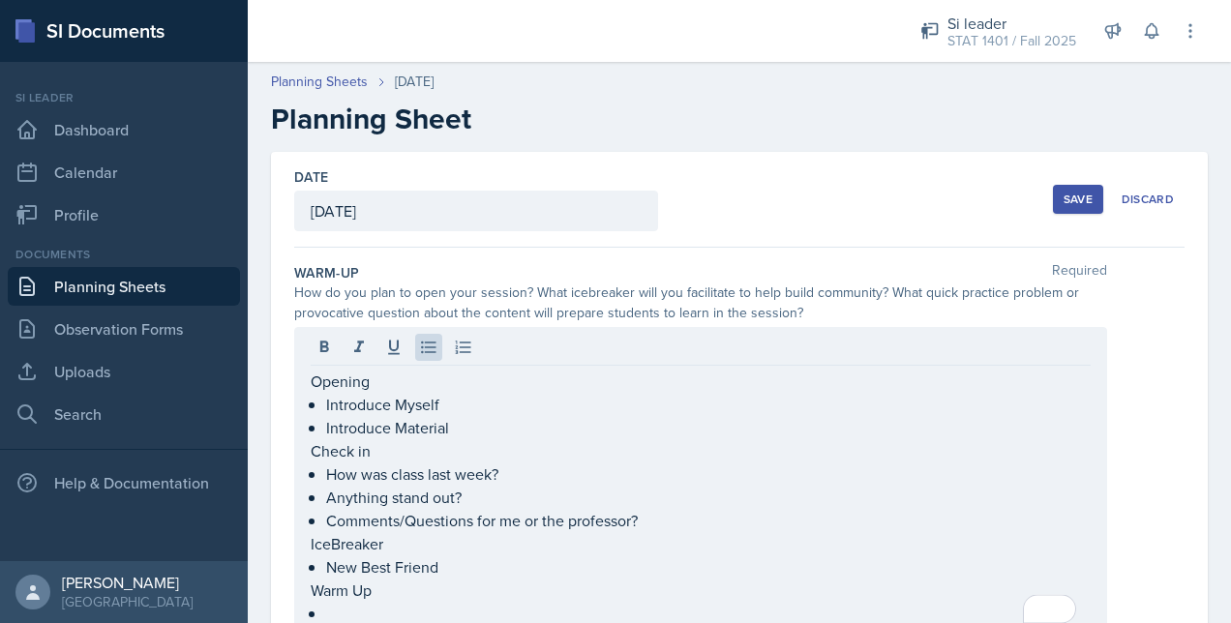
click at [608, 269] on div "Warm-Up Required" at bounding box center [739, 272] width 890 height 19
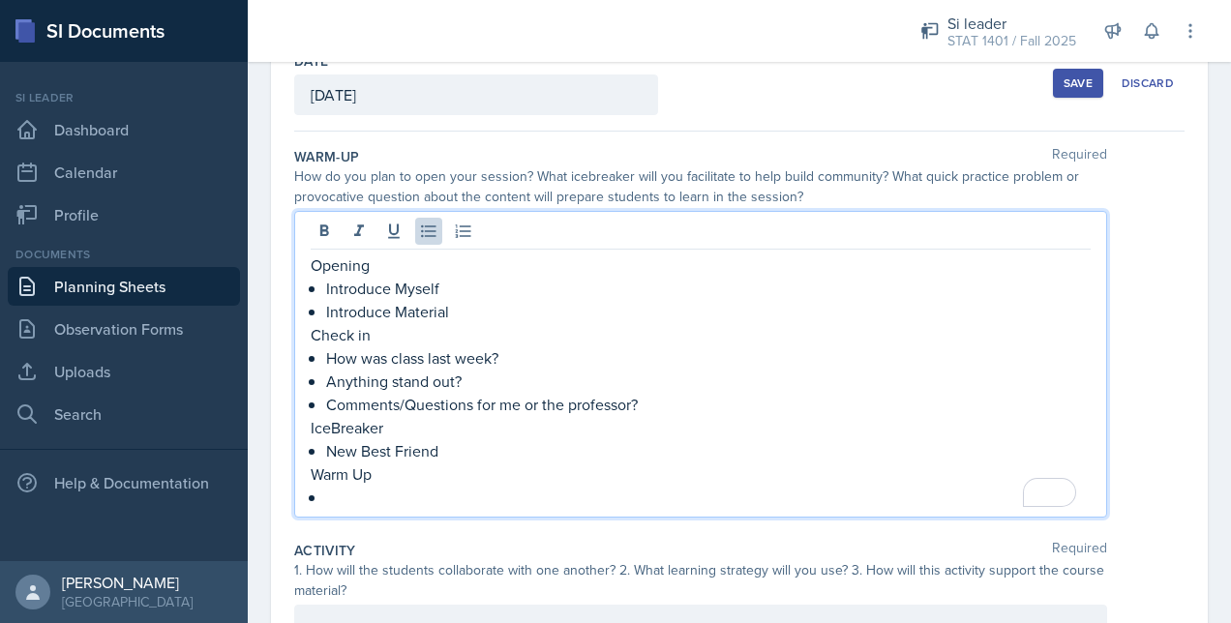
click at [424, 486] on p "To enrich screen reader interactions, please activate Accessibility in Grammarl…" at bounding box center [708, 497] width 764 height 23
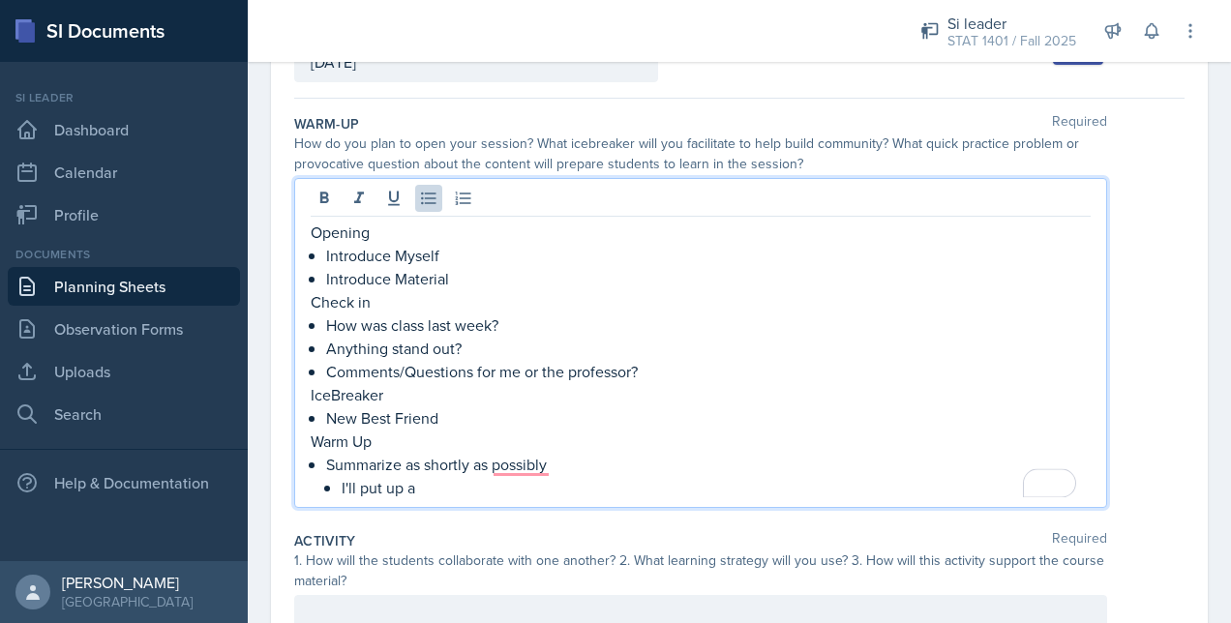
click at [370, 460] on p "Summarize as shortly as possibly" at bounding box center [708, 464] width 764 height 23
click at [514, 460] on p "Define as shortly as possibly" at bounding box center [708, 464] width 764 height 23
click at [525, 464] on p "Define as shortly as possibly" at bounding box center [708, 464] width 764 height 23
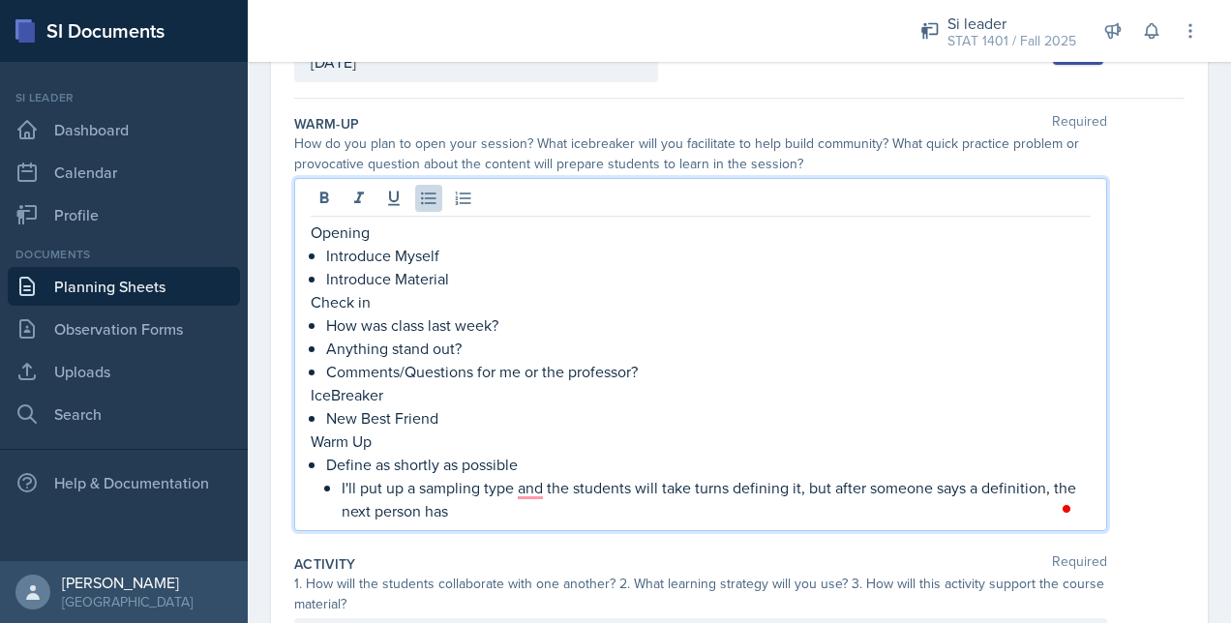
click at [532, 457] on p "Define as shortly as possible" at bounding box center [708, 464] width 764 height 23
click at [519, 509] on p "I'll put up a sampling type and the students will take turns defining it, but a…" at bounding box center [715, 499] width 749 height 46
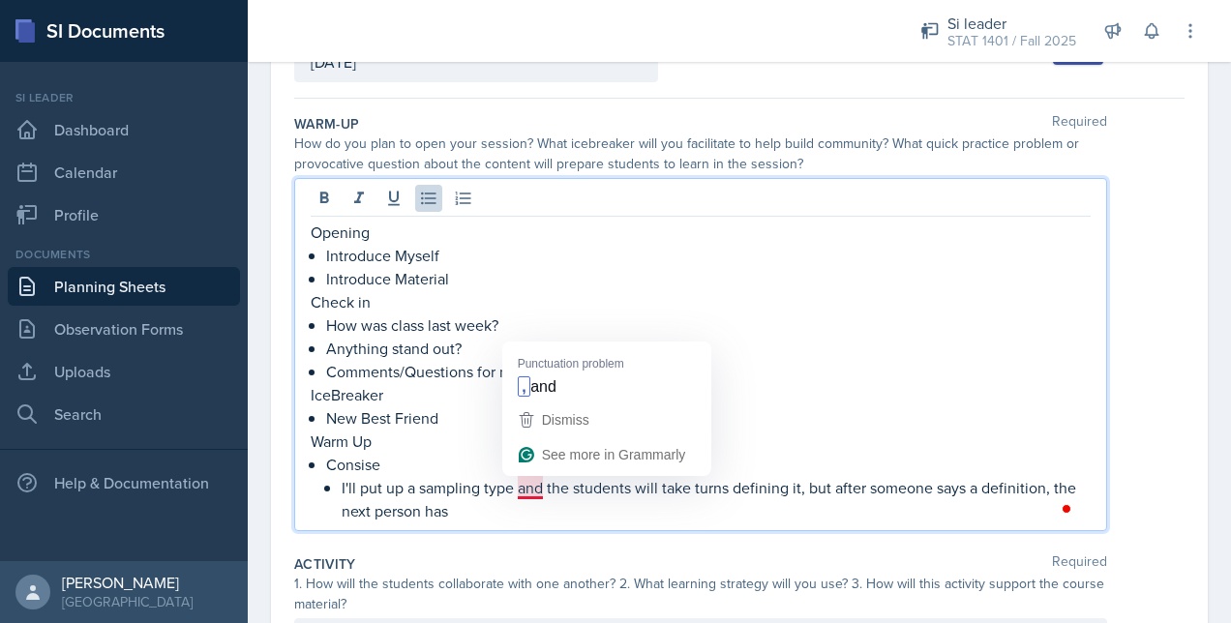
click at [526, 484] on p "I'll put up a sampling type and the students will take turns defining it, but a…" at bounding box center [715, 499] width 749 height 46
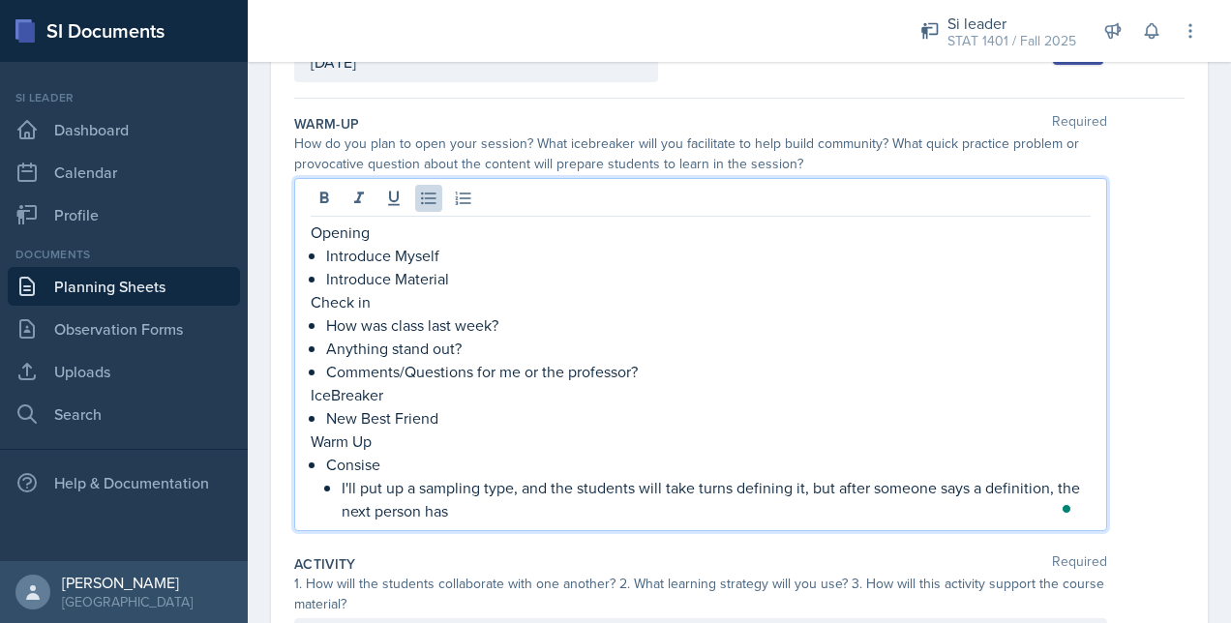
click at [575, 515] on p "I'll put up a sampling type, and the students will take turns defining it, but …" at bounding box center [715, 499] width 749 height 46
click at [510, 489] on p "I'll put up a sampling type, and the students will take turns defining it. Afte…" at bounding box center [715, 499] width 749 height 46
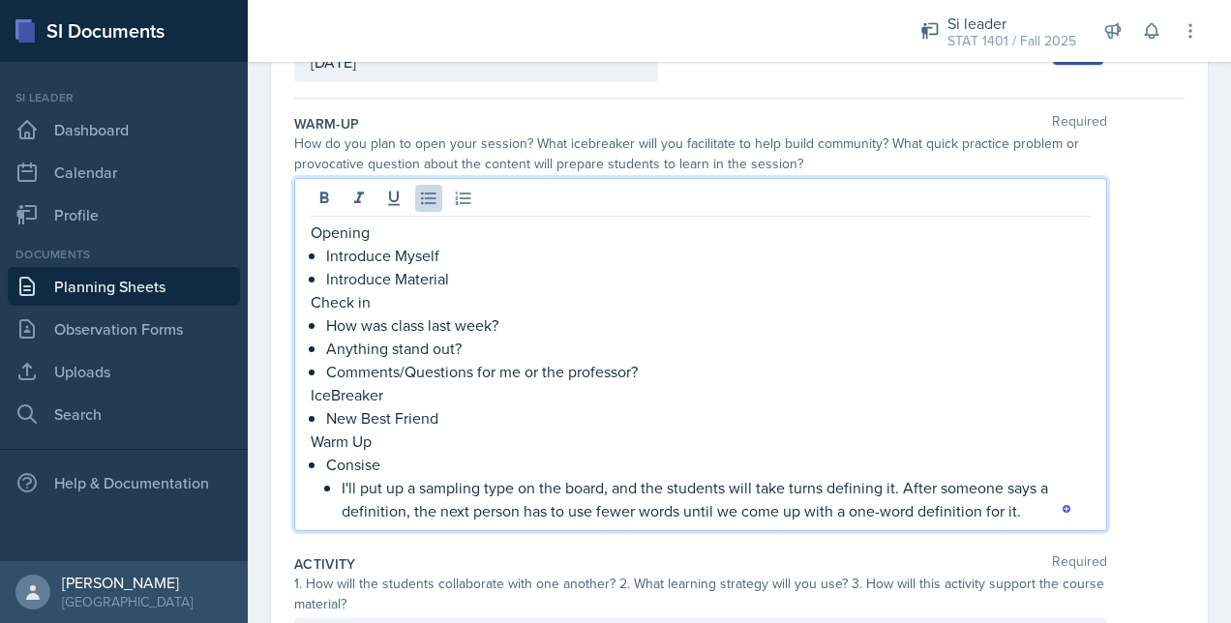
click at [739, 383] on p "IceBreaker" at bounding box center [701, 394] width 780 height 23
click at [1151, 341] on div "Opening Introduce Myself Introduce Material Check in How was class last week? A…" at bounding box center [739, 354] width 890 height 353
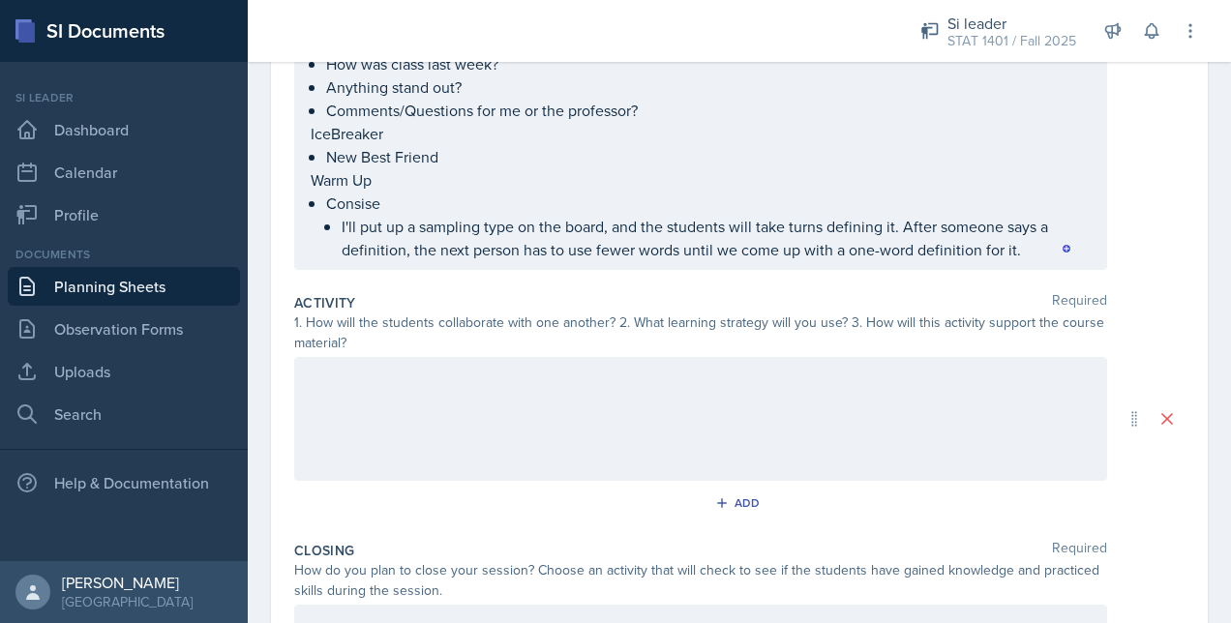
scroll to position [420, 0]
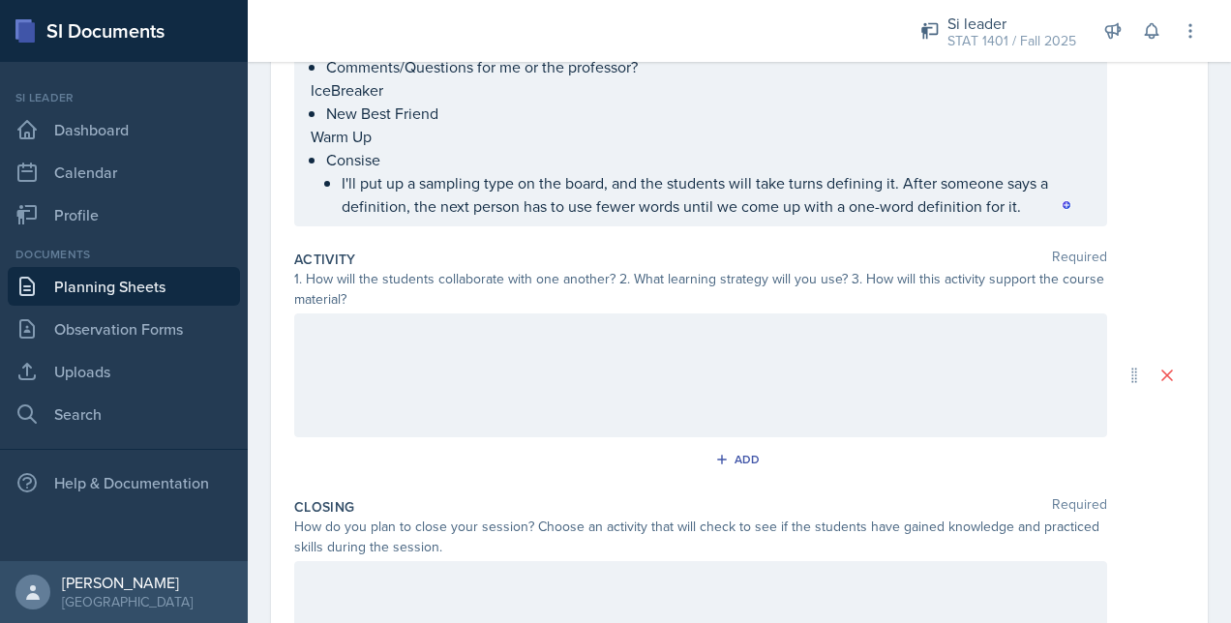
click at [694, 323] on div at bounding box center [700, 375] width 813 height 124
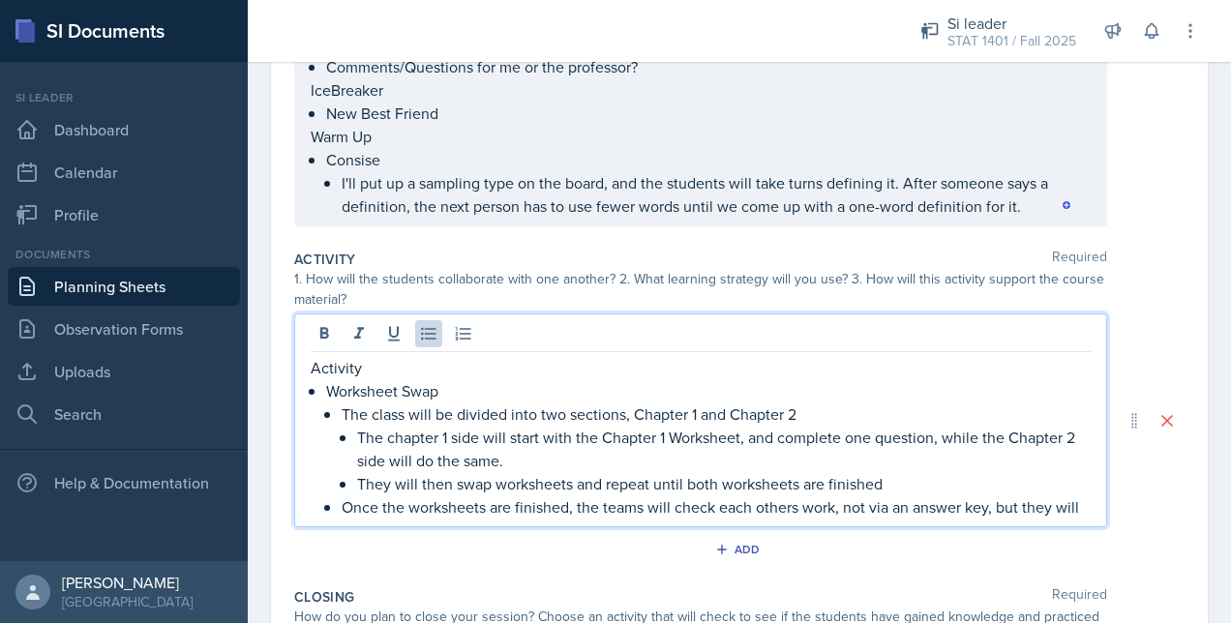
click at [969, 514] on p "Once the worksheets are finished, the teams will check each others work, not vi…" at bounding box center [715, 506] width 749 height 23
click at [871, 519] on p "Once the worksheets are finished, the teams will check each others work, not vi…" at bounding box center [715, 506] width 749 height 23
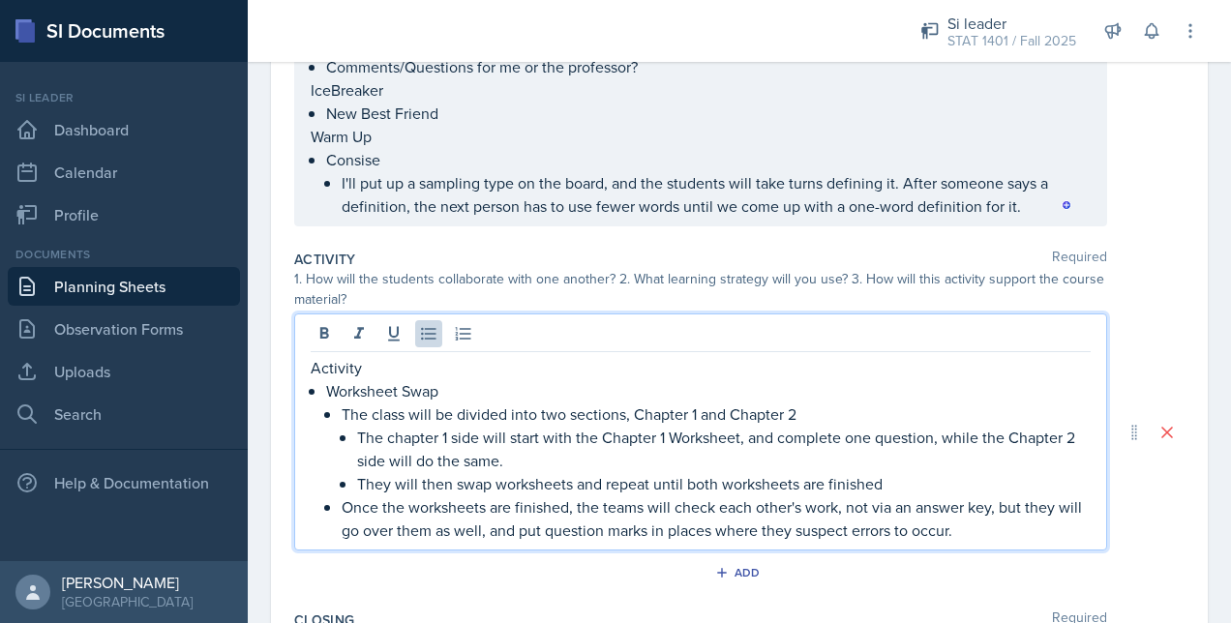
click at [517, 540] on div "Activity Worksheet Swap The class will be divided into two sections, Chapter 1 …" at bounding box center [700, 431] width 813 height 237
click at [514, 529] on p "Once the worksheets are finished, the teams will check each other's work, not v…" at bounding box center [715, 518] width 749 height 46
click at [426, 435] on p "The chapter 1 side will start with the Chapter 1 Worksheet, and complete one qu…" at bounding box center [723, 449] width 733 height 46
click at [1028, 527] on p "Once the worksheets are finished, the teams will check each other's work, not v…" at bounding box center [715, 518] width 749 height 46
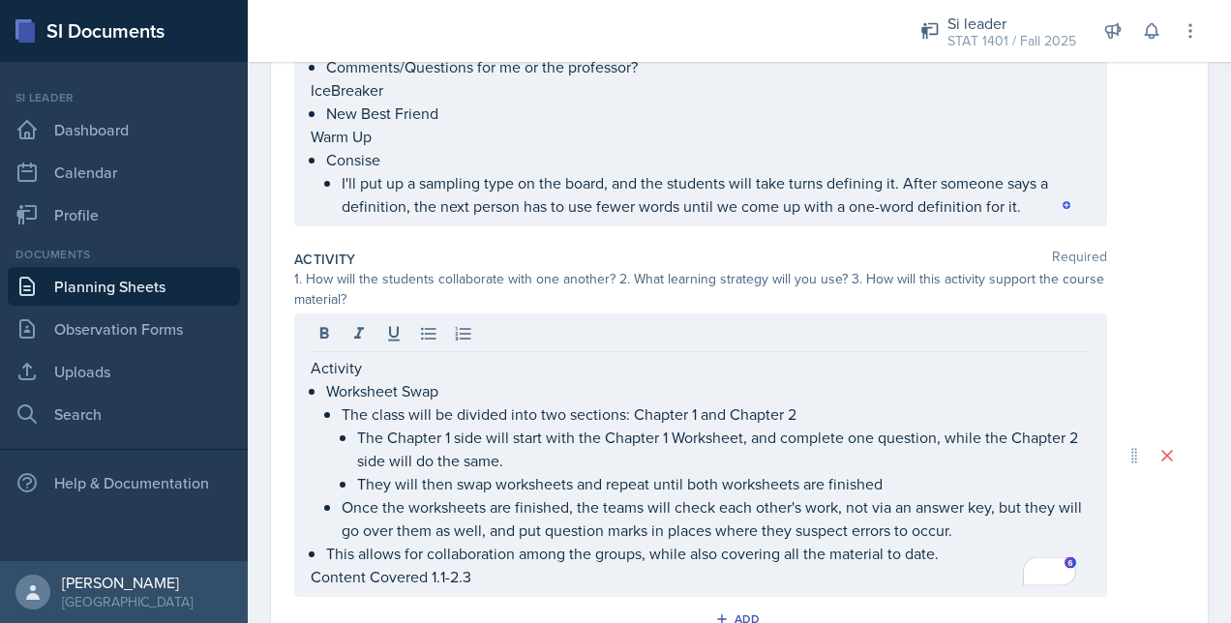
click at [1118, 387] on div "Activity Worksheet Swap The class will be divided into two sections: Chapter 1 …" at bounding box center [739, 454] width 890 height 283
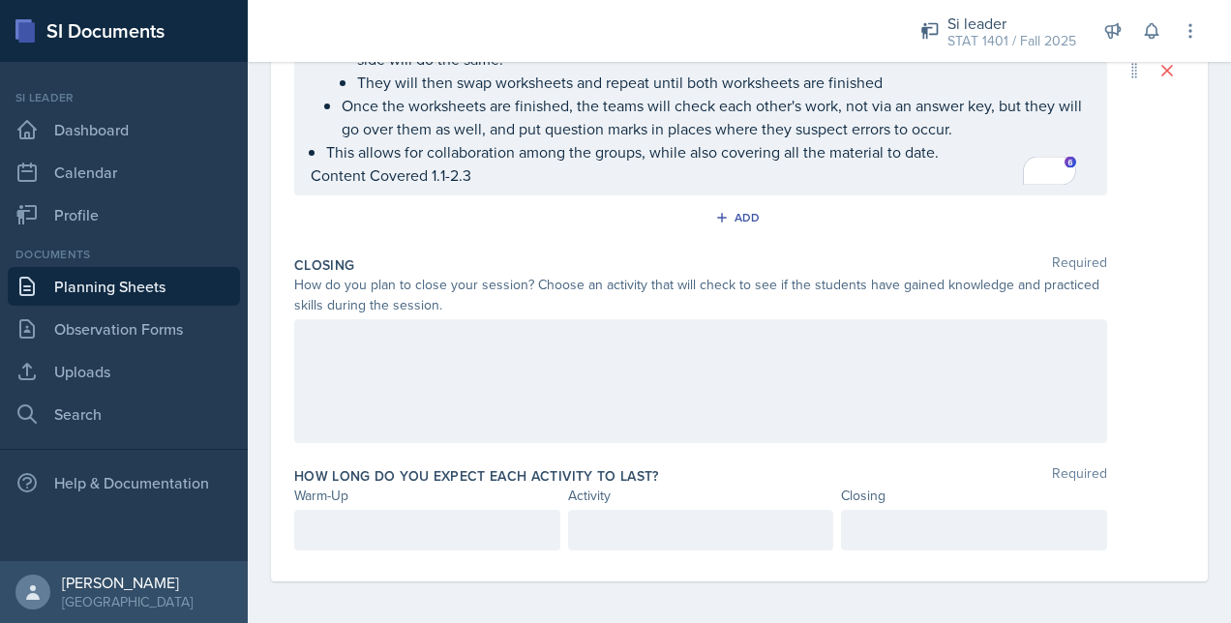
scroll to position [788, 0]
click at [714, 365] on div at bounding box center [700, 380] width 813 height 124
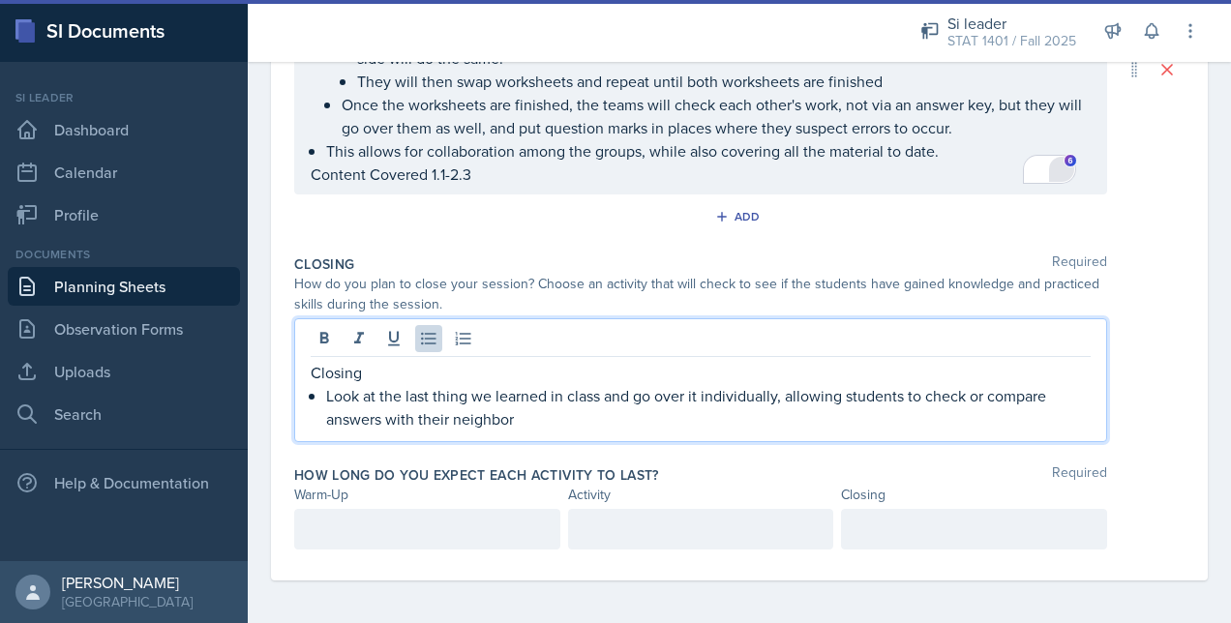
click at [1052, 164] on div "Open Grammarly." at bounding box center [1061, 169] width 21 height 21
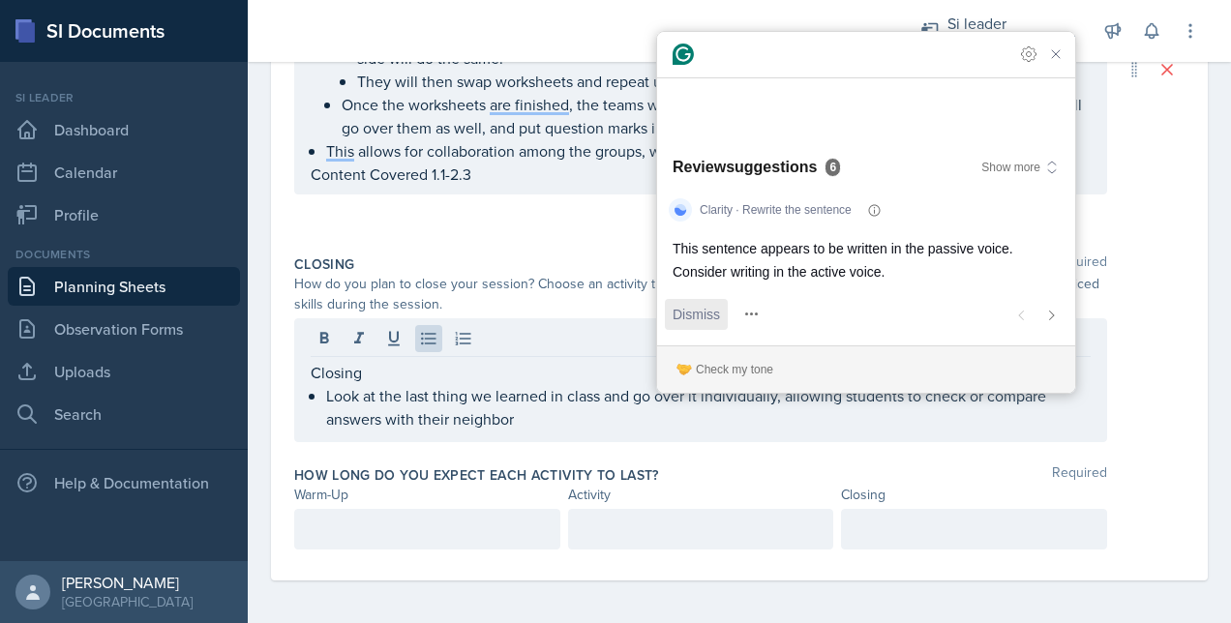
click at [685, 318] on span "Dismiss" at bounding box center [695, 314] width 47 height 20
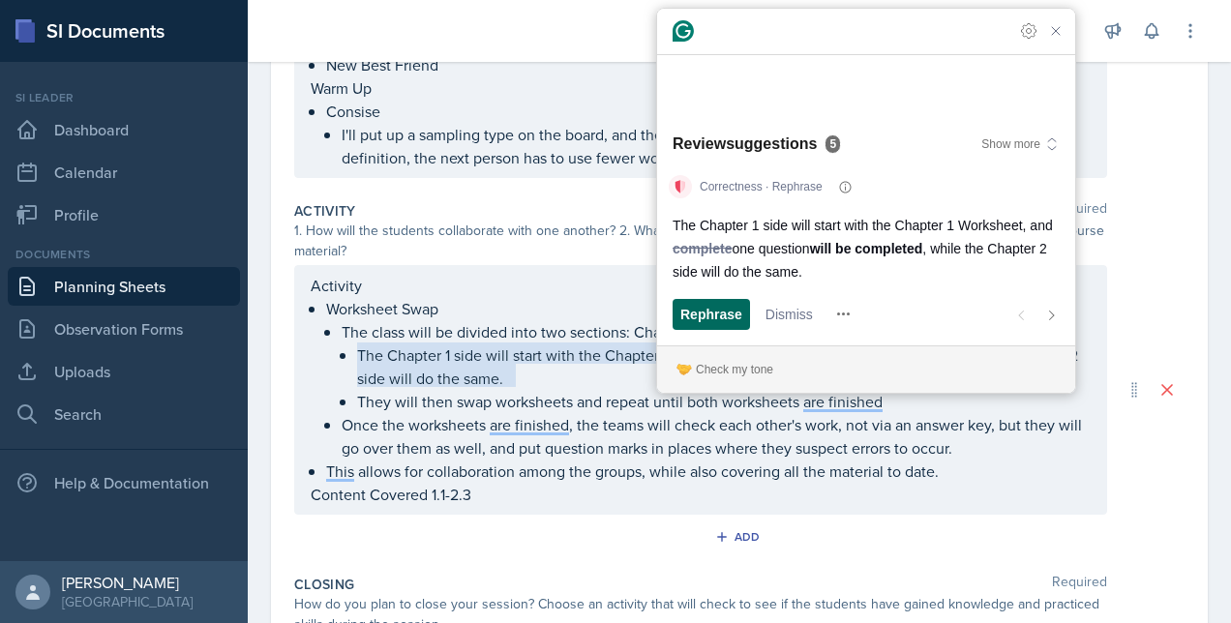
click at [702, 317] on span "Rephrase" at bounding box center [711, 314] width 62 height 20
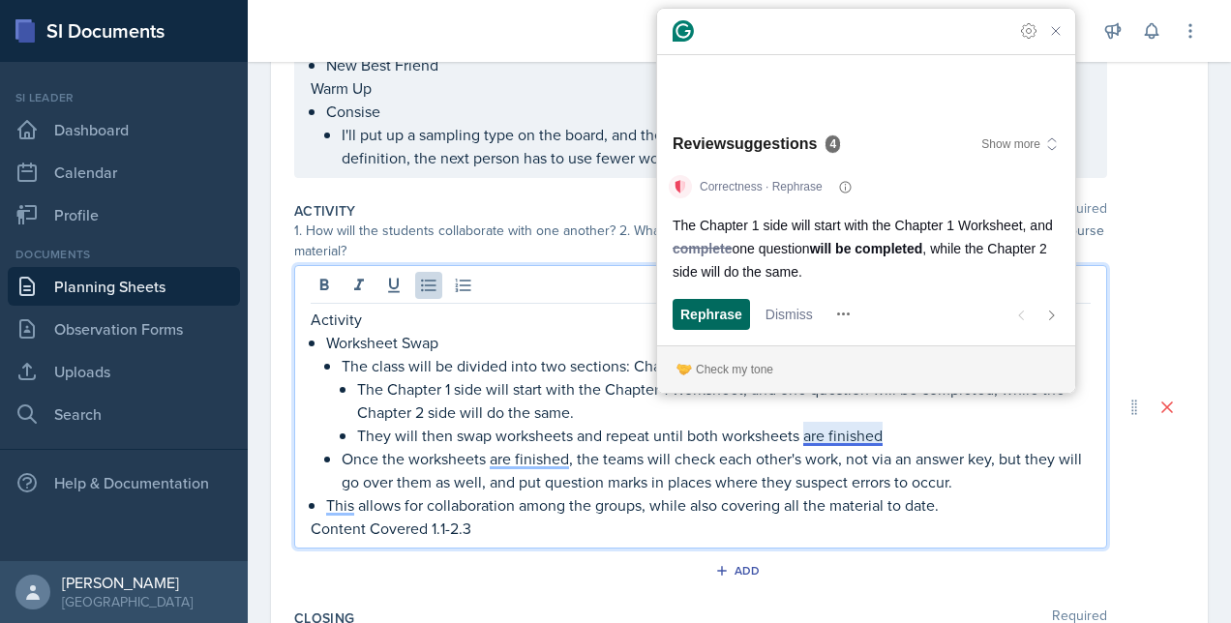
scroll to position [548, 0]
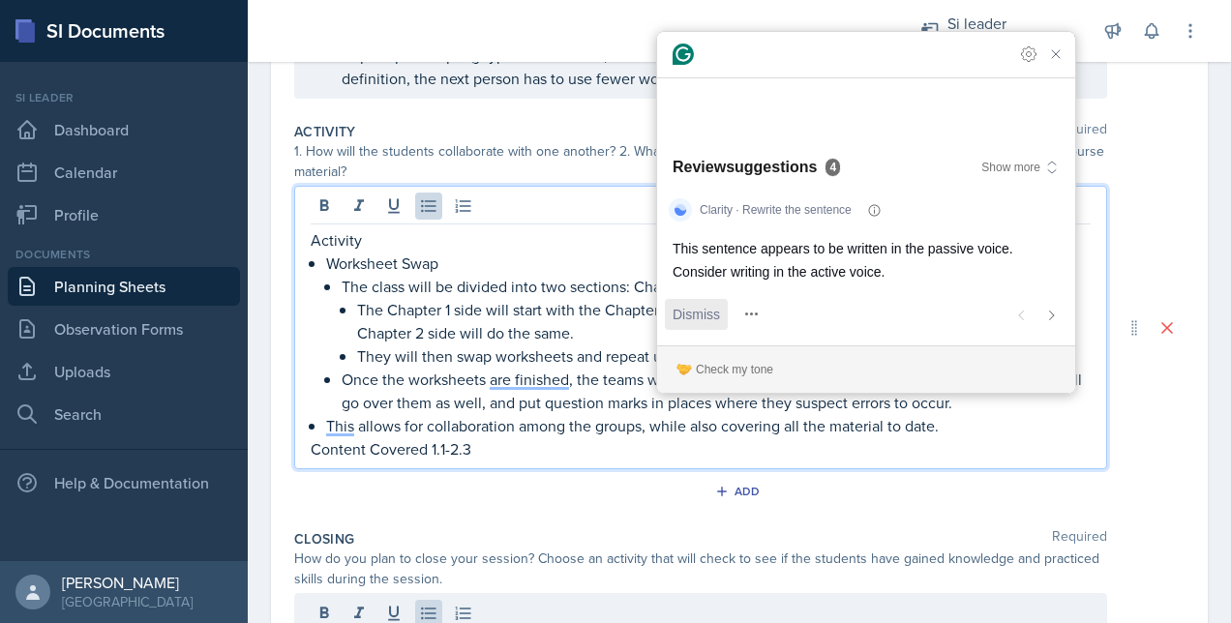
click at [719, 312] on span "Dismiss" at bounding box center [695, 314] width 47 height 20
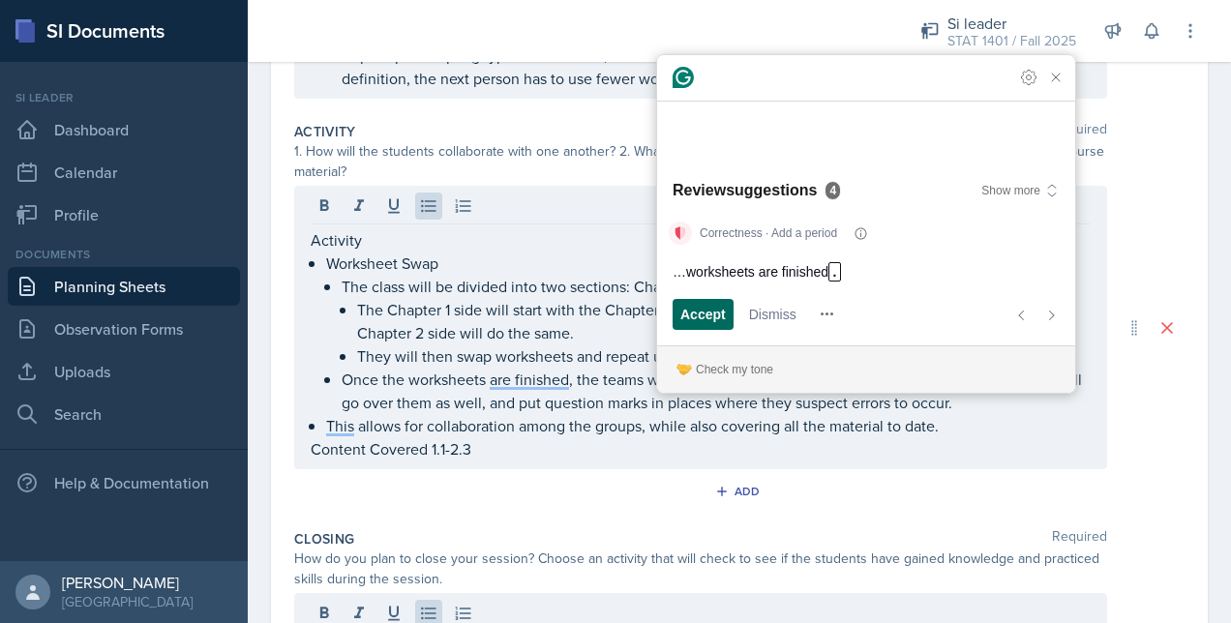
click at [712, 313] on span "Accept" at bounding box center [702, 314] width 45 height 20
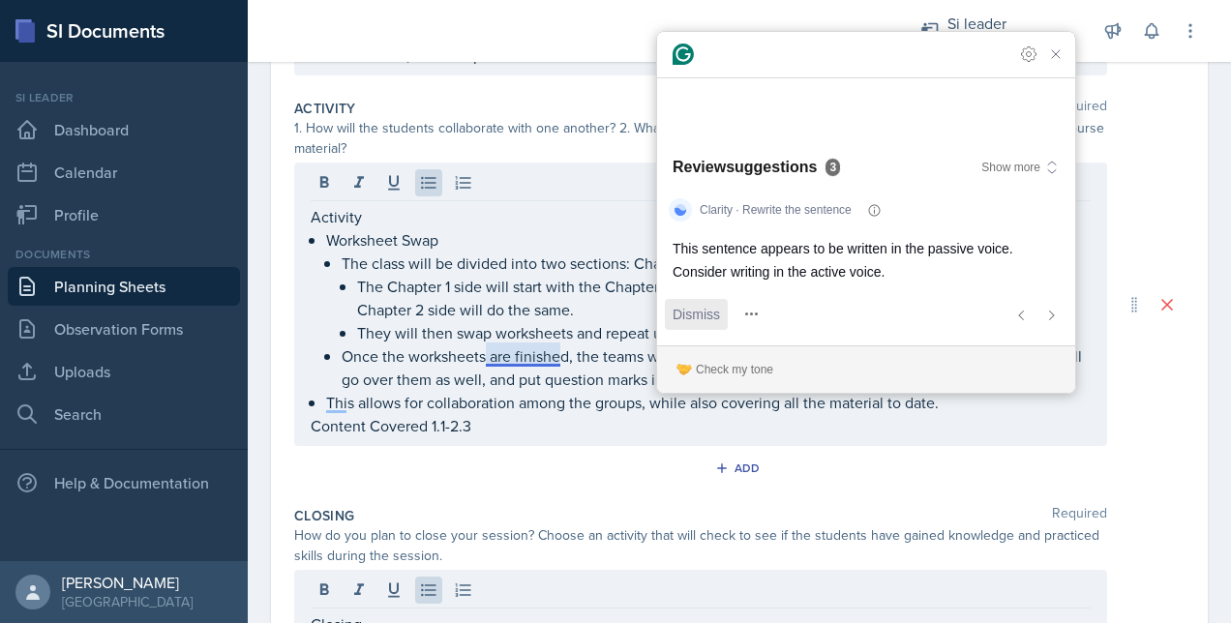
click at [712, 310] on span "Dismiss" at bounding box center [695, 314] width 47 height 20
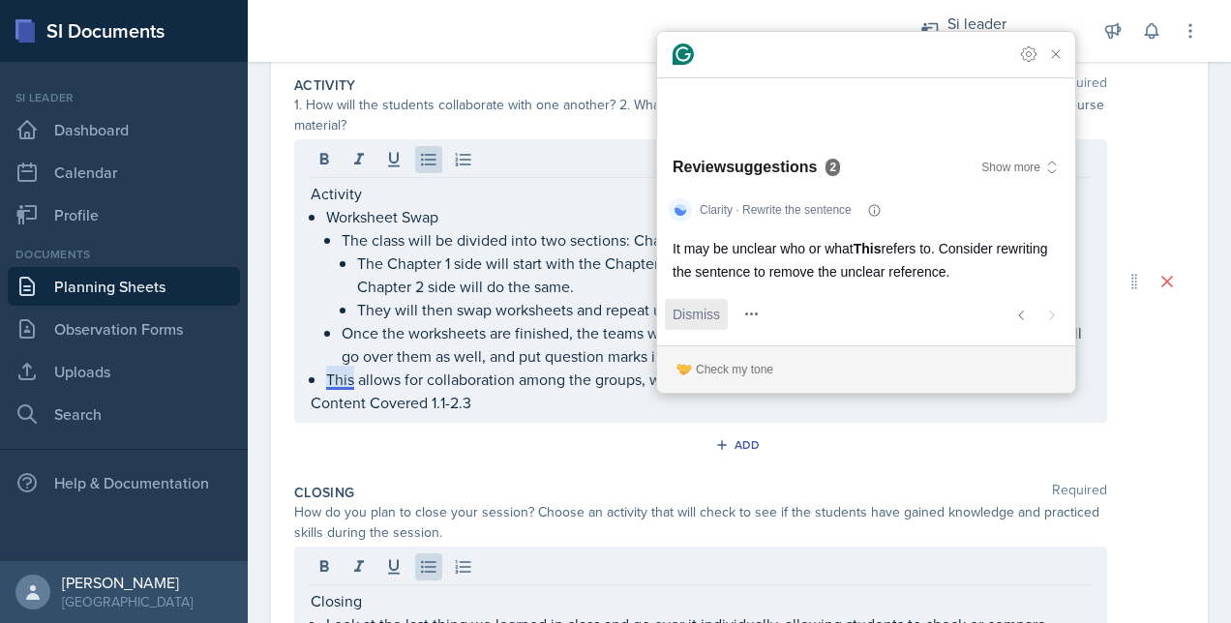
click at [712, 310] on span "Dismiss" at bounding box center [695, 314] width 47 height 20
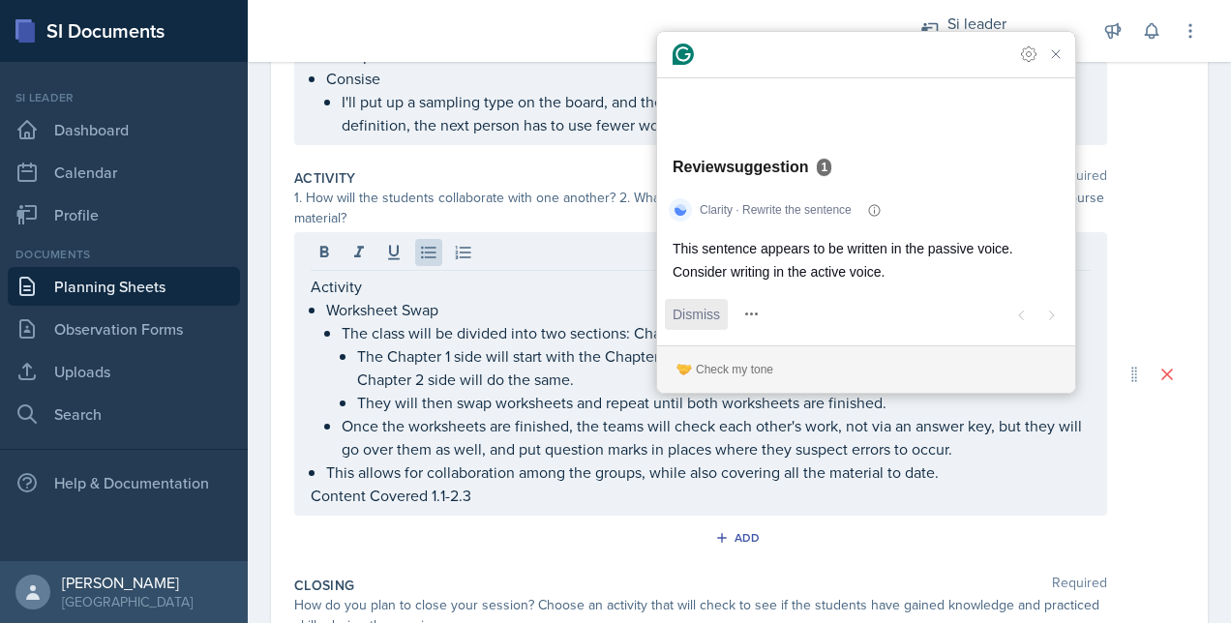
click at [712, 310] on span "Dismiss" at bounding box center [695, 314] width 47 height 20
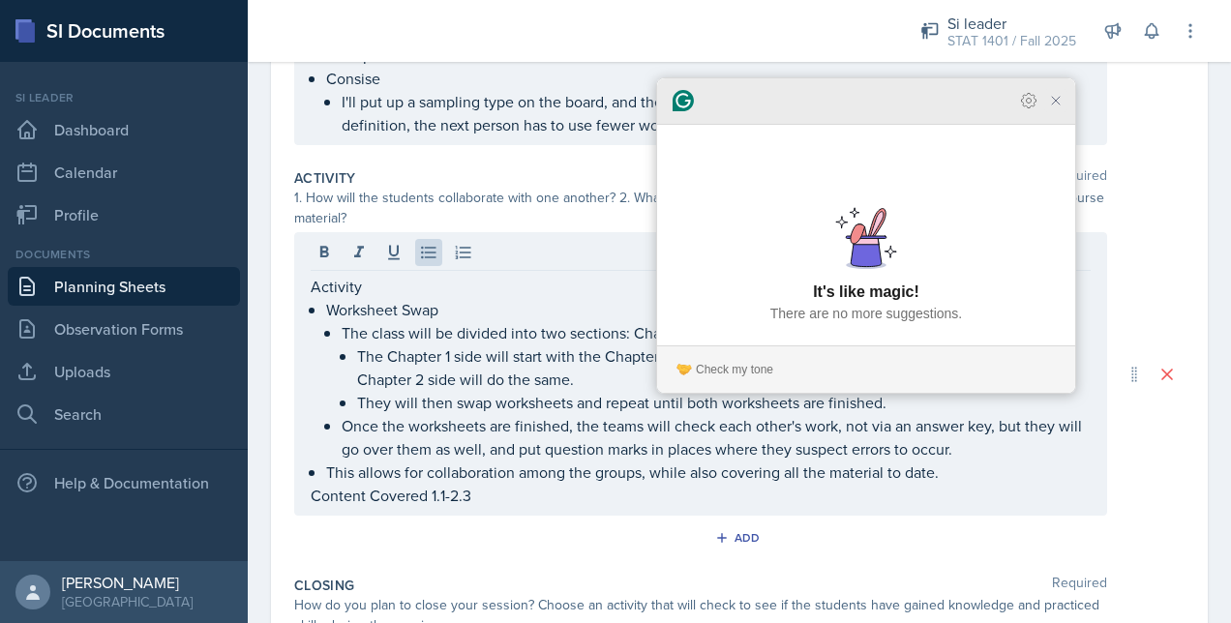
click at [1062, 108] on icon "Close Grammarly Assistant" at bounding box center [1055, 100] width 15 height 15
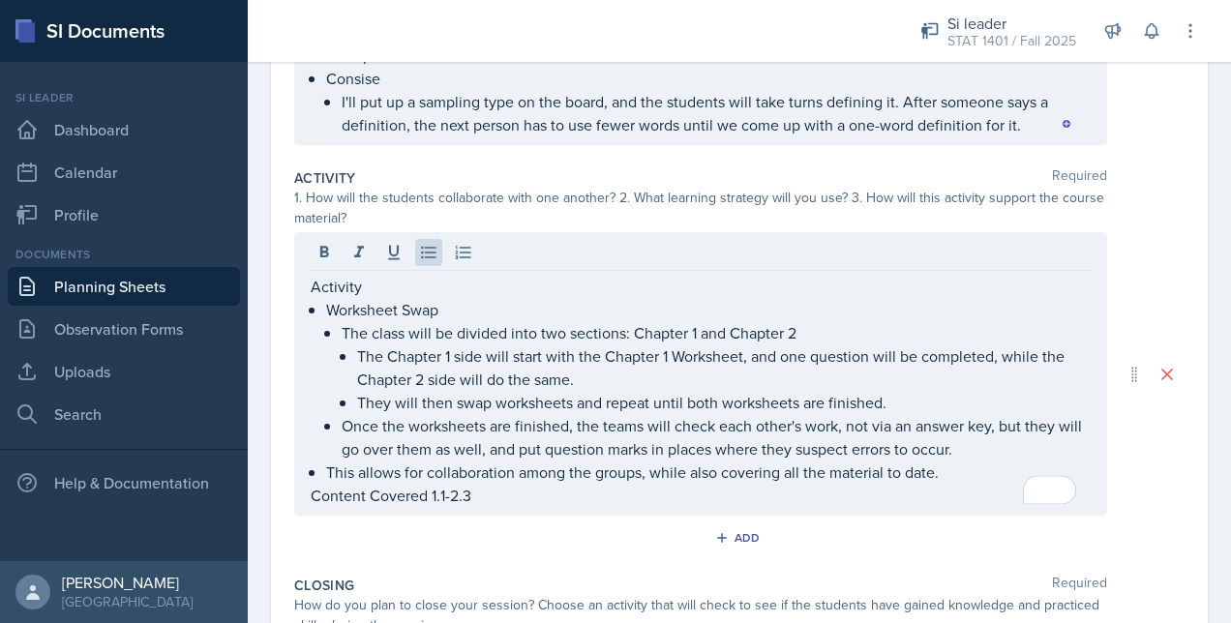
click at [596, 530] on div "Add" at bounding box center [739, 541] width 890 height 37
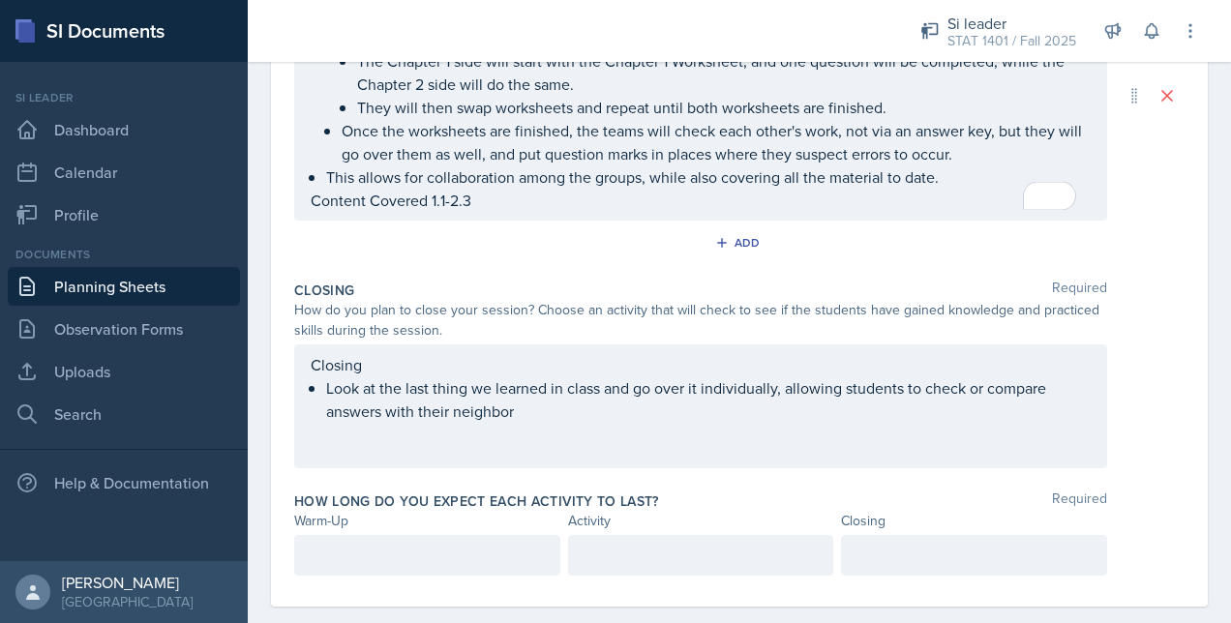
scroll to position [772, 0]
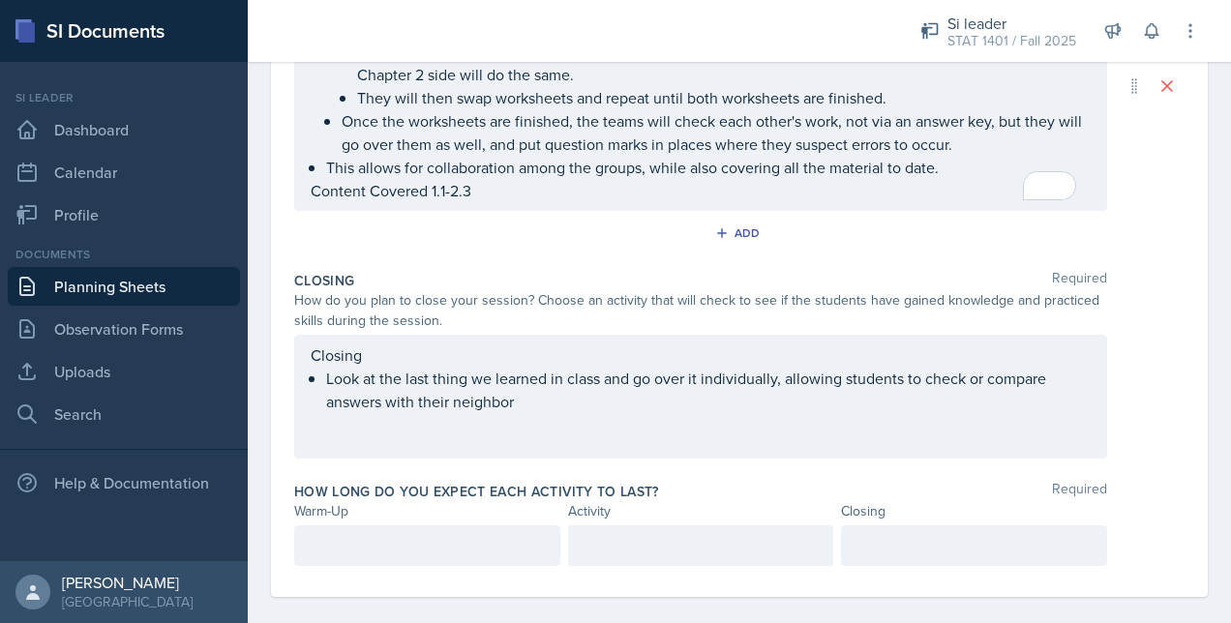
click at [601, 395] on div "Closing Look at the last thing we learned in class and go over it individually,…" at bounding box center [701, 378] width 780 height 70
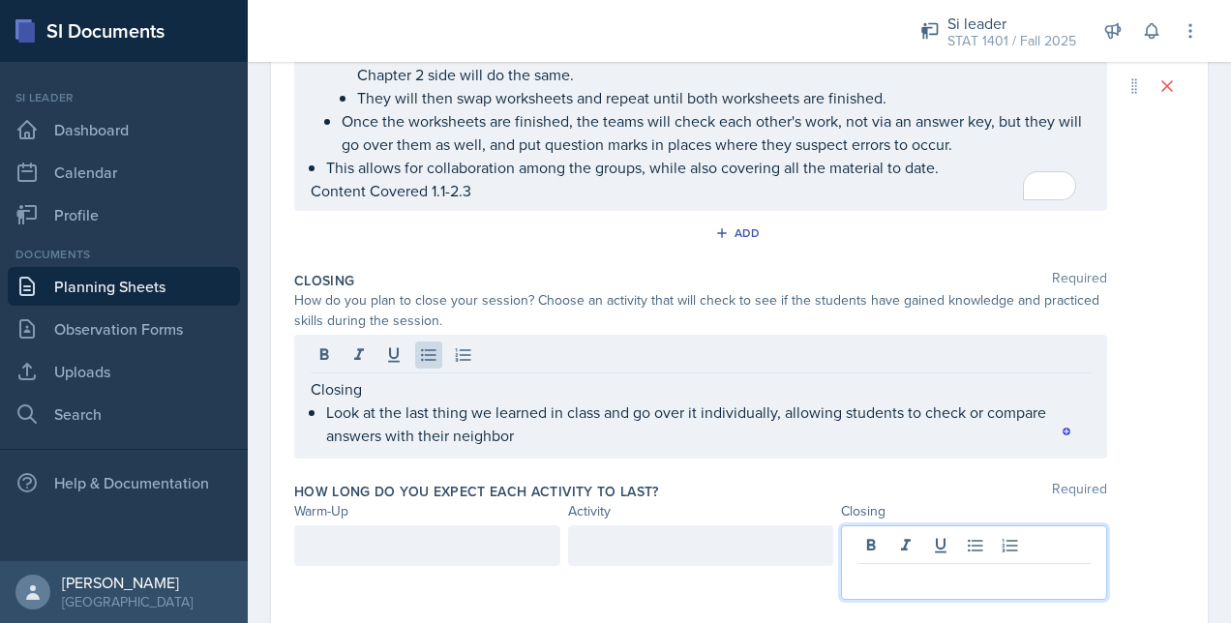
click at [864, 539] on div at bounding box center [974, 562] width 266 height 74
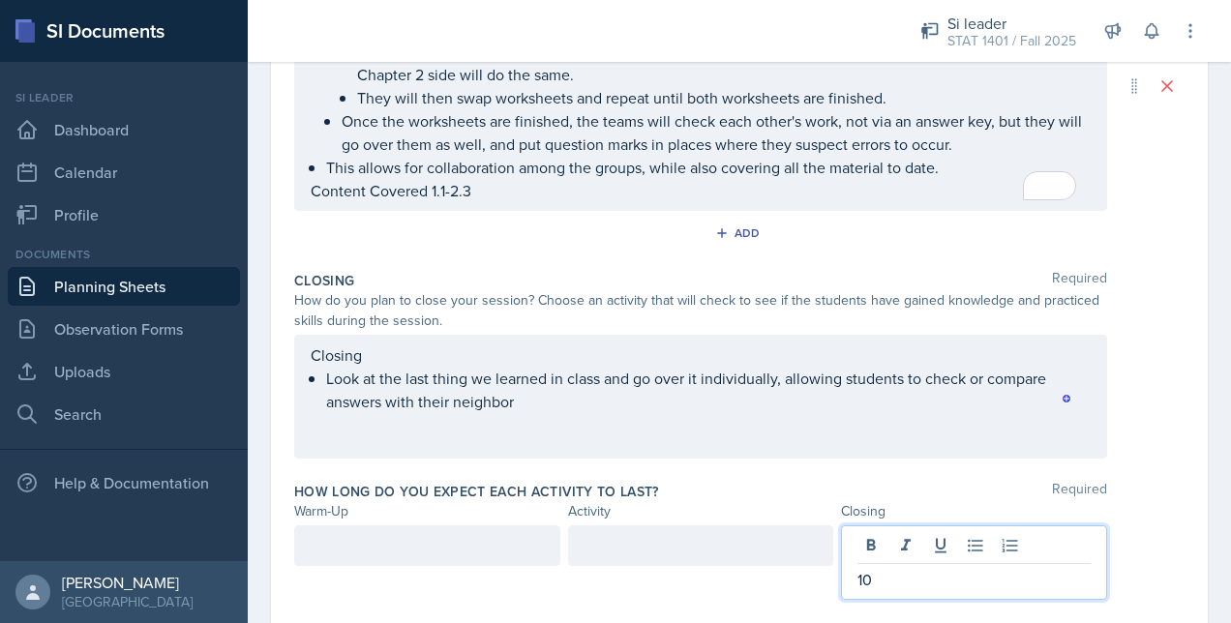
click at [454, 525] on div at bounding box center [427, 545] width 266 height 41
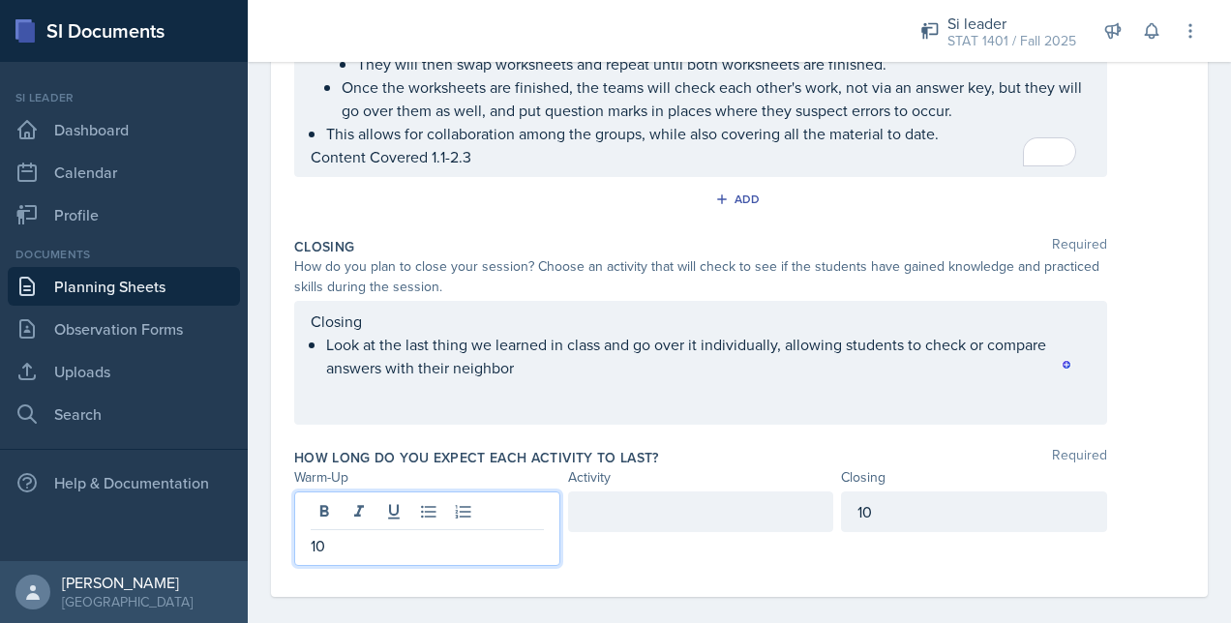
click at [660, 499] on div at bounding box center [701, 511] width 266 height 41
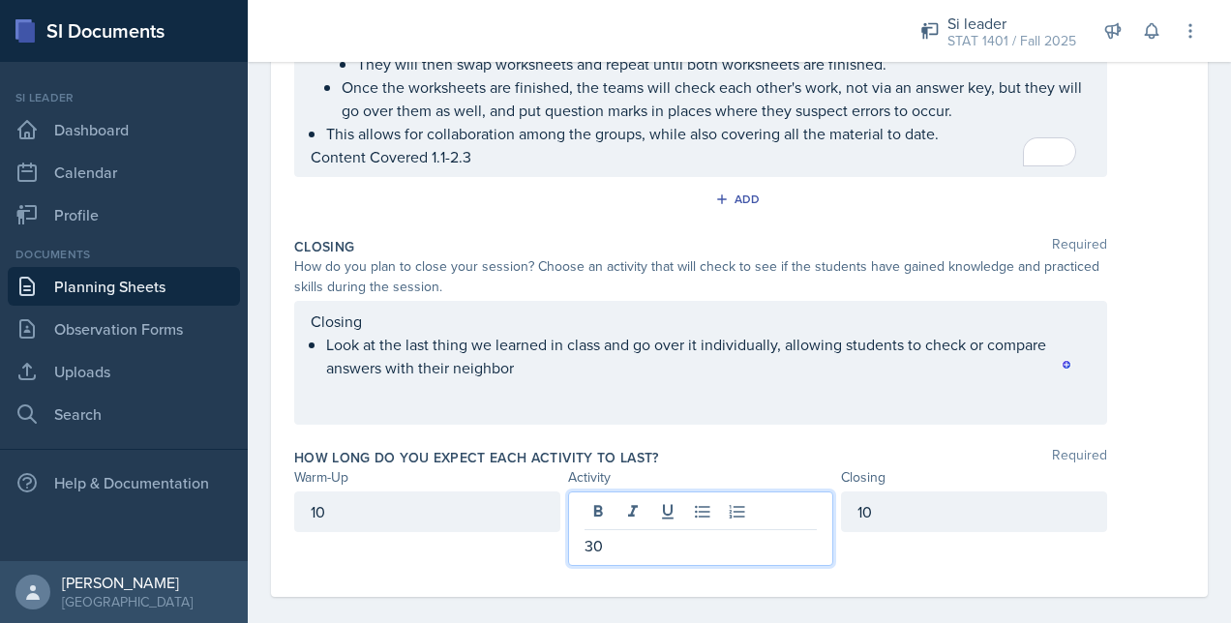
click at [651, 448] on label "How long do you expect each activity to last?" at bounding box center [476, 457] width 365 height 19
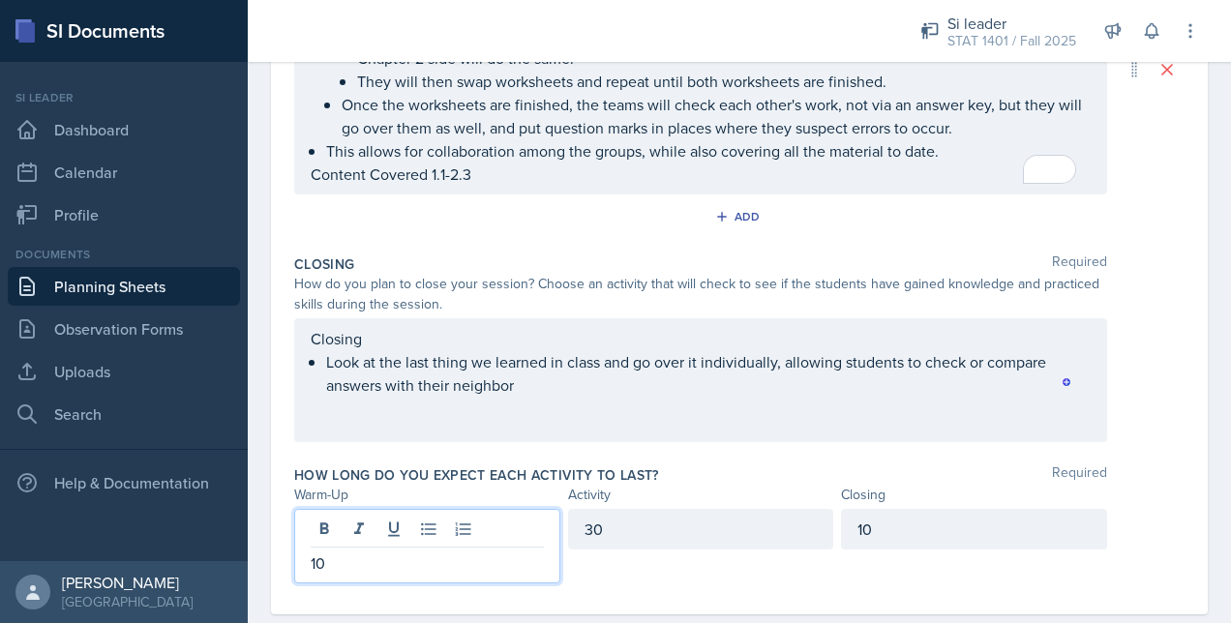
click at [434, 528] on div "10" at bounding box center [427, 546] width 266 height 74
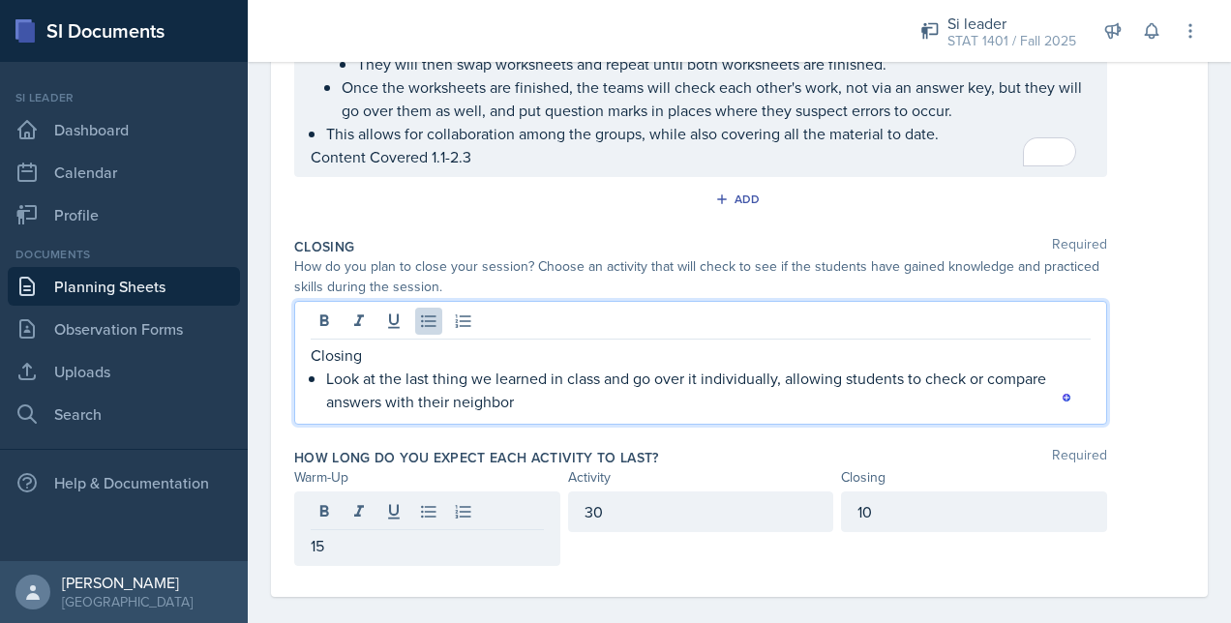
click at [579, 374] on p "Look at the last thing we learned in class and go over it individually, allowin…" at bounding box center [708, 390] width 764 height 46
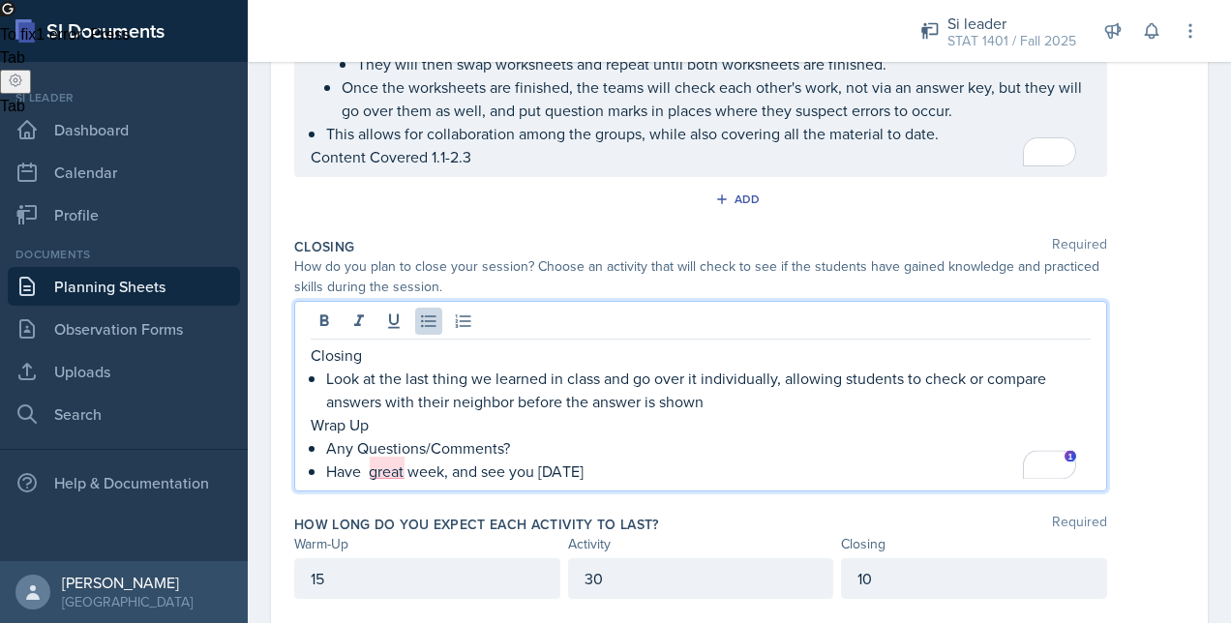
click at [1149, 379] on div "Closing Look at the last thing we learned in class and go over it individually,…" at bounding box center [739, 396] width 890 height 191
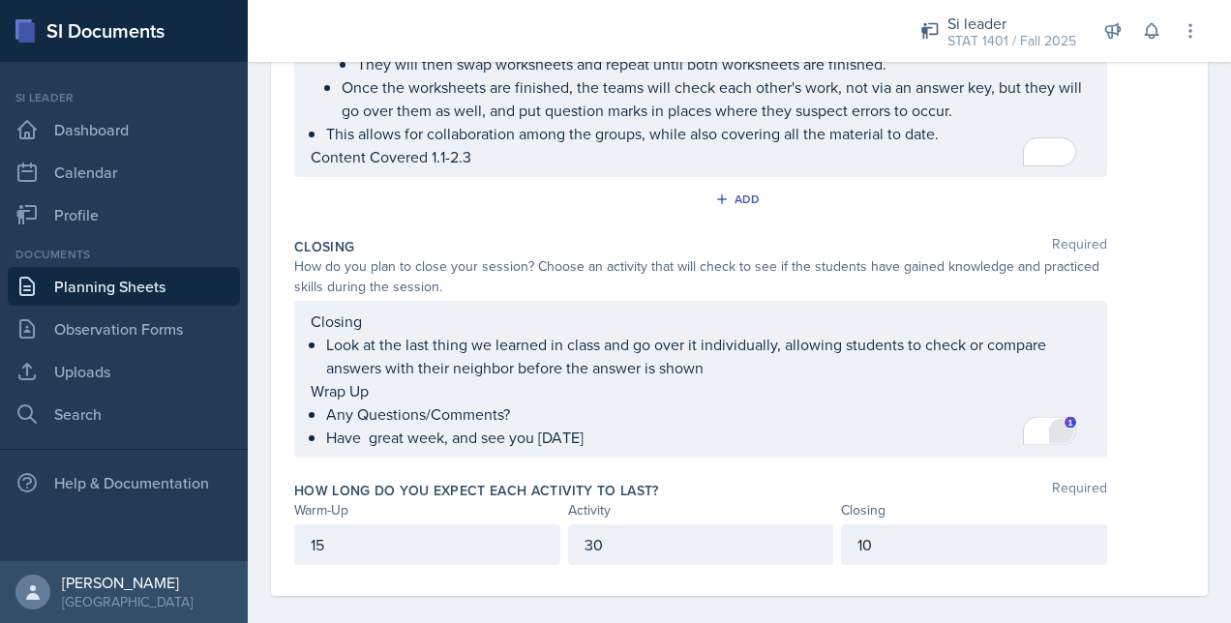
click at [1058, 426] on div "Open Grammarly." at bounding box center [1061, 431] width 23 height 23
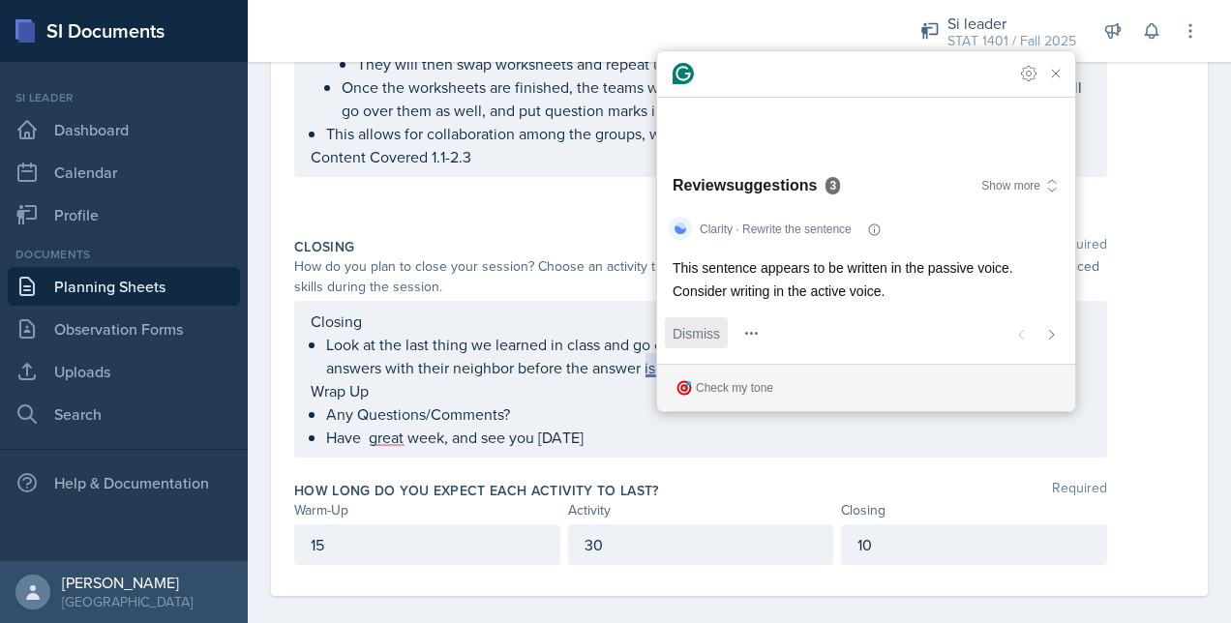
click at [676, 342] on span "Dismiss" at bounding box center [695, 333] width 47 height 20
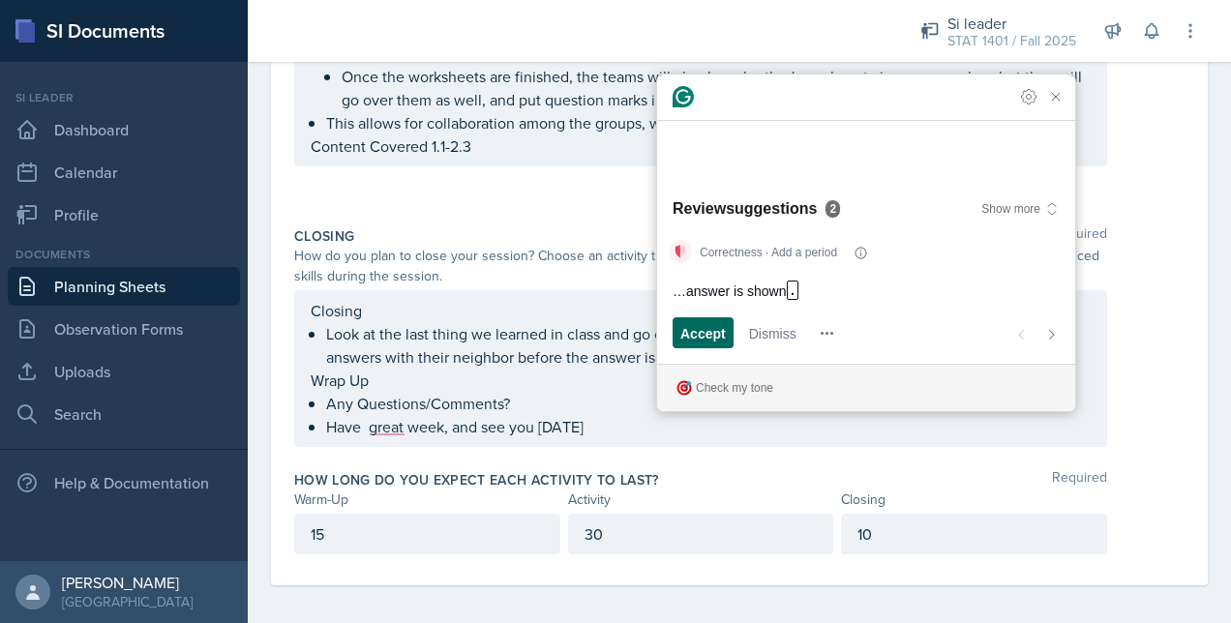
click at [684, 339] on span "Accept" at bounding box center [702, 333] width 45 height 20
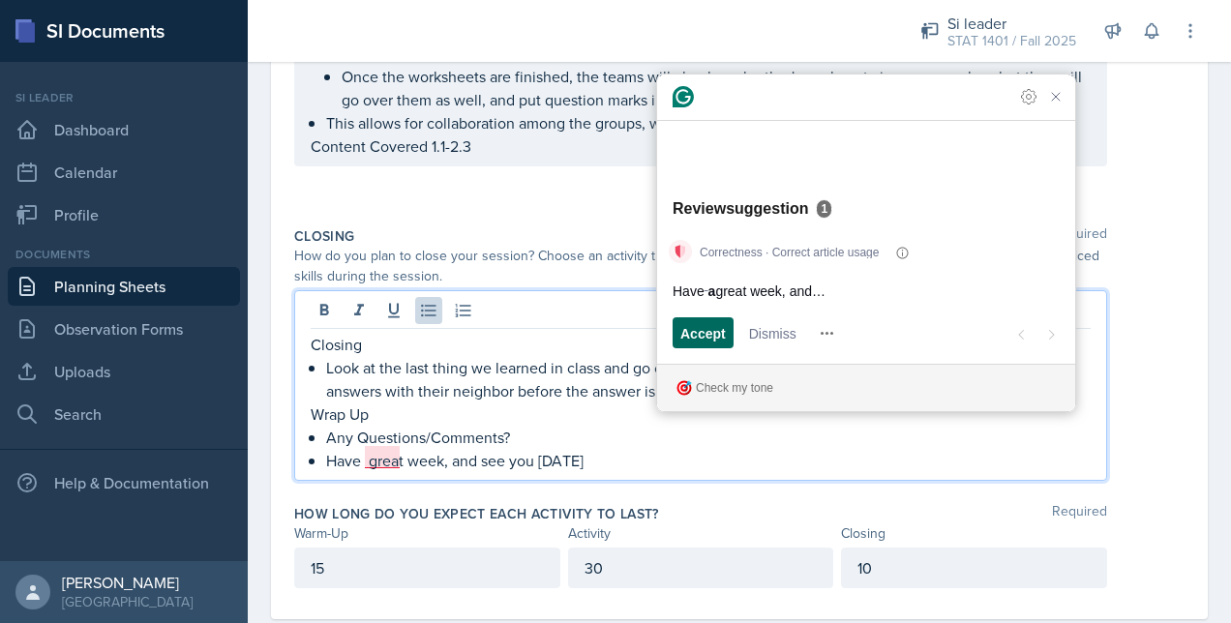
scroll to position [854, 0]
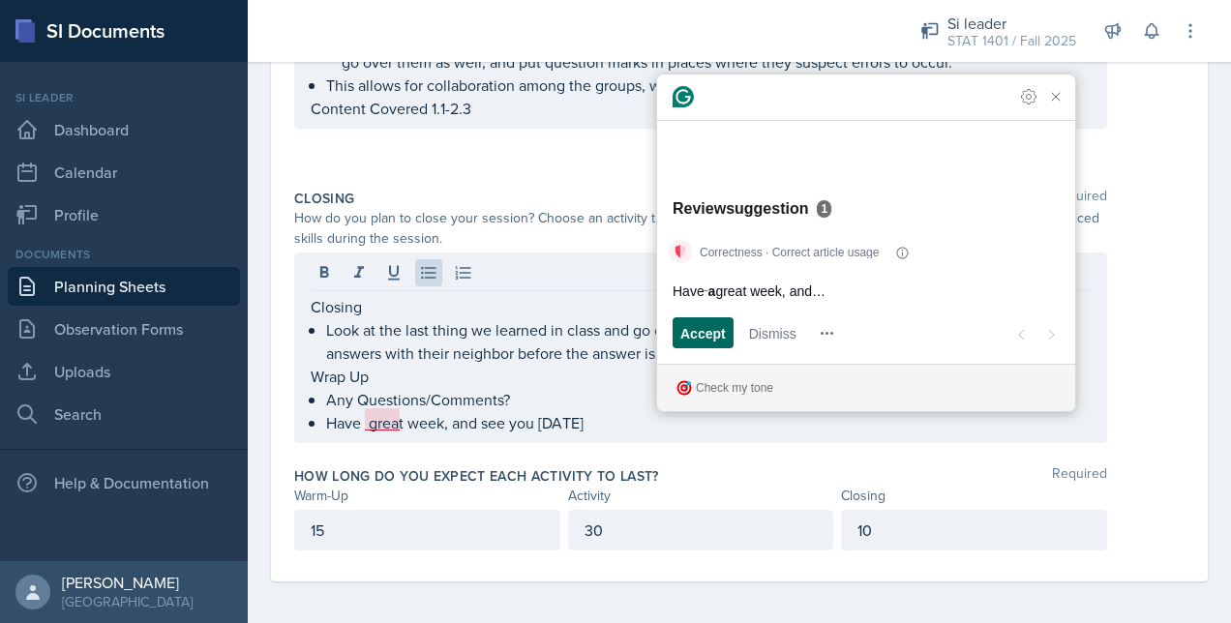
click at [687, 337] on span "Accept" at bounding box center [702, 333] width 45 height 20
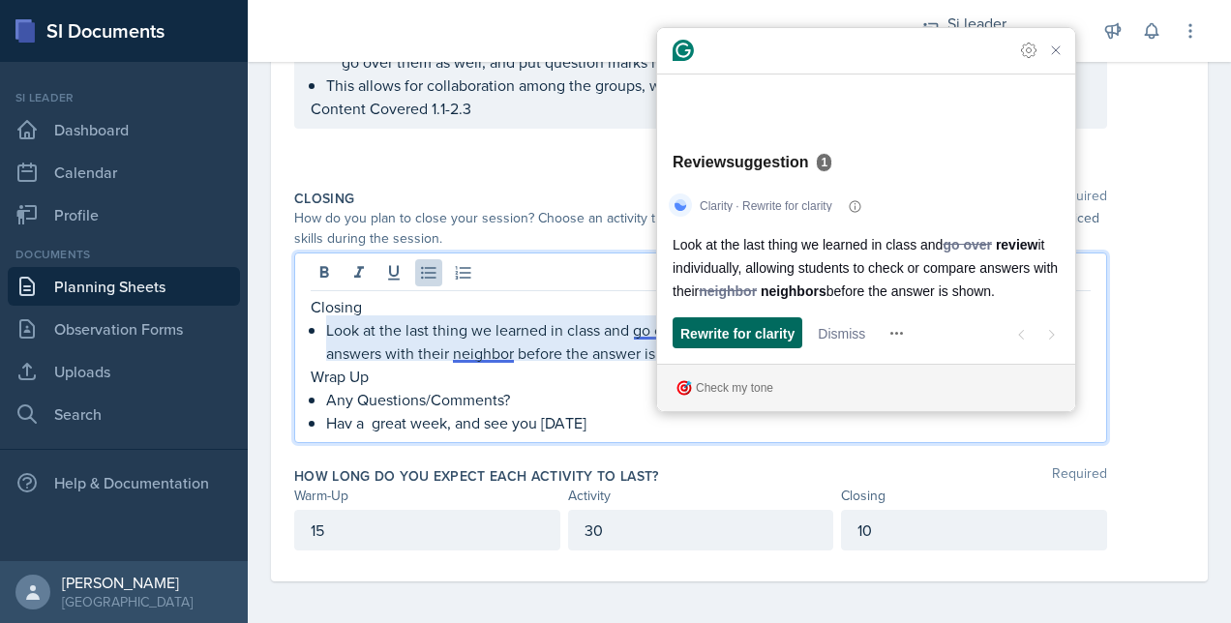
click at [718, 331] on span "Rewrite for clarity" at bounding box center [737, 333] width 114 height 20
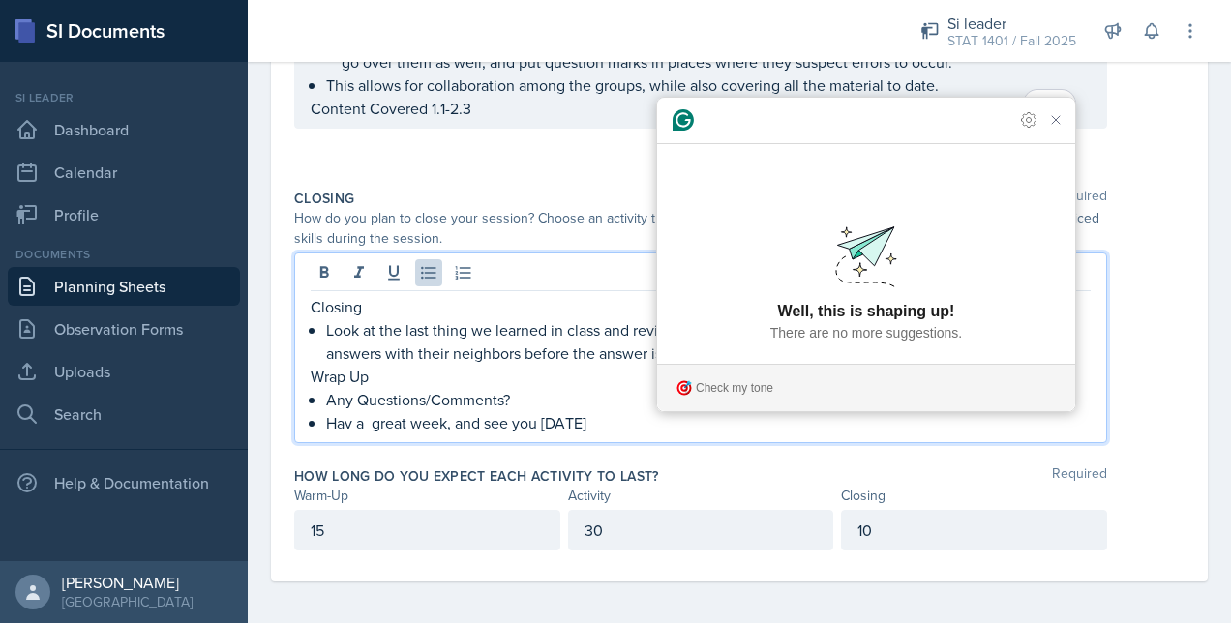
click at [373, 420] on p "Hav a great week, and see you tmrw" at bounding box center [708, 422] width 764 height 23
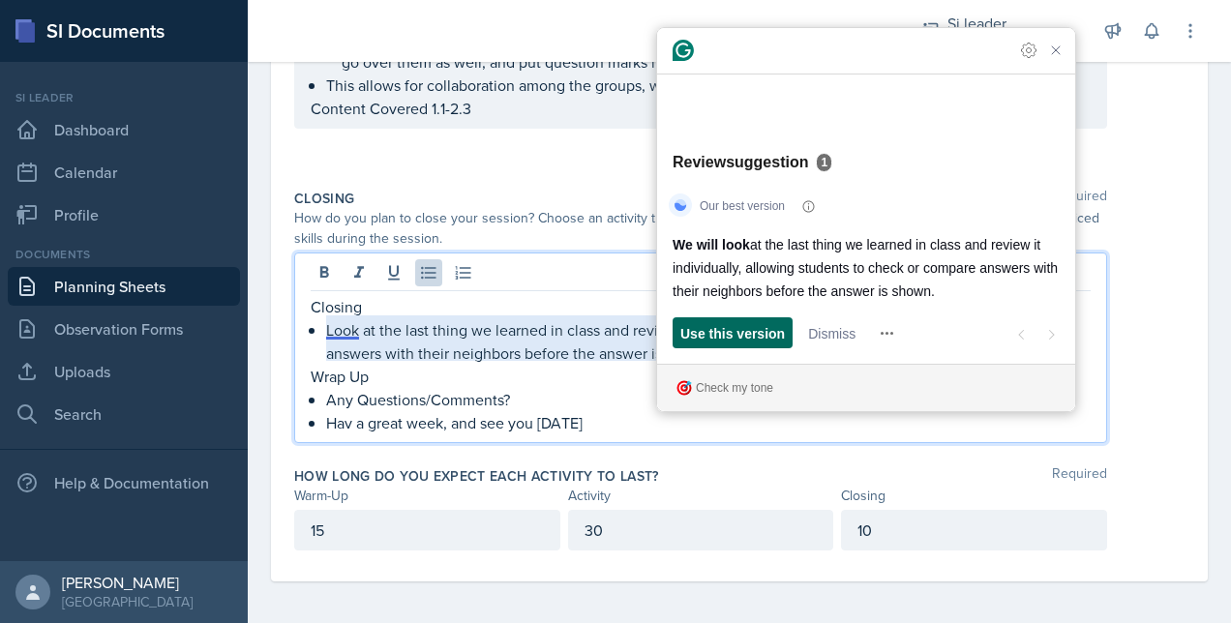
click at [734, 327] on span "Use this version" at bounding box center [732, 333] width 104 height 20
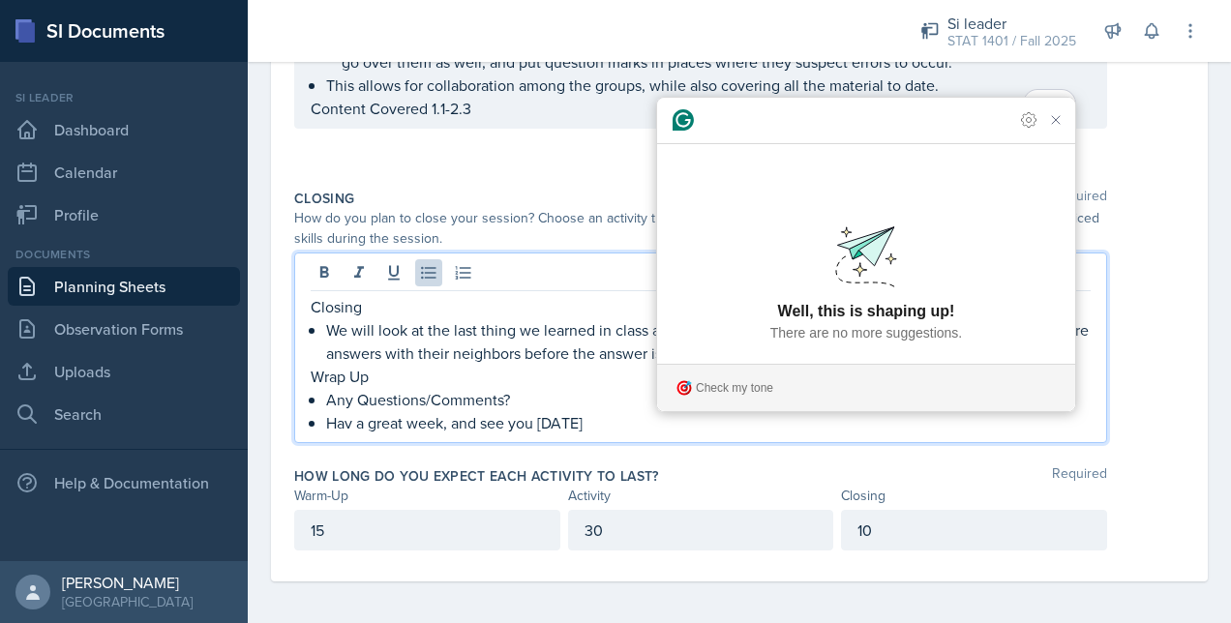
click at [349, 420] on p "Hav a great week, and see you tmrw" at bounding box center [708, 422] width 764 height 23
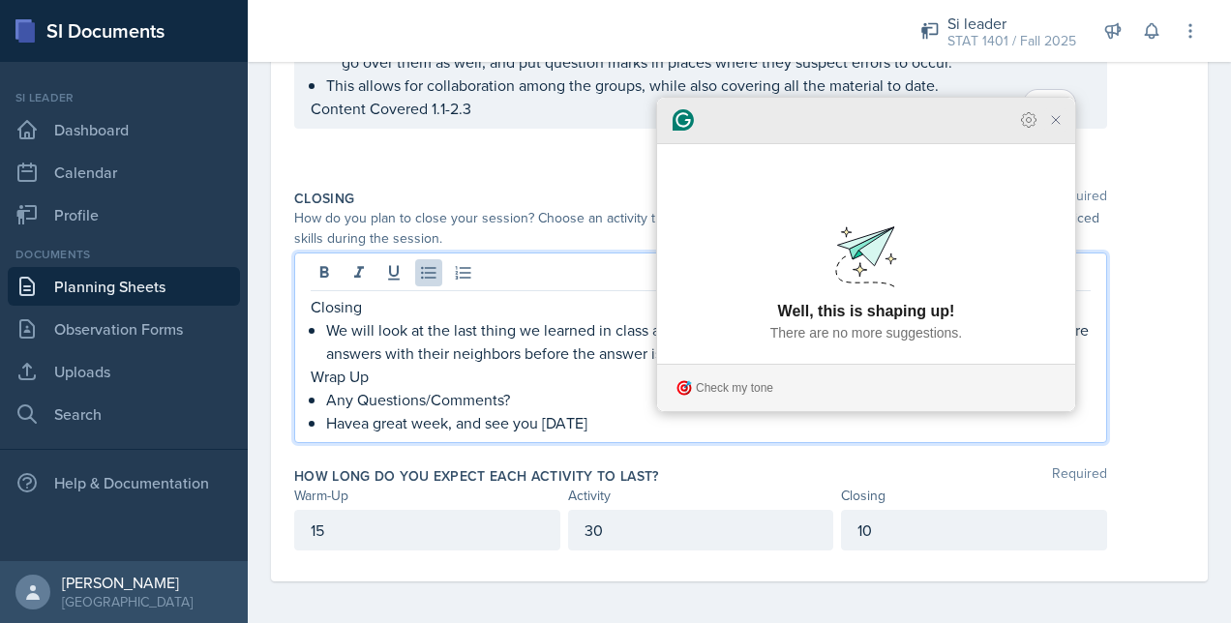
click at [1053, 128] on icon "Close Grammarly Assistant" at bounding box center [1055, 119] width 15 height 15
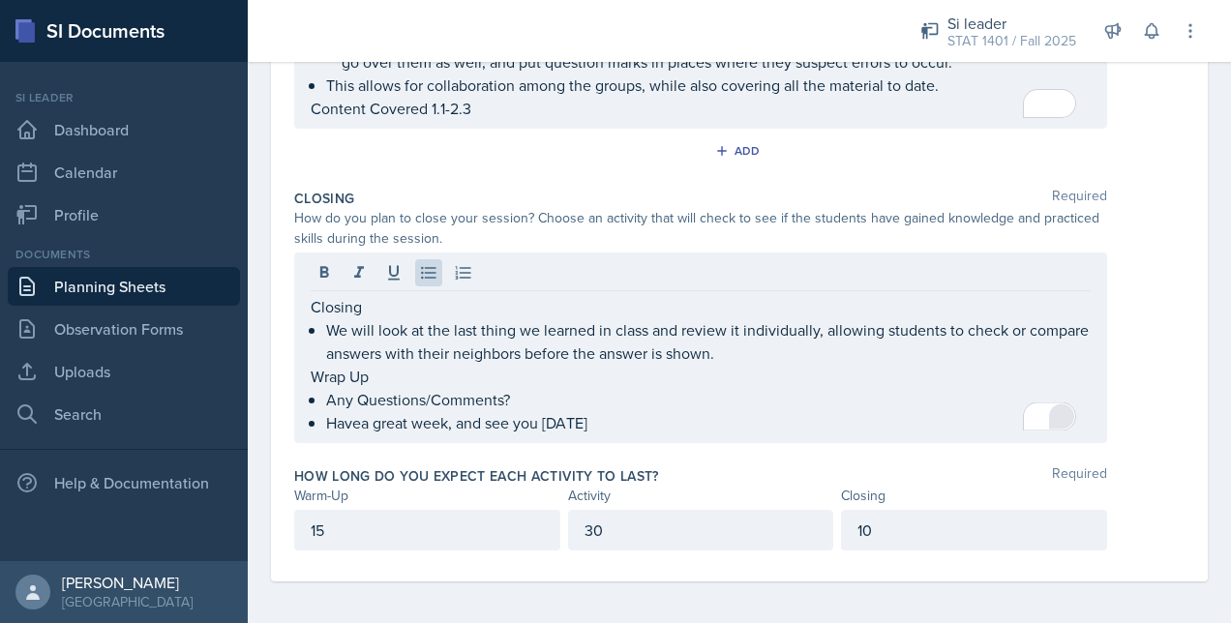
click at [1142, 318] on div "Closing We will look at the last thing we learned in class and review it indivi…" at bounding box center [739, 347] width 890 height 191
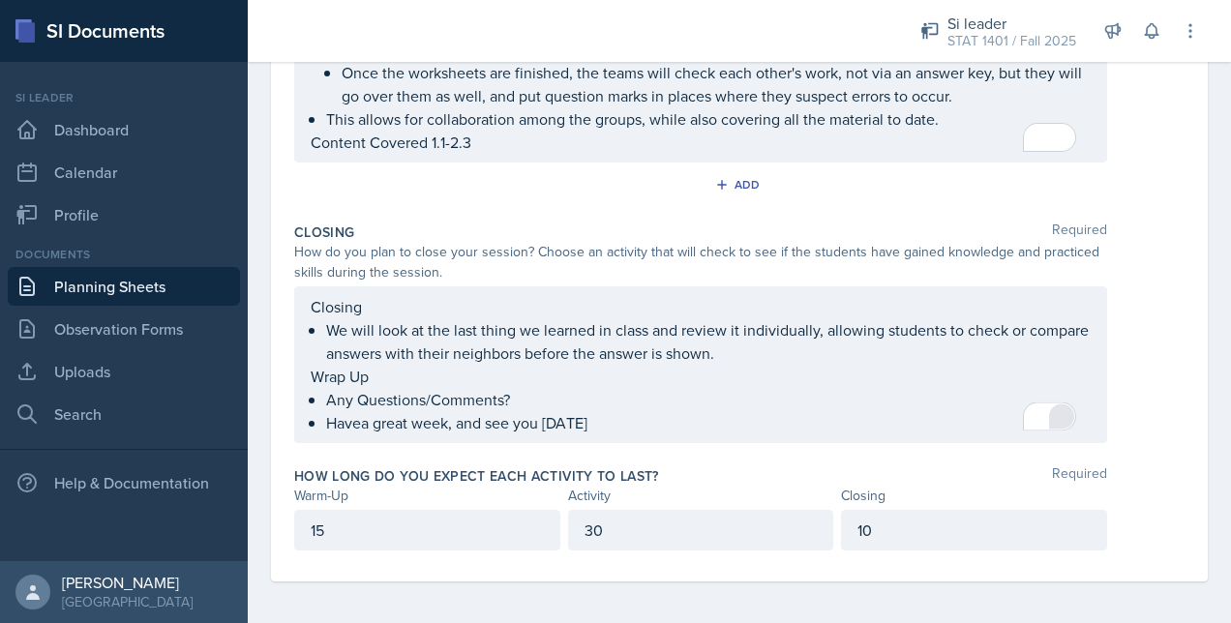
scroll to position [0, 0]
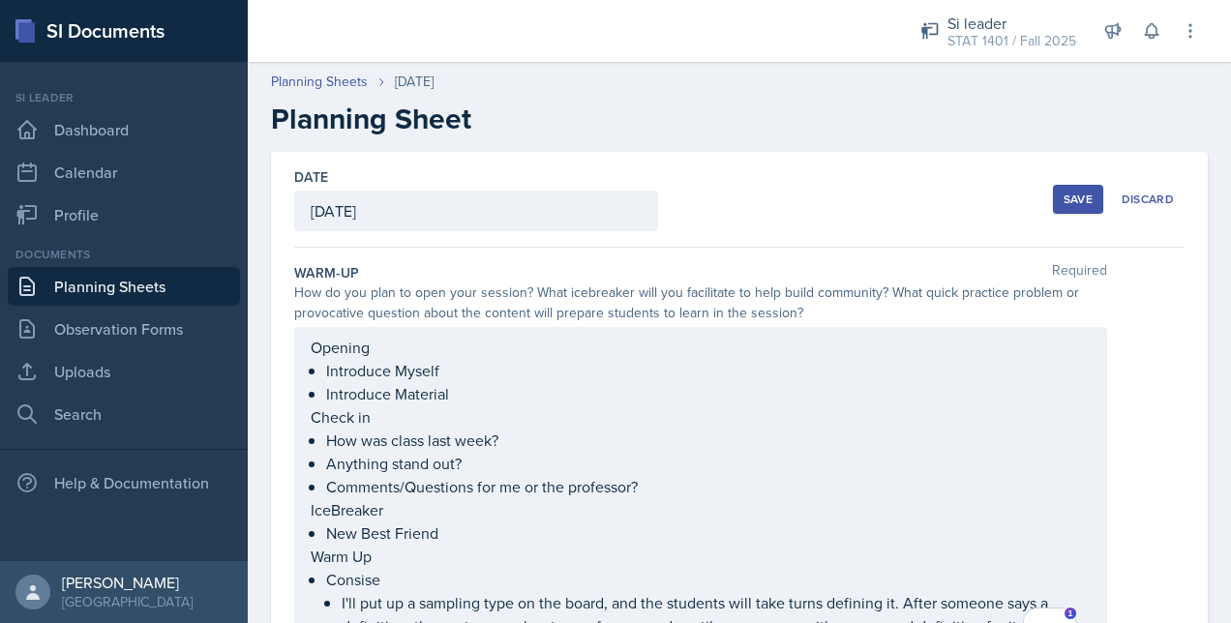
click at [1053, 195] on button "Save" at bounding box center [1078, 199] width 50 height 29
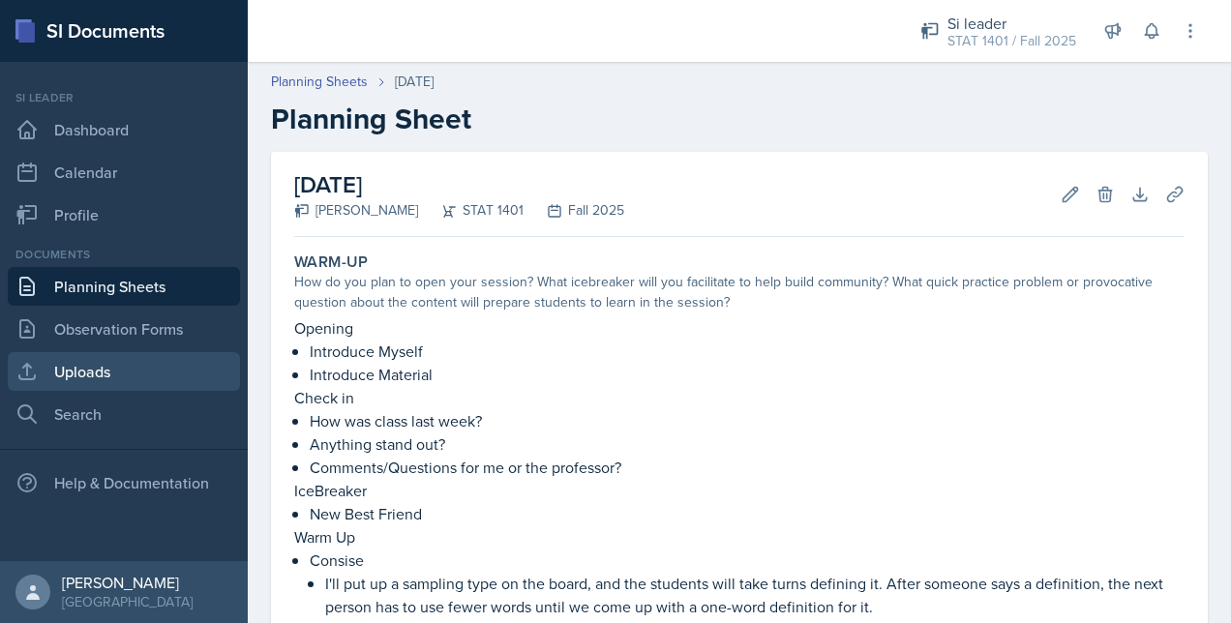
click at [76, 365] on link "Uploads" at bounding box center [124, 371] width 232 height 39
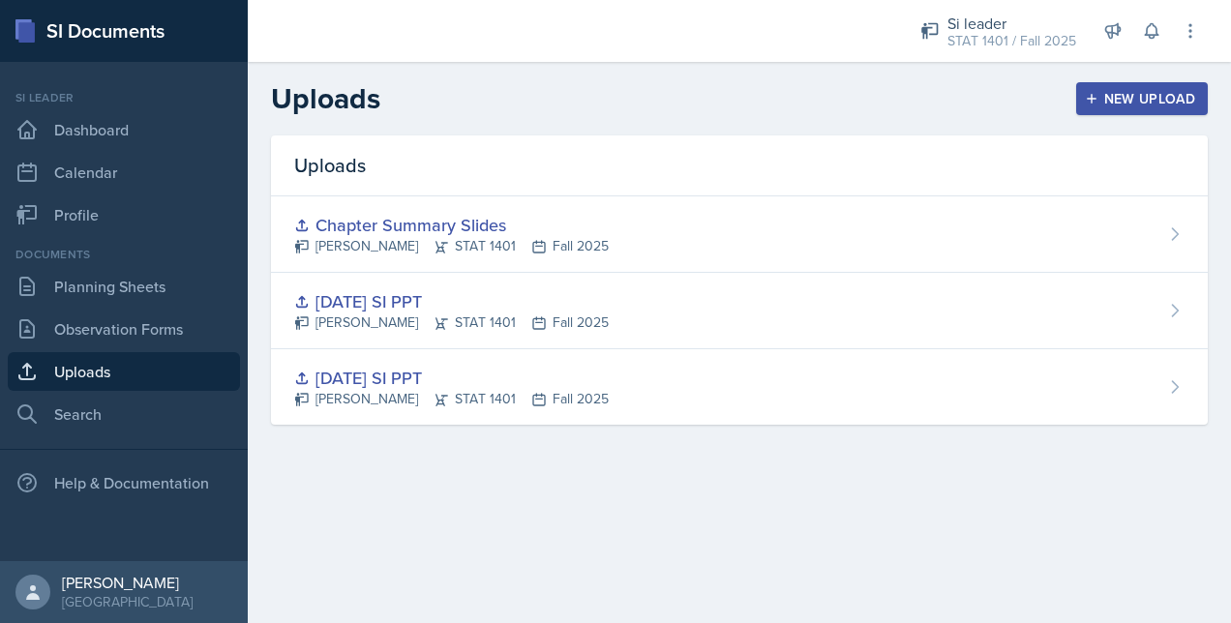
click at [1083, 103] on button "New Upload" at bounding box center [1142, 98] width 133 height 33
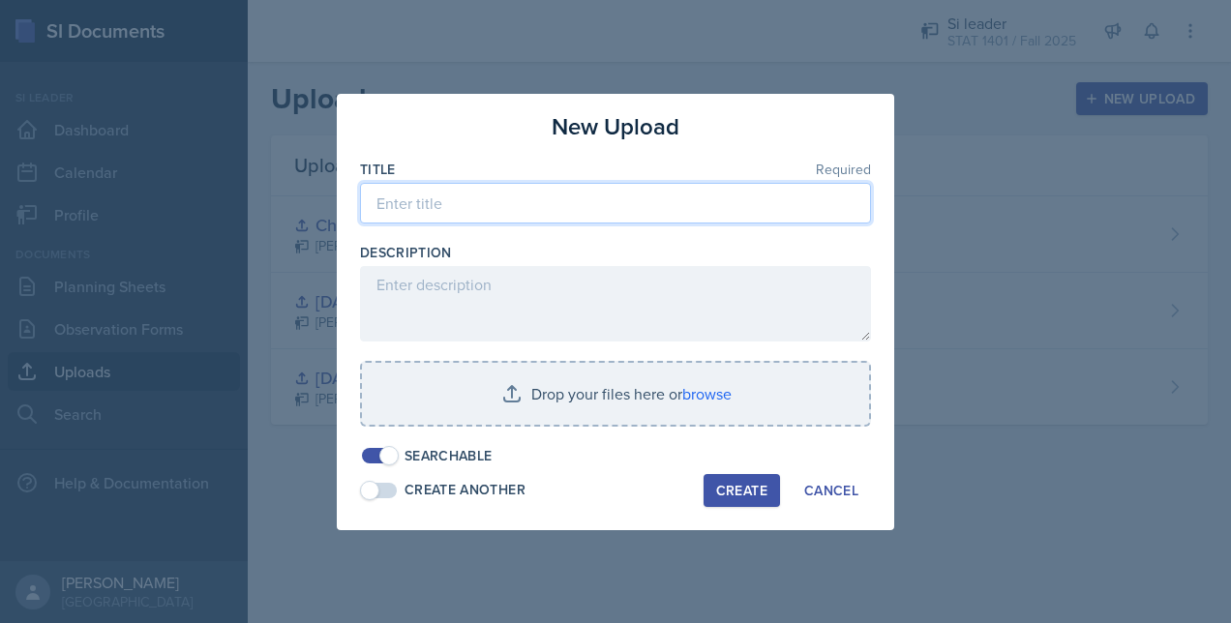
click at [697, 193] on input at bounding box center [615, 203] width 511 height 41
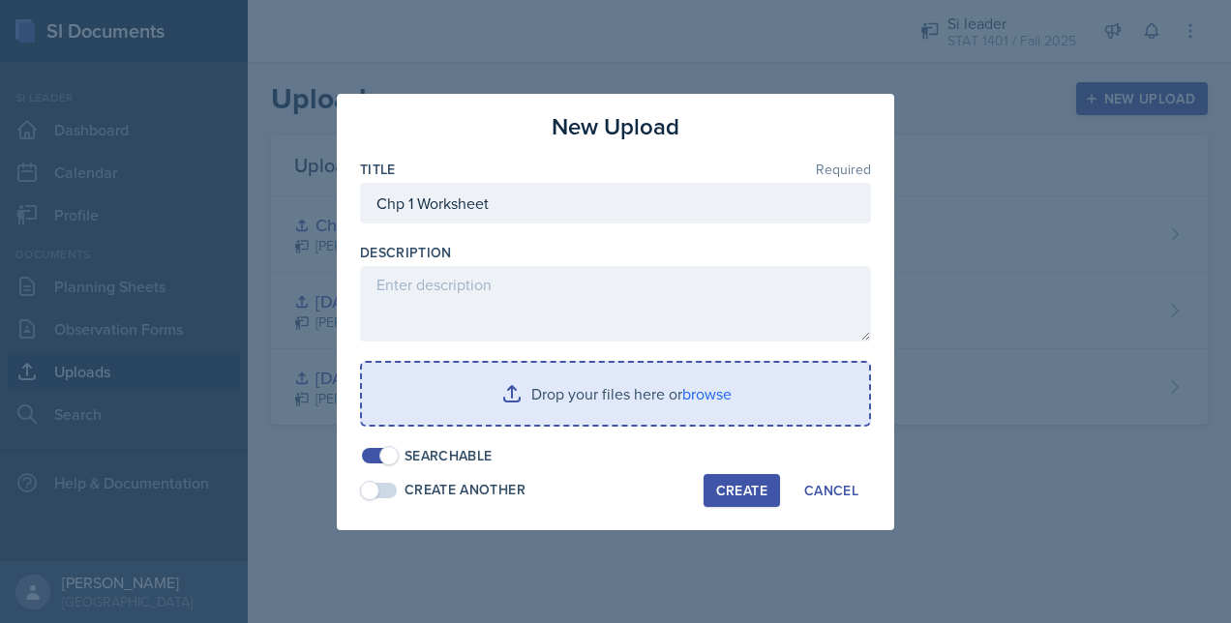
click at [513, 396] on input "file" at bounding box center [615, 394] width 507 height 62
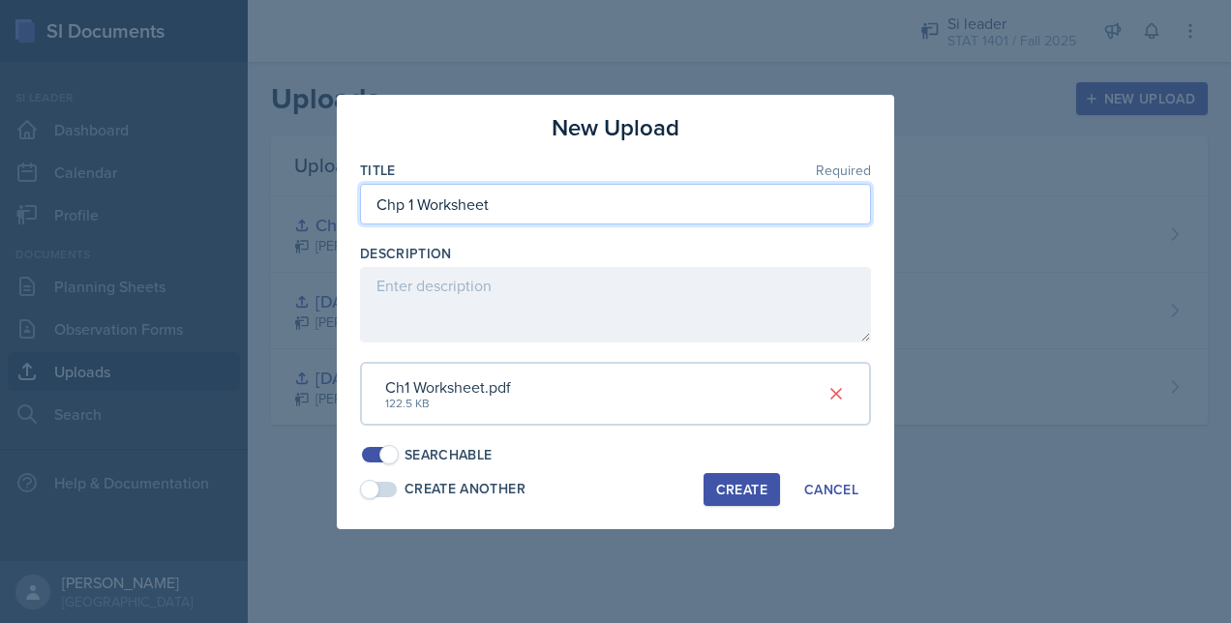
click at [402, 208] on input "Chp 1 Worksheet" at bounding box center [615, 204] width 511 height 41
type input "Ch 1 Worksheet"
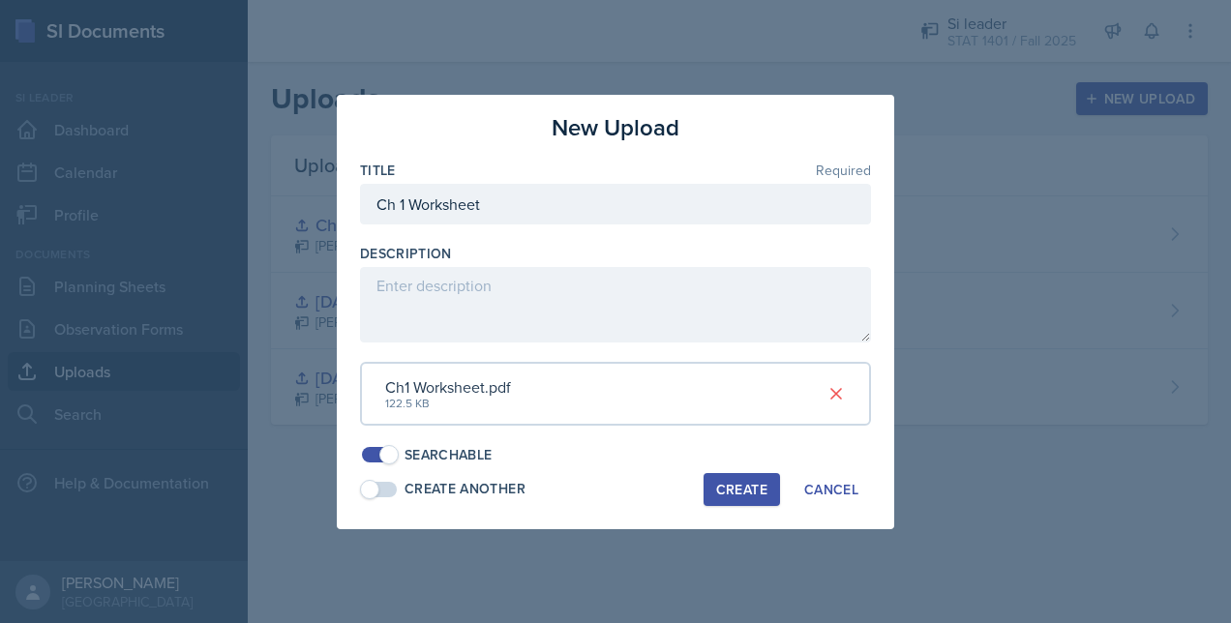
click at [727, 482] on div "Create" at bounding box center [741, 489] width 51 height 15
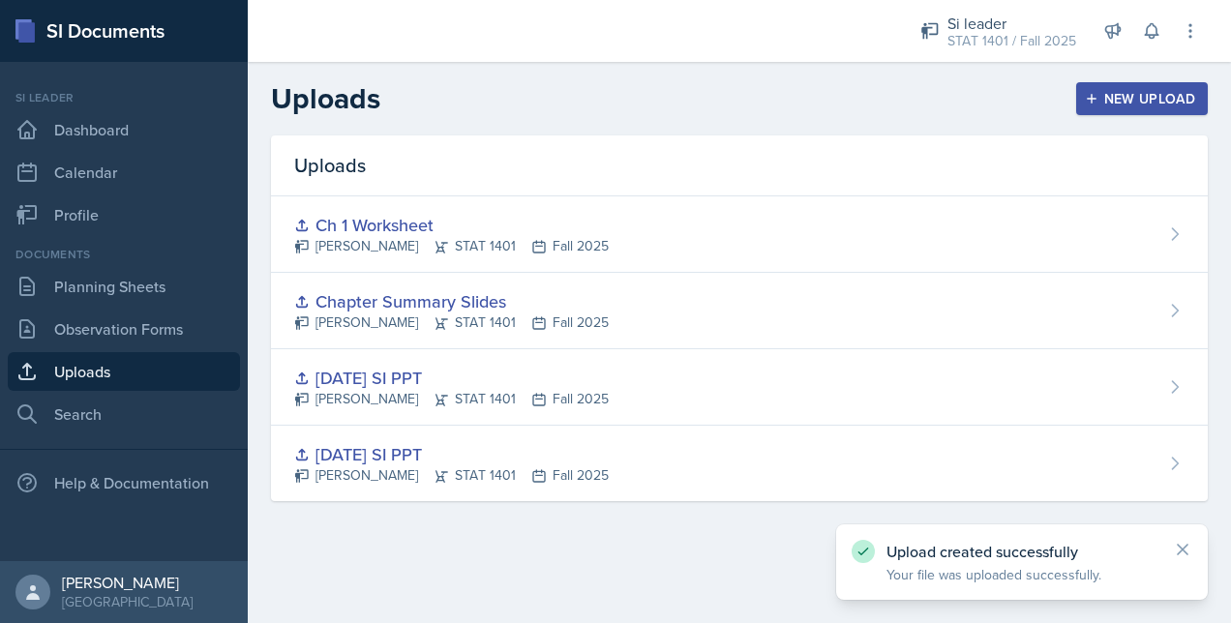
click at [1102, 85] on button "New Upload" at bounding box center [1142, 98] width 133 height 33
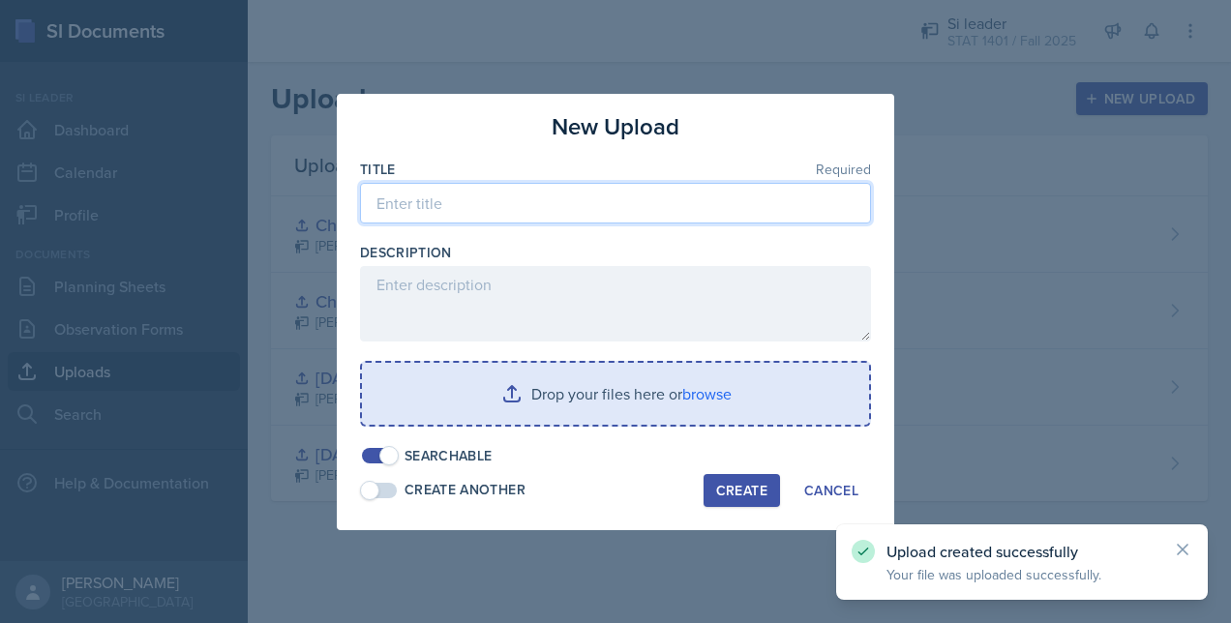
click at [631, 185] on input at bounding box center [615, 203] width 511 height 41
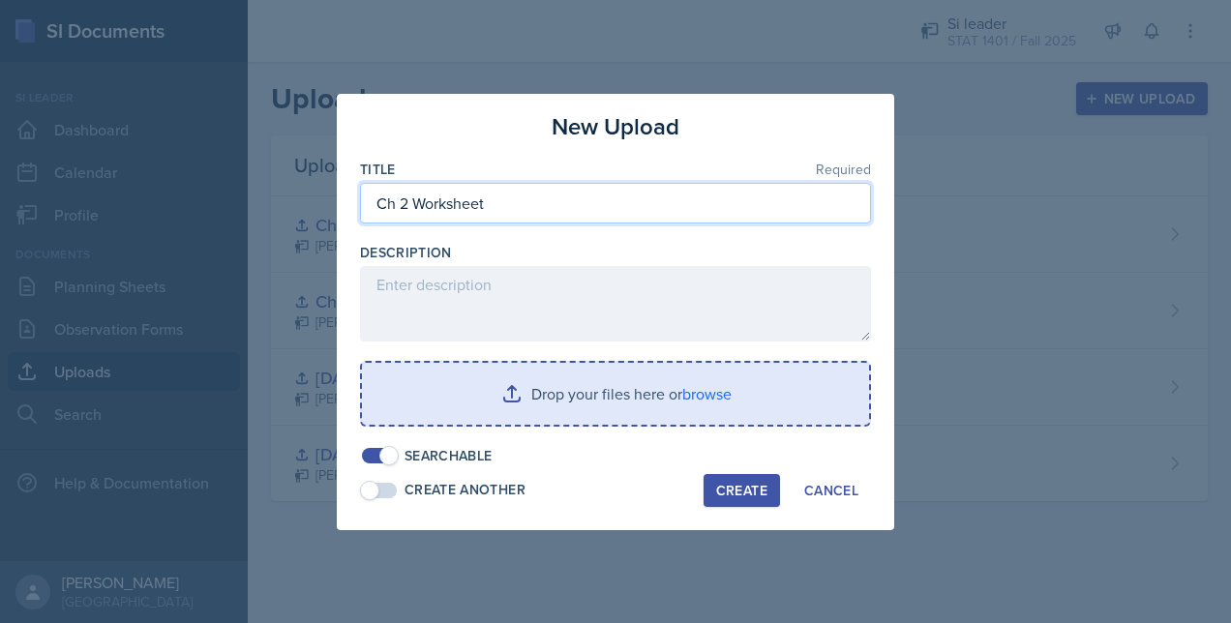
type input "Ch 2 Worksheet"
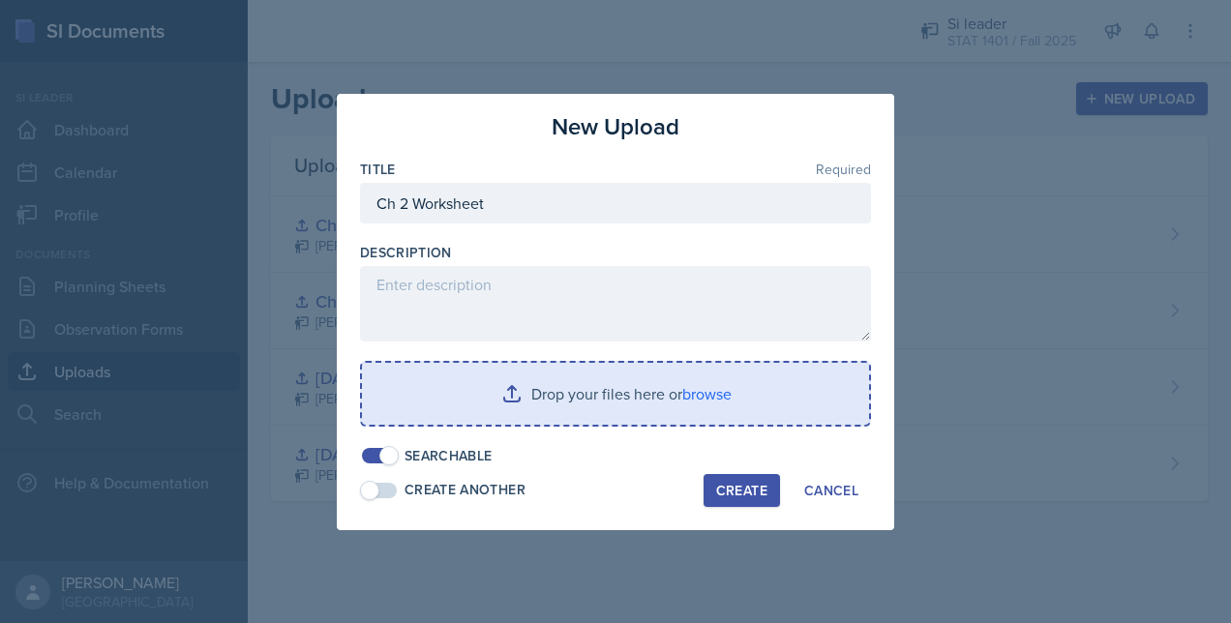
click at [634, 383] on input "file" at bounding box center [615, 394] width 507 height 62
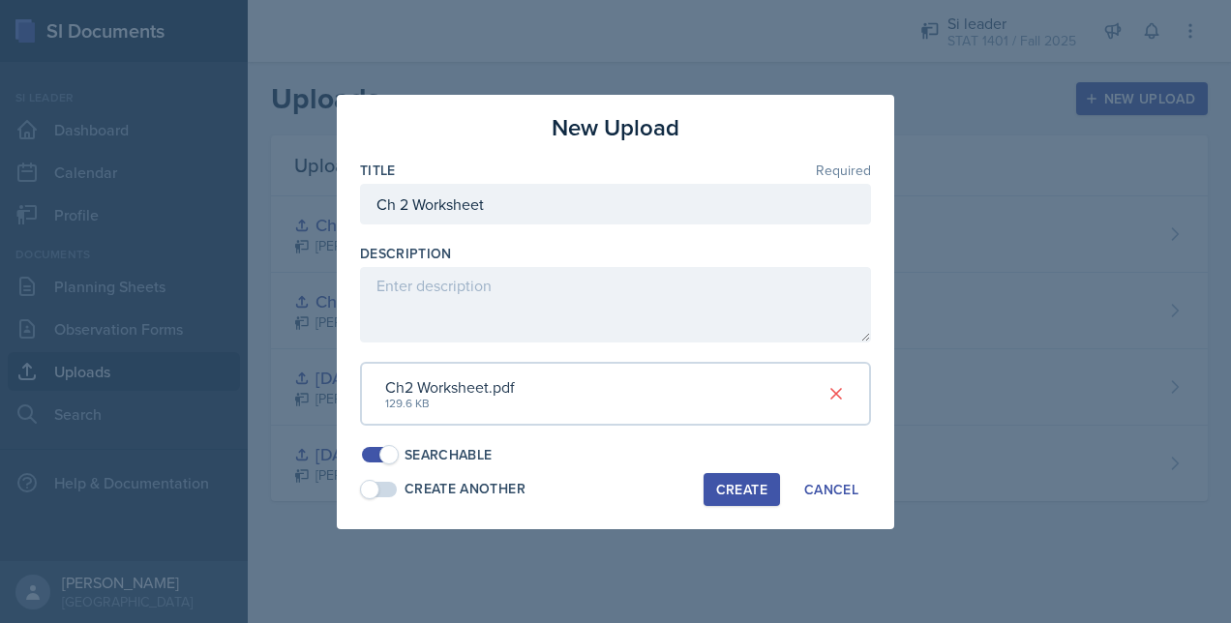
click at [733, 484] on div "Create" at bounding box center [741, 489] width 51 height 15
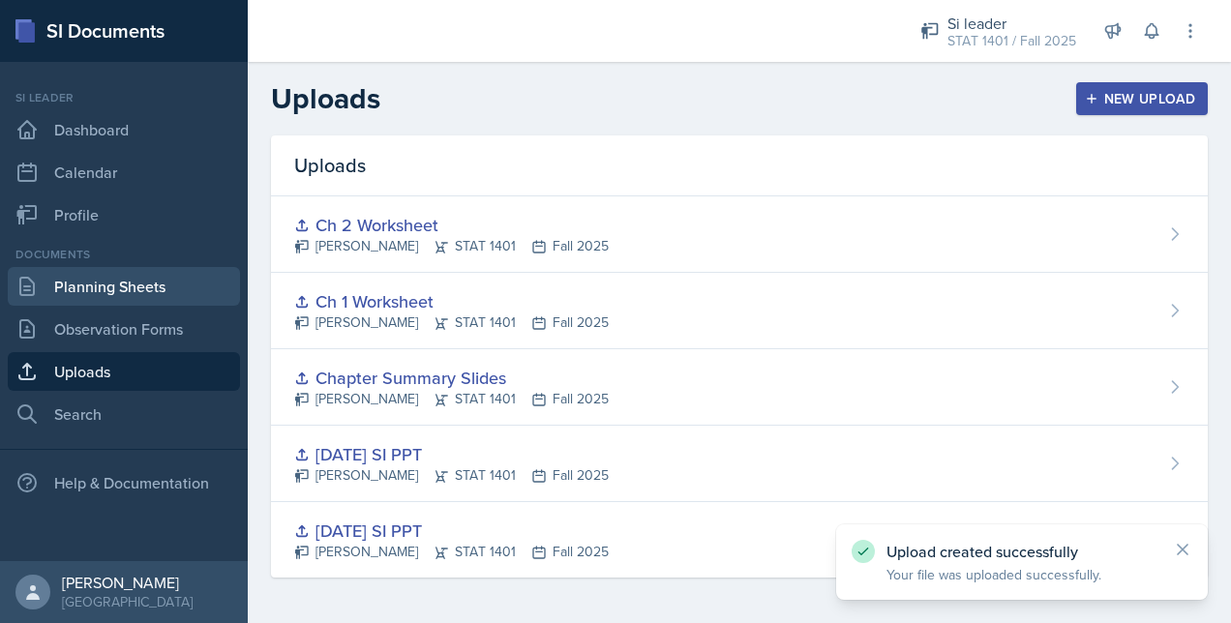
click at [105, 291] on link "Planning Sheets" at bounding box center [124, 286] width 232 height 39
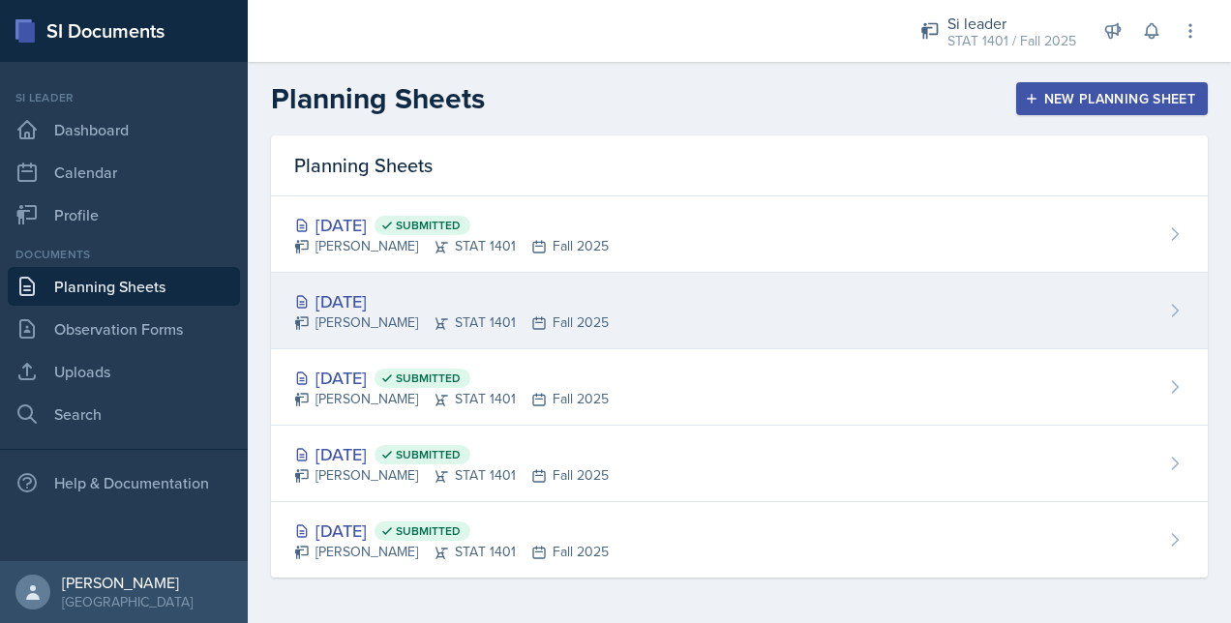
click at [462, 295] on div "[DATE]" at bounding box center [451, 301] width 314 height 26
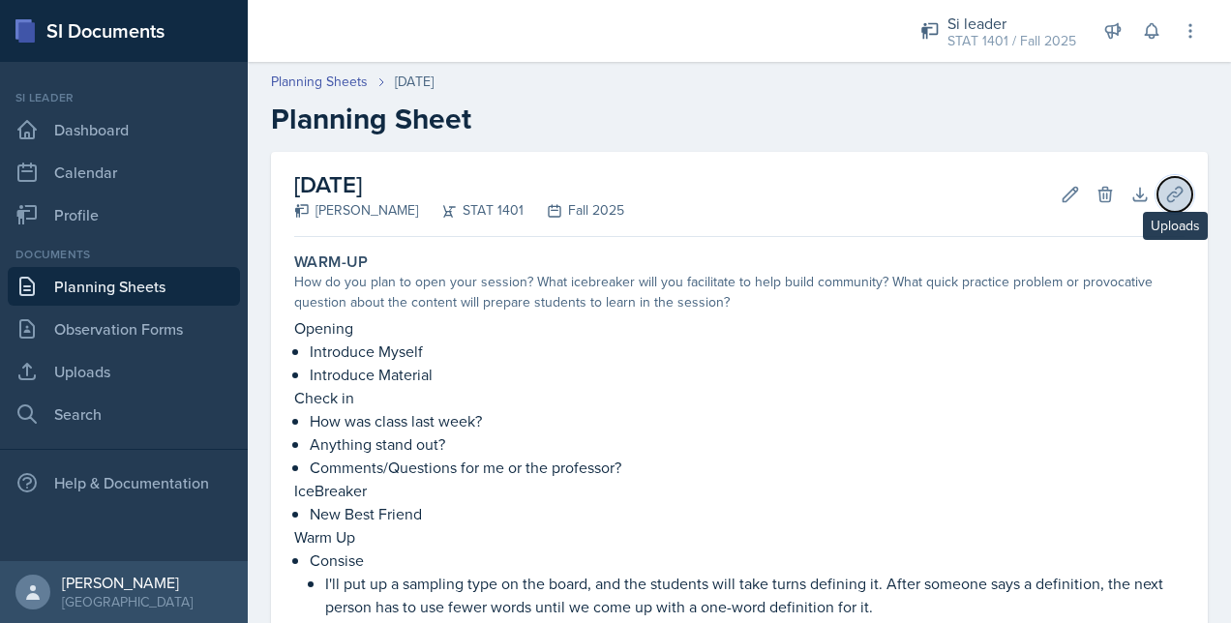
click at [1167, 200] on icon at bounding box center [1174, 194] width 15 height 15
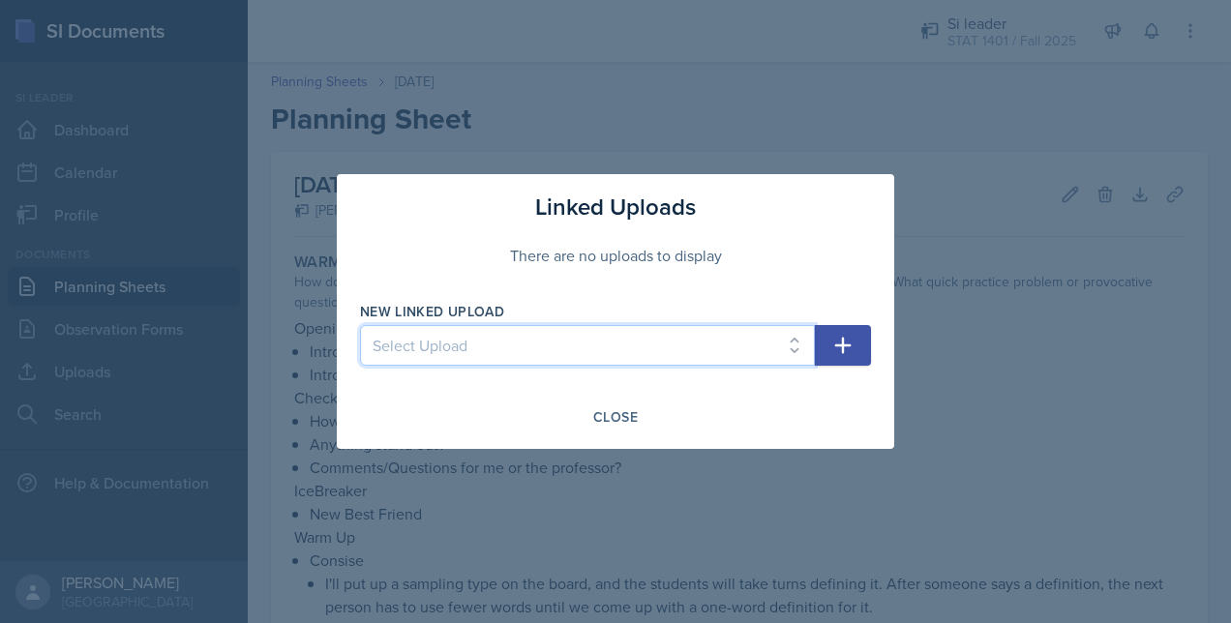
click at [554, 341] on select "Select Upload [DATE] SI PPT [DATE] SI PPT Chapter Summary Slides Ch 1 Worksheet…" at bounding box center [587, 345] width 455 height 41
select select "2a56ecc4-5ad0-4132-ba46-5e00c64d96aa"
click at [360, 325] on select "Select Upload [DATE] SI PPT [DATE] SI PPT Chapter Summary Slides Ch 1 Worksheet…" at bounding box center [587, 345] width 455 height 41
click at [853, 346] on icon "button" at bounding box center [842, 345] width 23 height 23
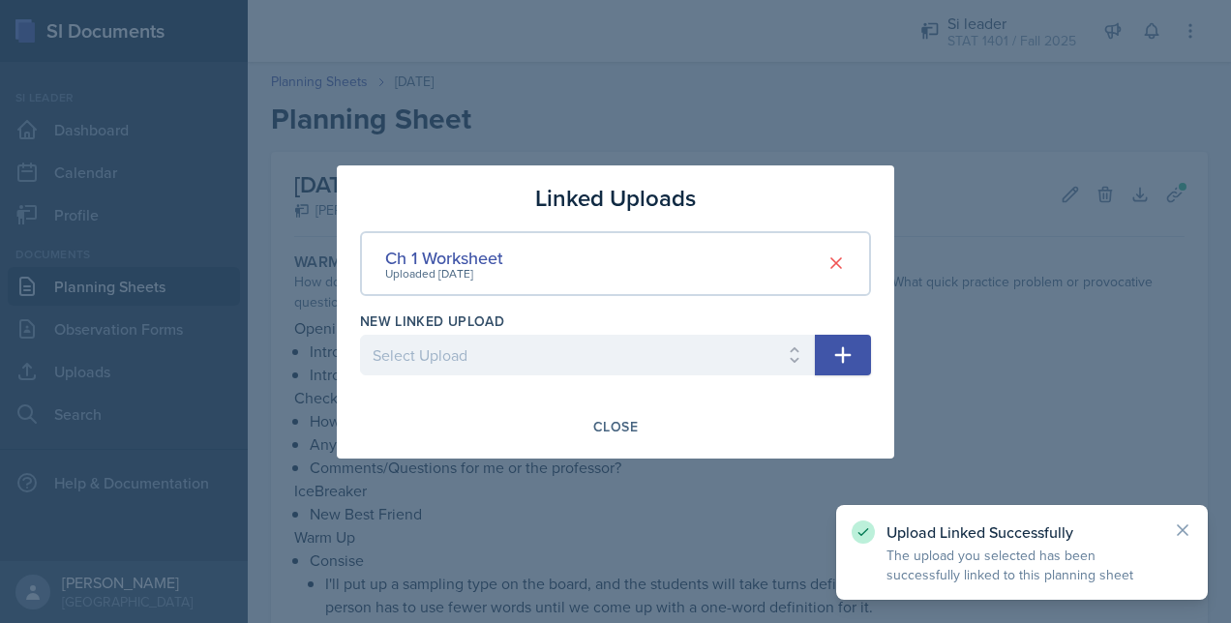
click at [691, 375] on div at bounding box center [587, 384] width 455 height 19
click at [548, 341] on select "Select Upload [DATE] SI PPT [DATE] SI PPT Chapter Summary Slides Ch 2 Worksheet" at bounding box center [587, 355] width 455 height 41
select select "c6eb47b2-7780-4f62-a6f2-7d6e3de933c9"
click at [360, 335] on select "Select Upload [DATE] SI PPT [DATE] SI PPT Chapter Summary Slides Ch 2 Worksheet" at bounding box center [587, 355] width 455 height 41
click at [832, 351] on icon "button" at bounding box center [842, 354] width 23 height 23
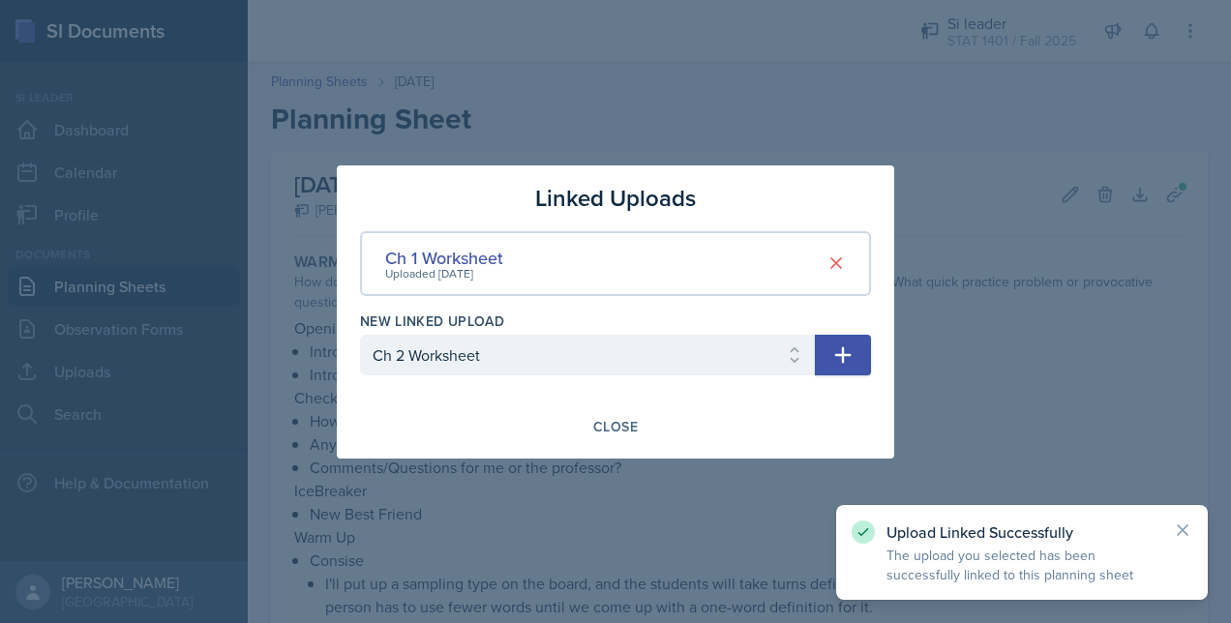
select select
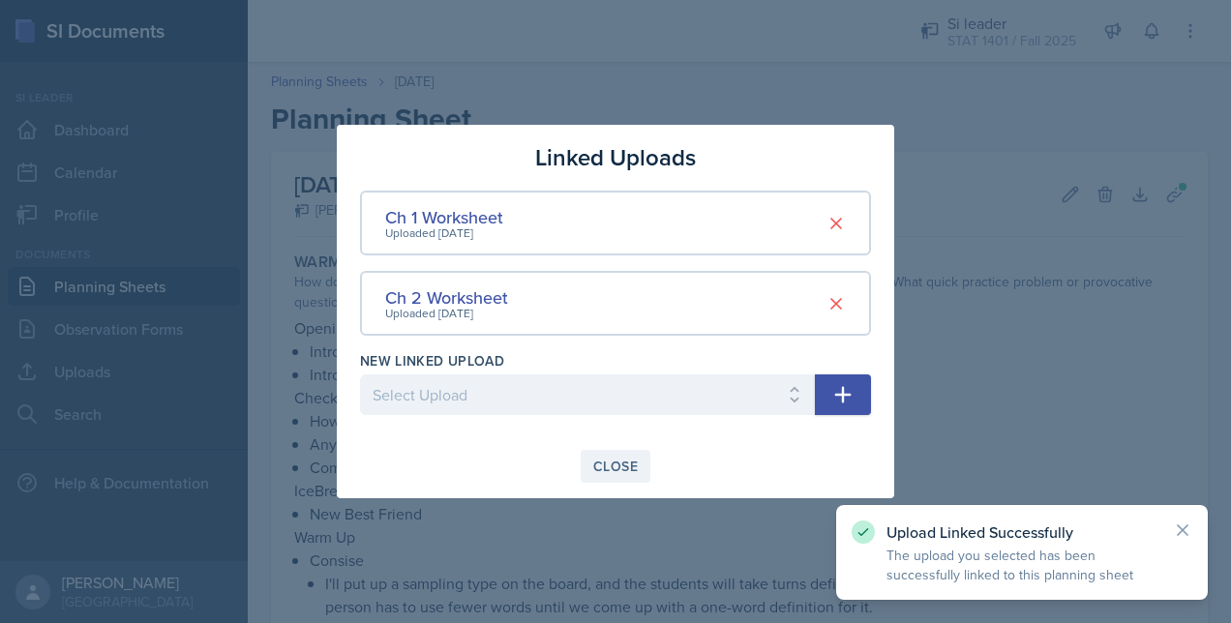
click at [607, 459] on div "Close" at bounding box center [615, 466] width 44 height 15
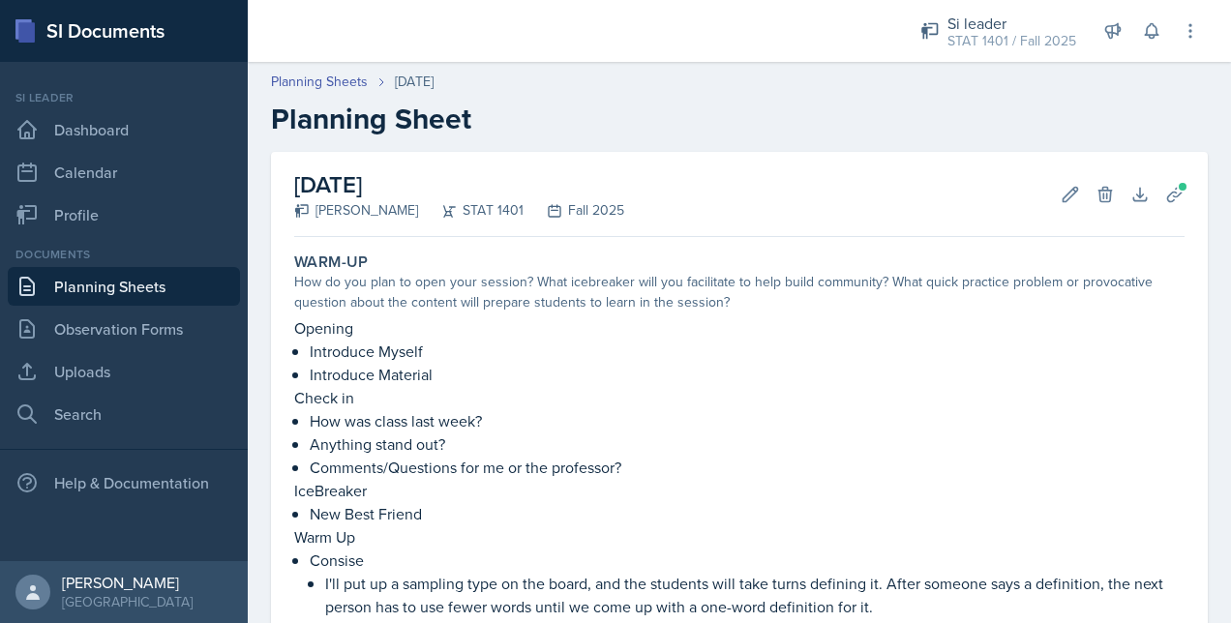
scroll to position [743, 0]
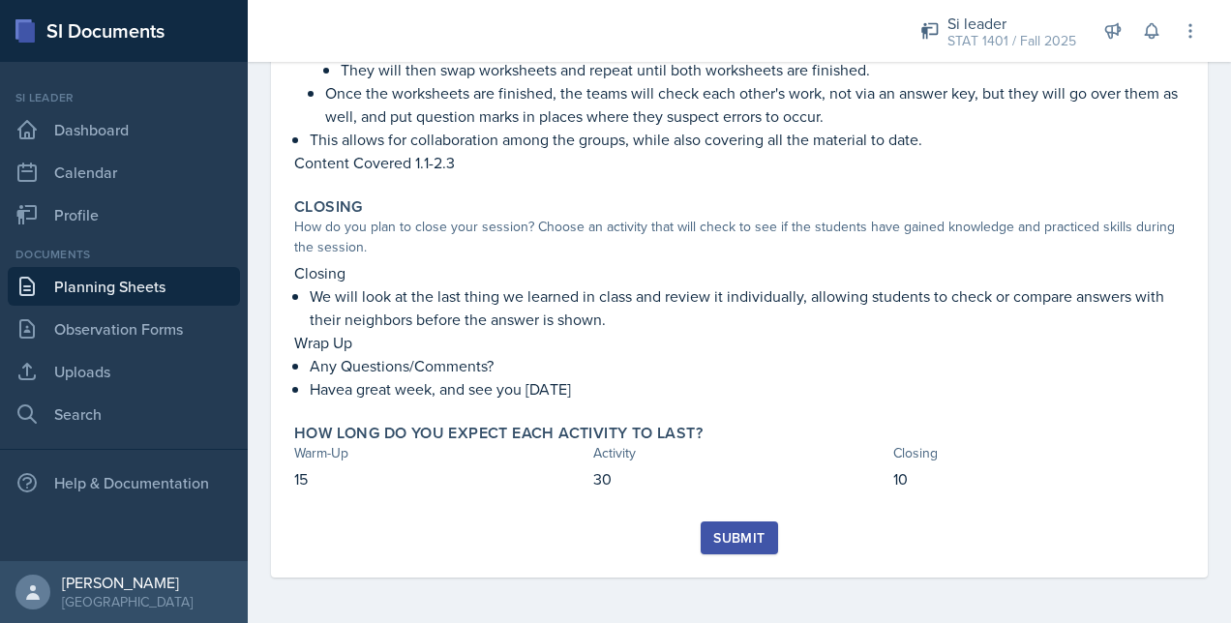
click at [735, 533] on div "Submit" at bounding box center [738, 537] width 51 height 15
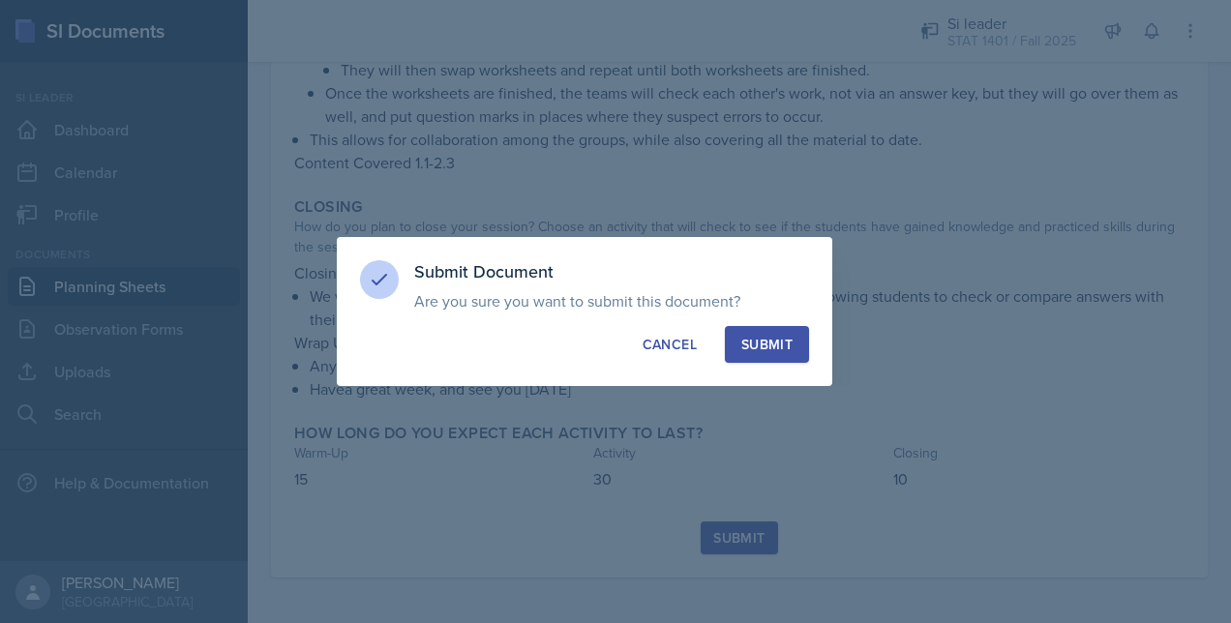
click at [933, 245] on div at bounding box center [615, 311] width 1231 height 623
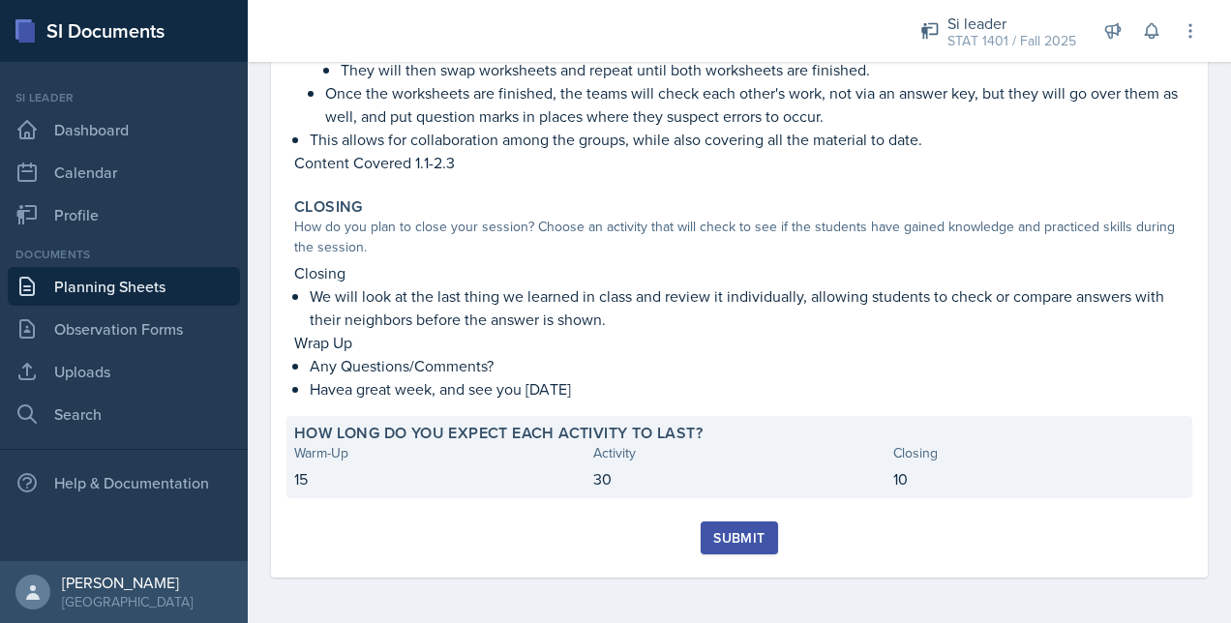
click at [346, 487] on p "15" at bounding box center [439, 478] width 291 height 23
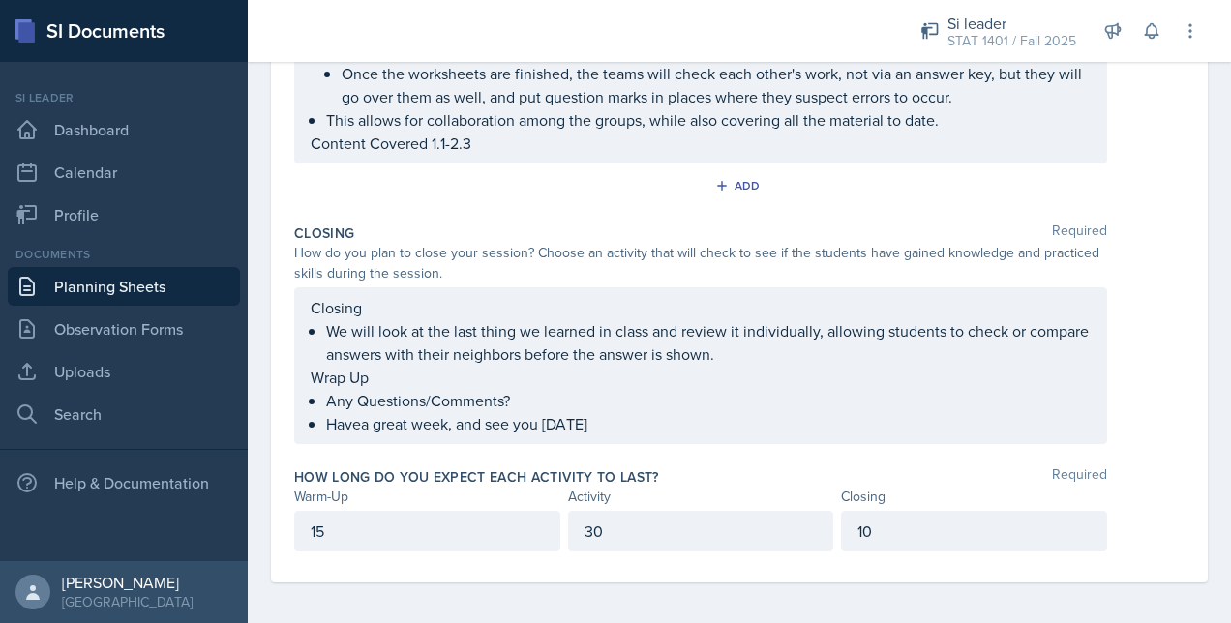
scroll to position [820, 0]
click at [346, 555] on div "How long do you expect each activity to last? Required Warm-Up Activity Closing…" at bounding box center [739, 512] width 890 height 107
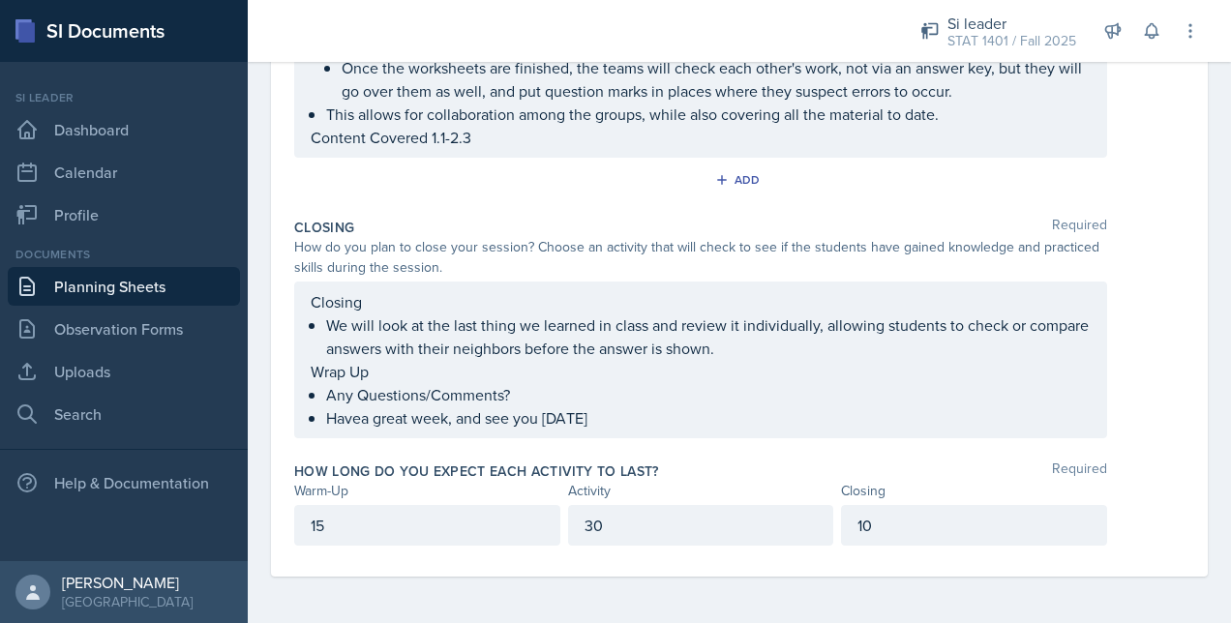
click at [344, 519] on p "15" at bounding box center [427, 525] width 233 height 23
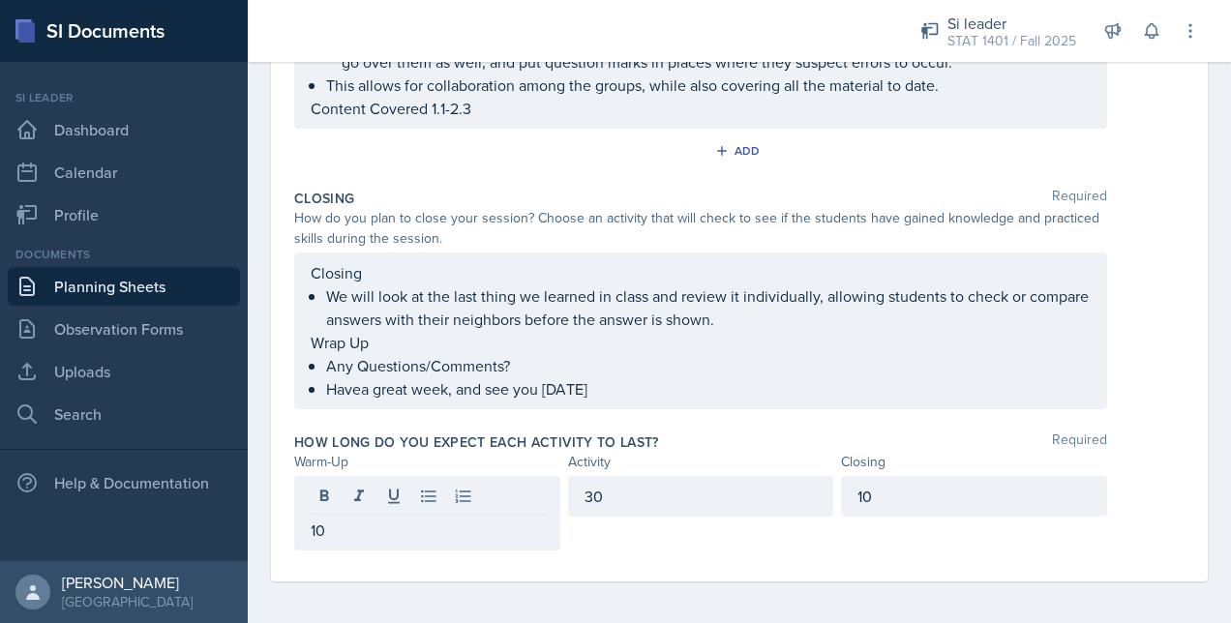
click at [435, 432] on label "How long do you expect each activity to last?" at bounding box center [476, 441] width 365 height 19
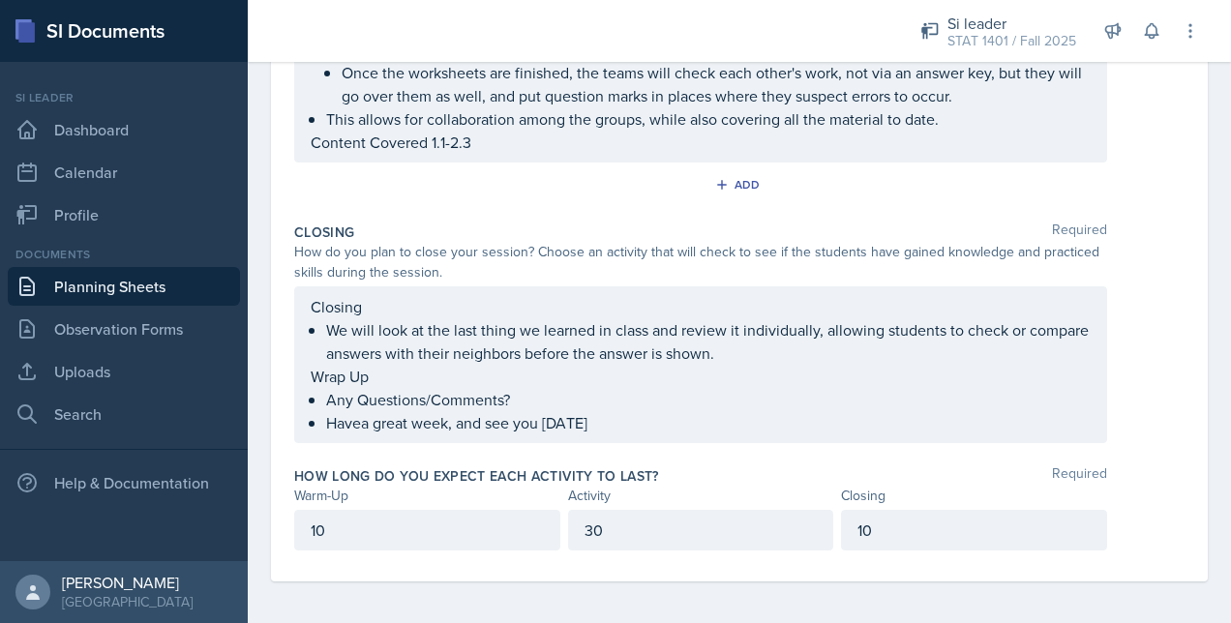
scroll to position [0, 0]
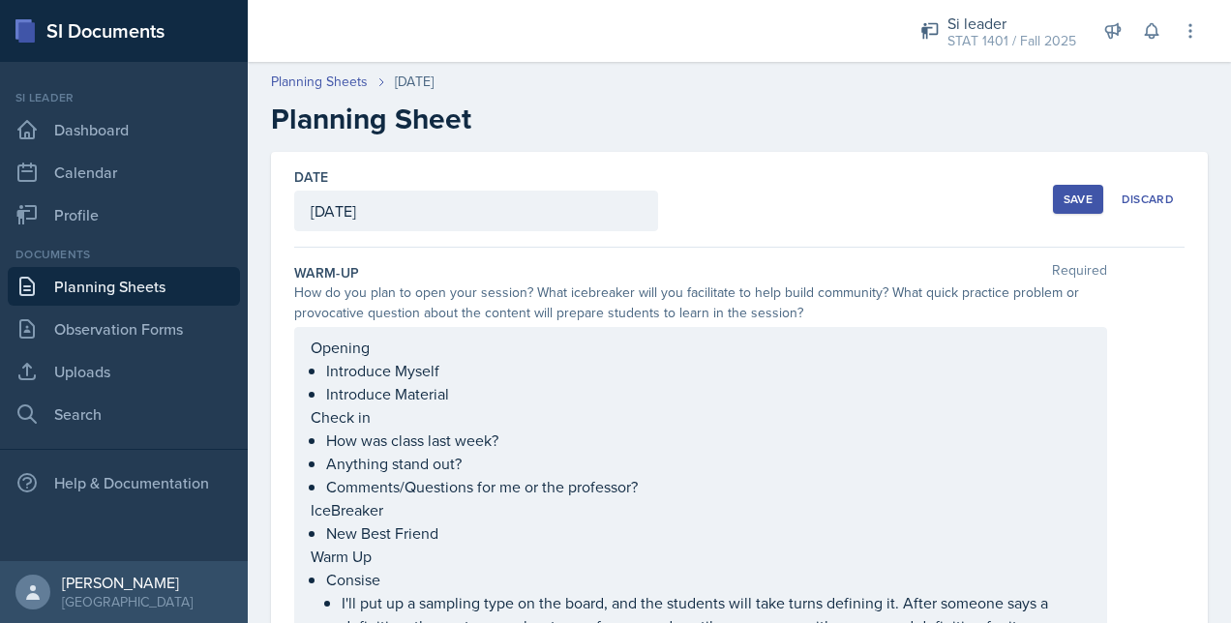
click at [1067, 209] on button "Save" at bounding box center [1078, 199] width 50 height 29
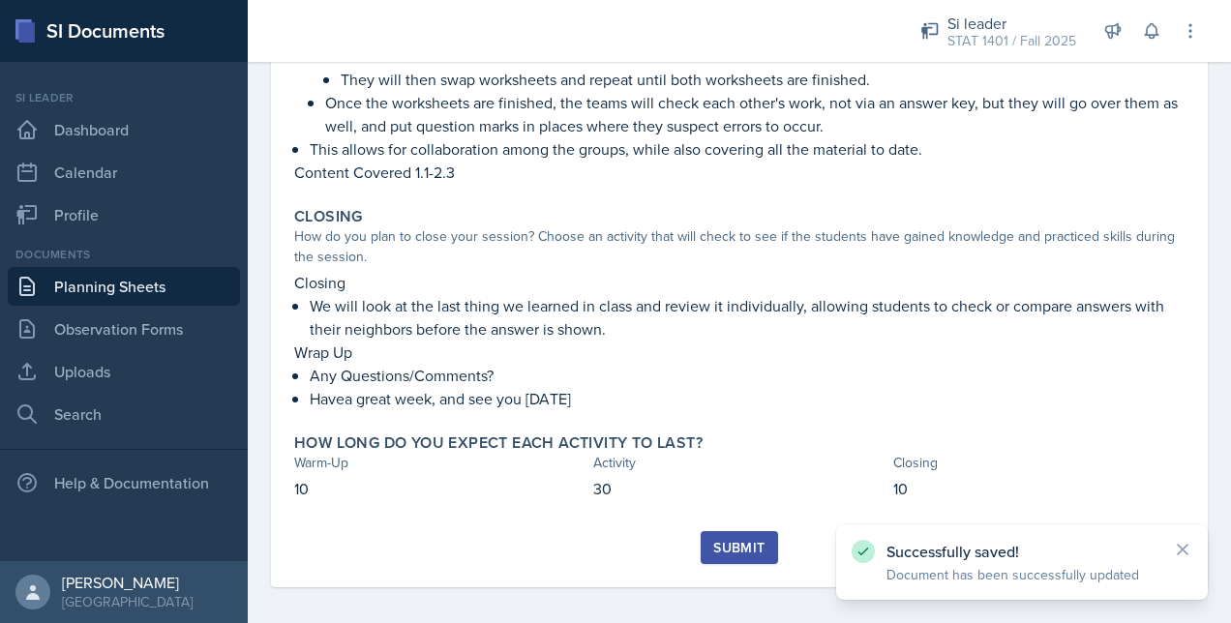
scroll to position [743, 0]
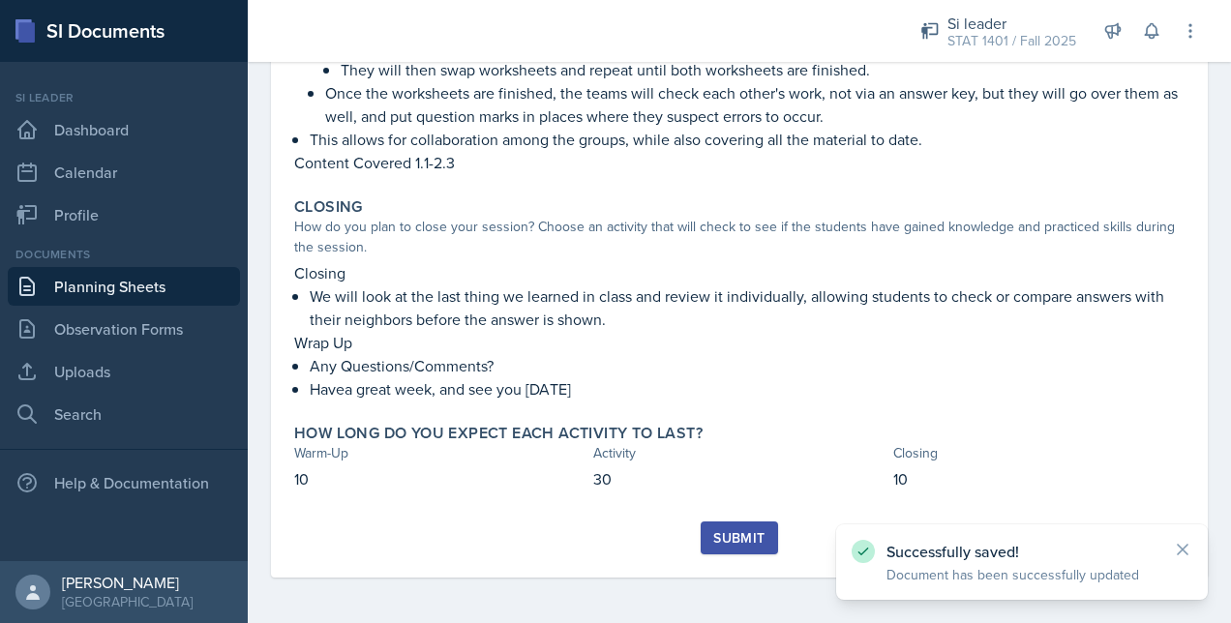
click at [728, 533] on div "Submit" at bounding box center [738, 537] width 51 height 15
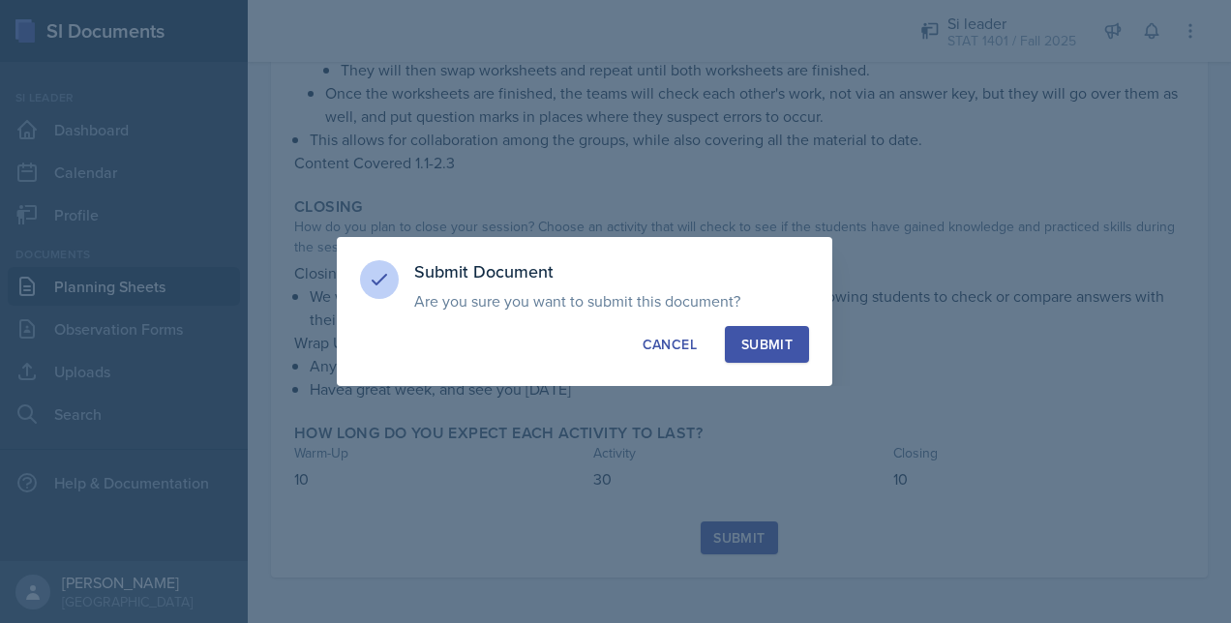
click at [743, 362] on button "Submit" at bounding box center [767, 344] width 84 height 37
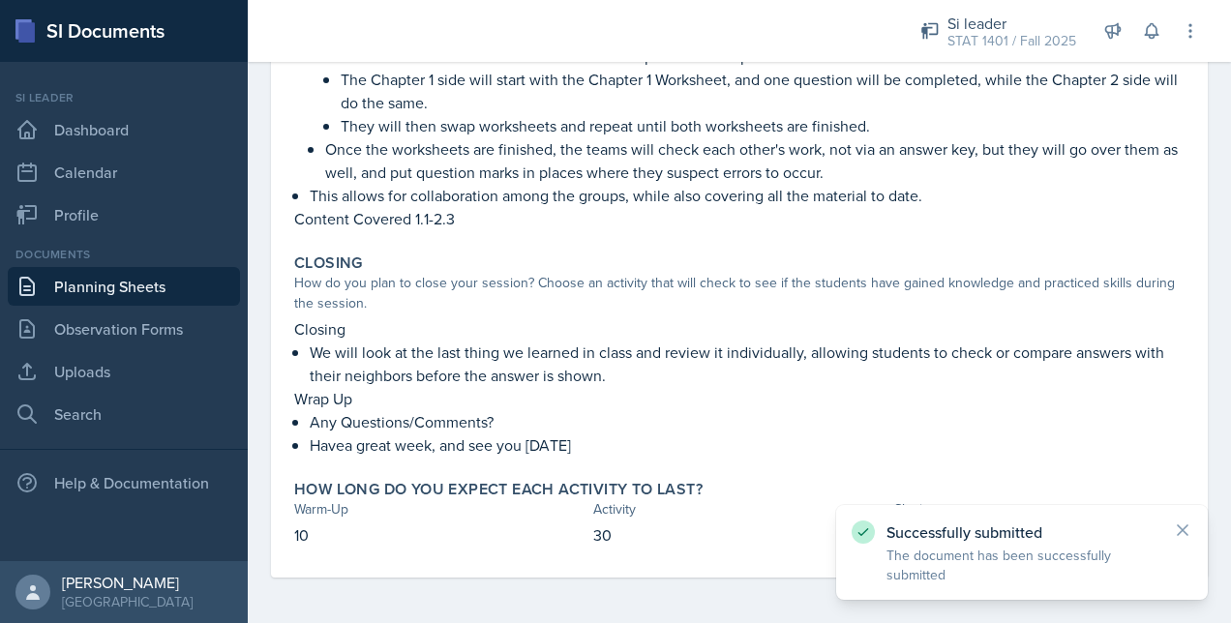
click at [77, 285] on link "Planning Sheets" at bounding box center [124, 286] width 232 height 39
